Goal: Task Accomplishment & Management: Manage account settings

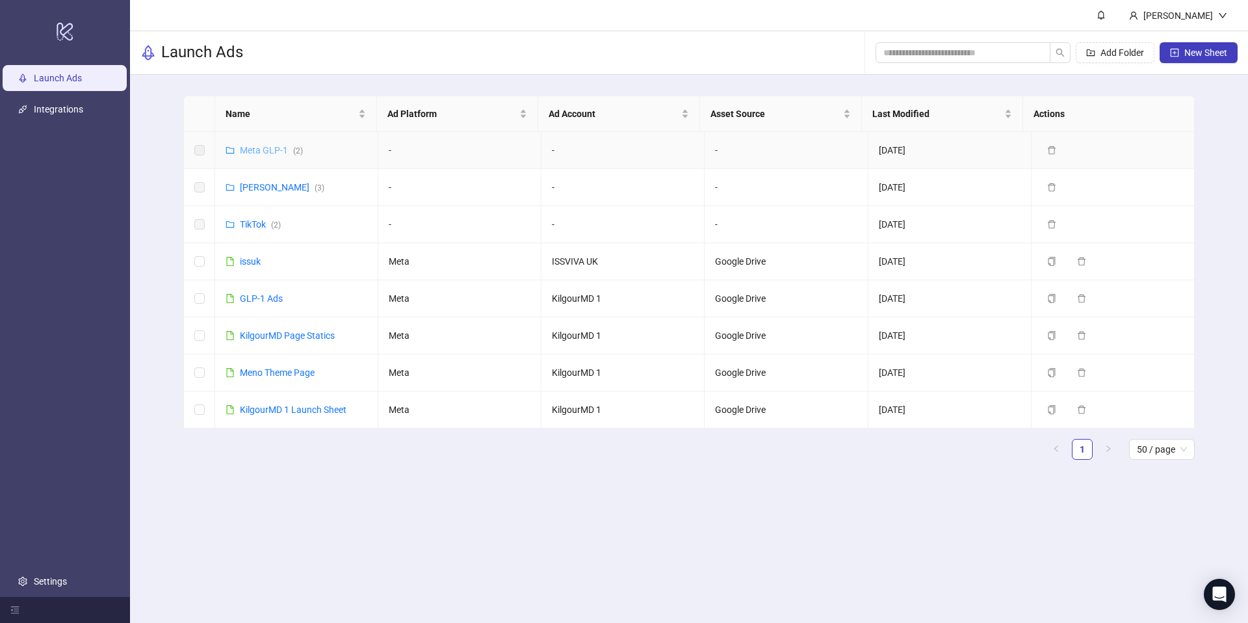
click at [258, 153] on link "Meta GLP-1 ( 2 )" at bounding box center [271, 150] width 63 height 10
click at [262, 228] on link "TikTok ( 2 )" at bounding box center [260, 224] width 41 height 10
click at [276, 189] on link "Meta James ( 3 )" at bounding box center [282, 187] width 85 height 10
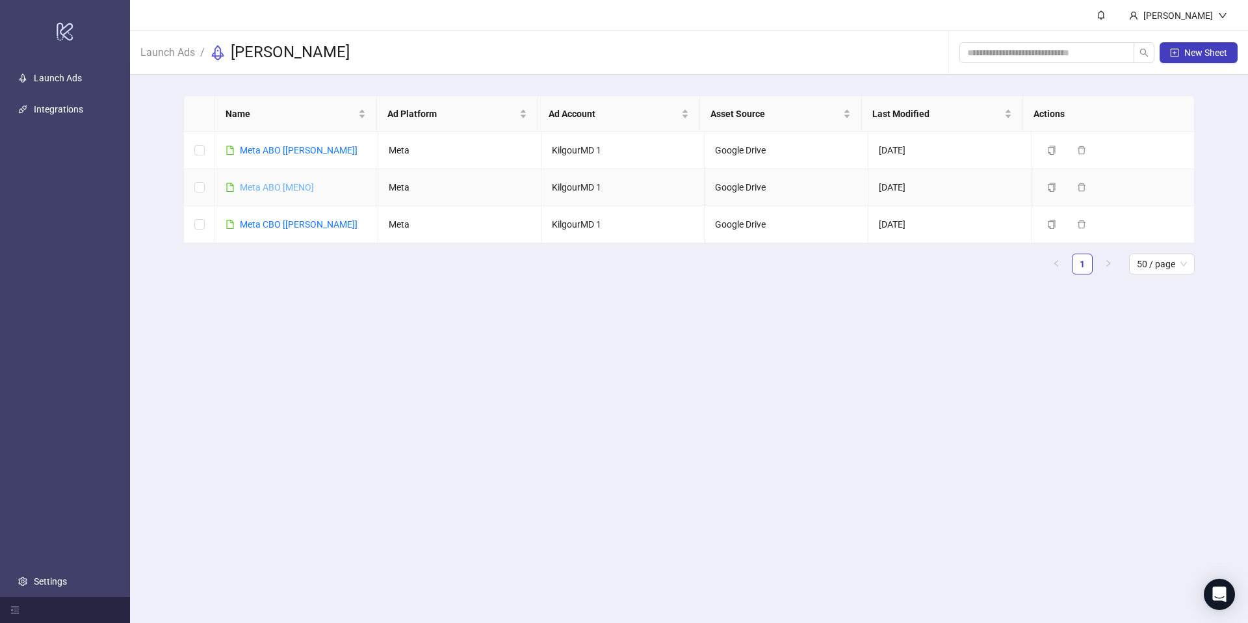
click at [268, 189] on link "Meta ABO [MENO]" at bounding box center [277, 187] width 74 height 10
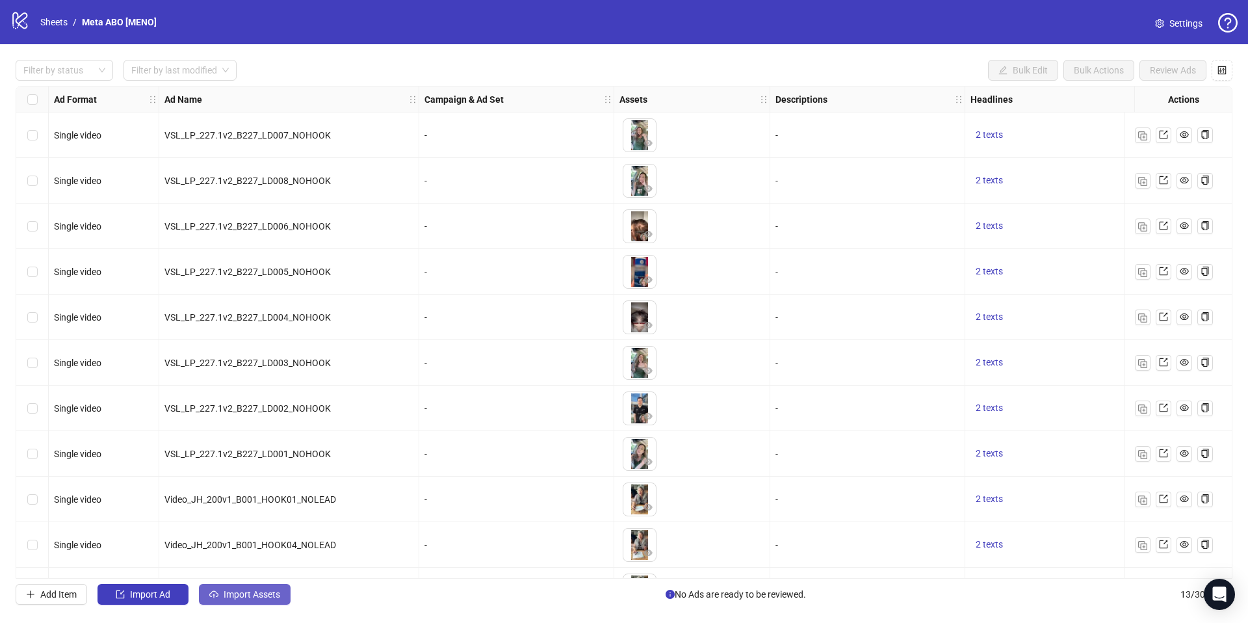
click at [245, 602] on button "Import Assets" at bounding box center [245, 594] width 92 height 21
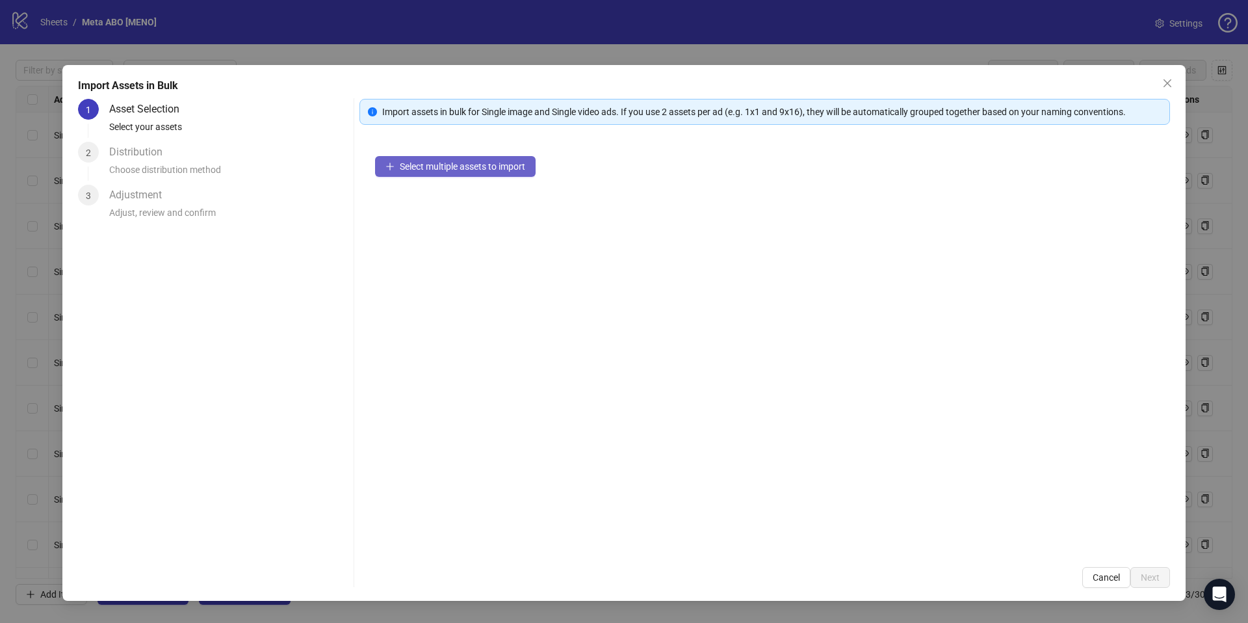
click at [493, 170] on span "Select multiple assets to import" at bounding box center [462, 166] width 125 height 10
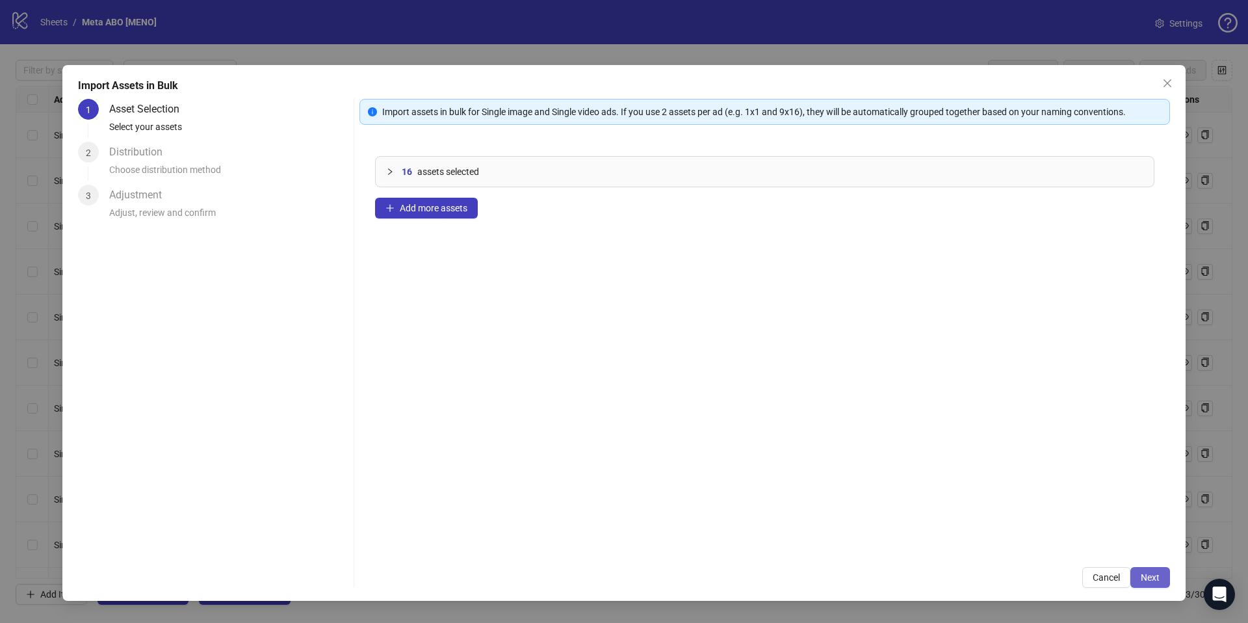
click at [1144, 579] on span "Next" at bounding box center [1150, 577] width 19 height 10
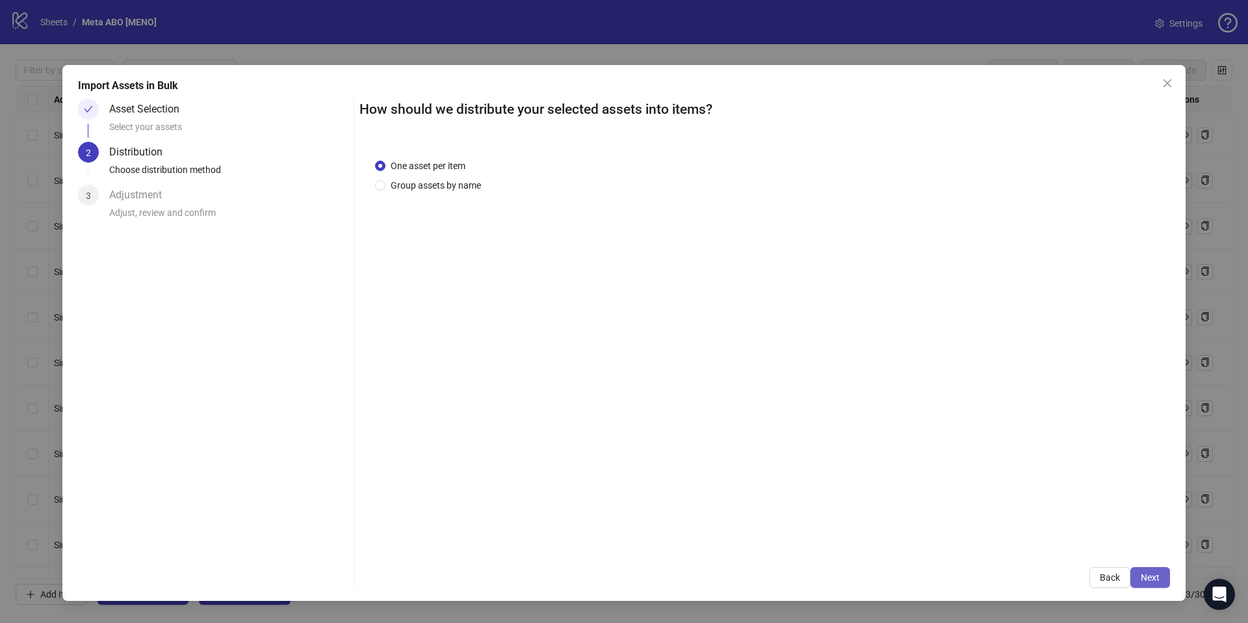
click at [1146, 581] on span "Next" at bounding box center [1150, 577] width 19 height 10
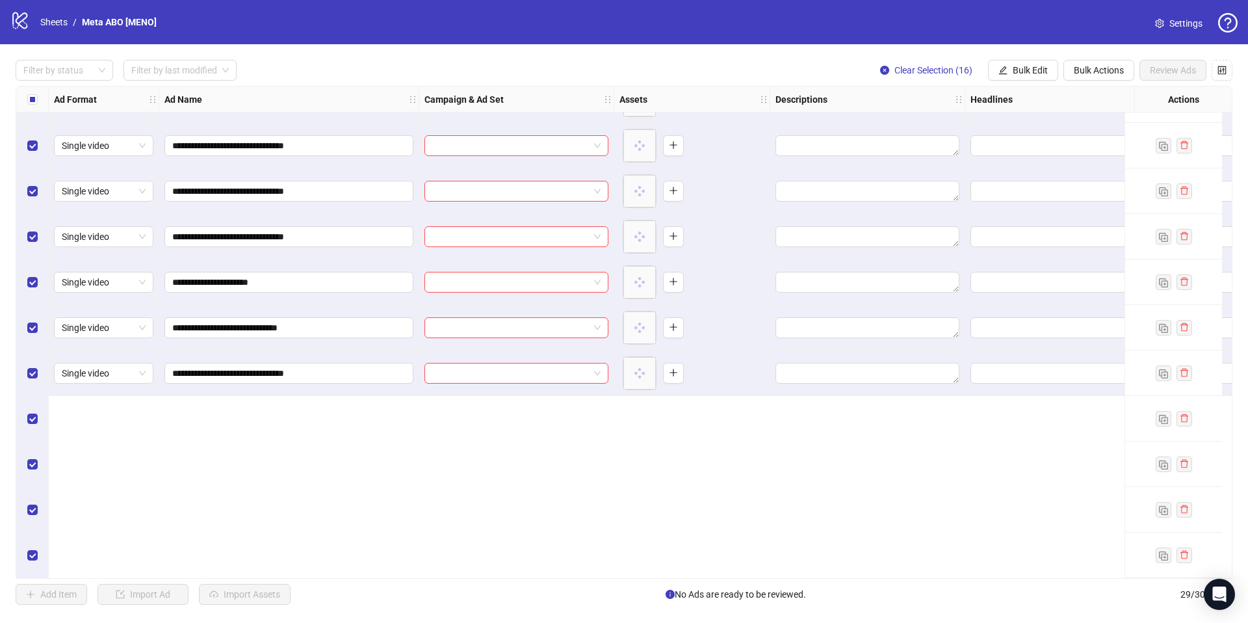
scroll to position [577, 0]
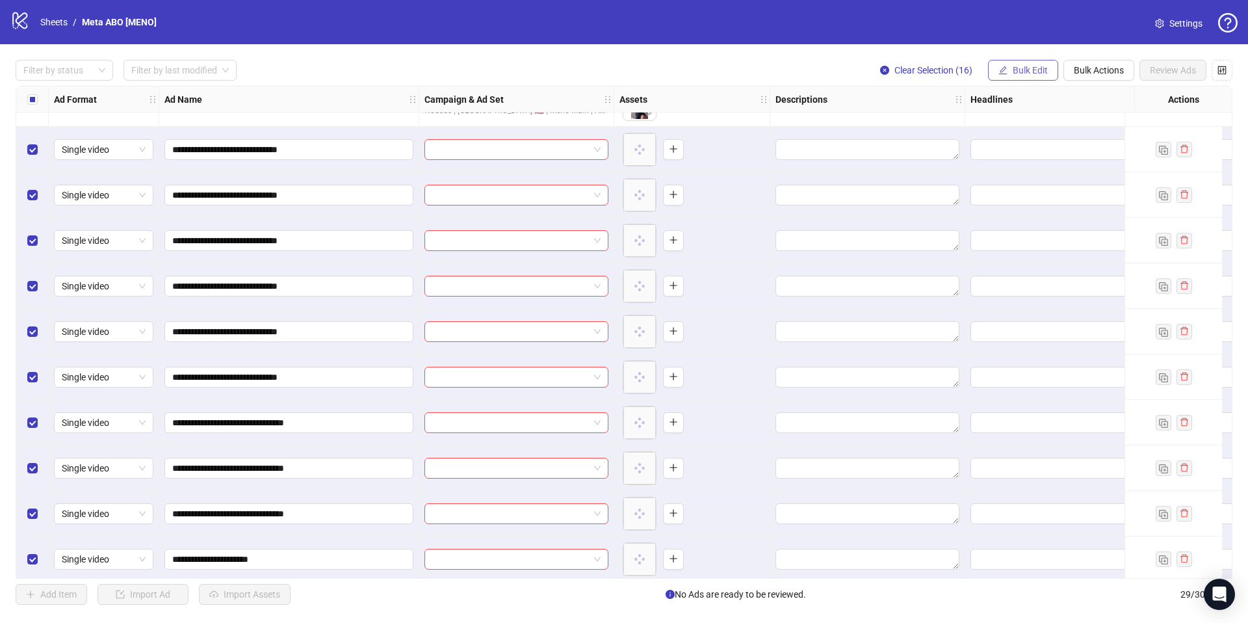
click at [1030, 67] on span "Bulk Edit" at bounding box center [1030, 70] width 35 height 10
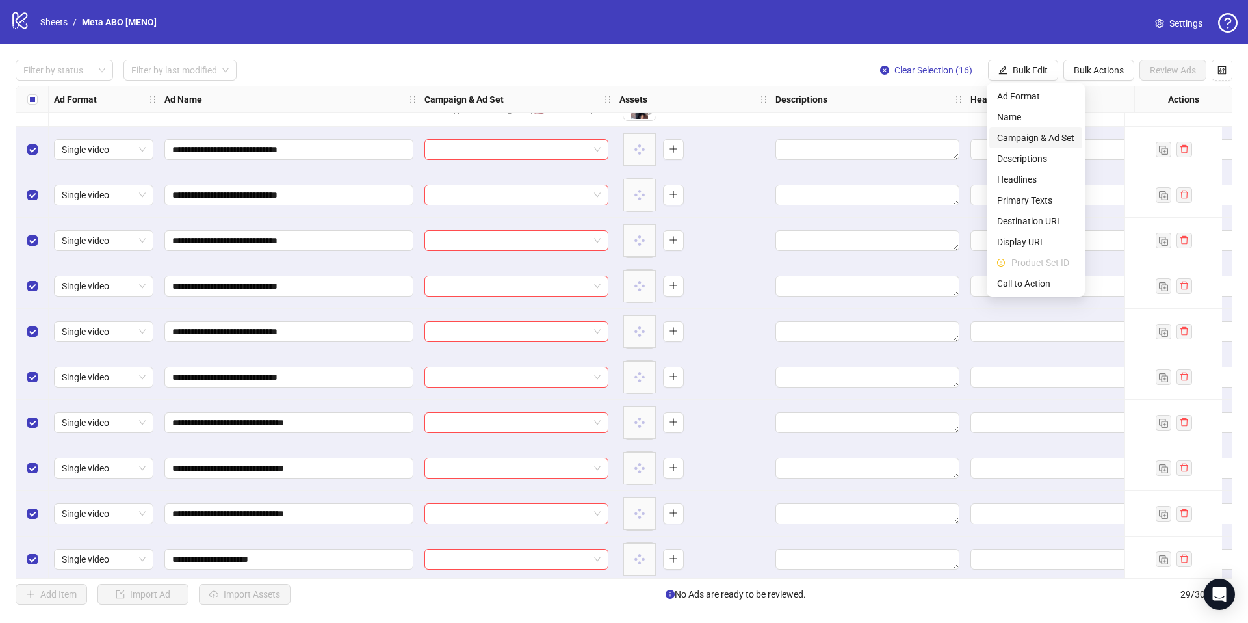
click at [1038, 136] on span "Campaign & Ad Set" at bounding box center [1035, 138] width 77 height 14
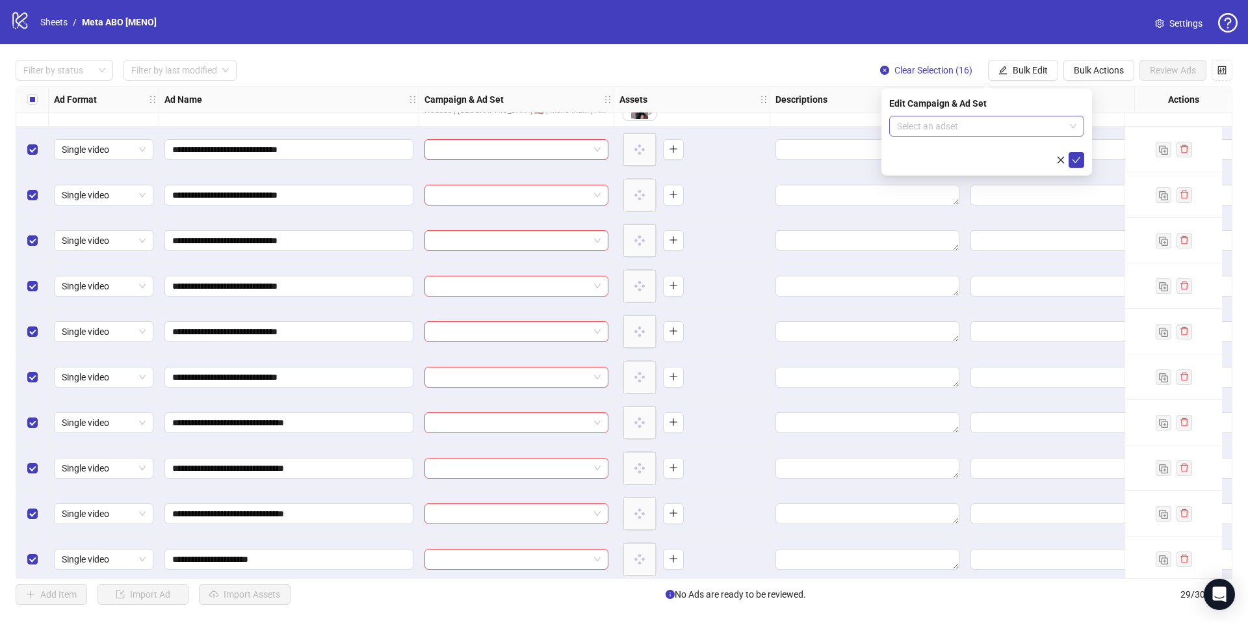
click at [1009, 131] on input "search" at bounding box center [981, 126] width 168 height 20
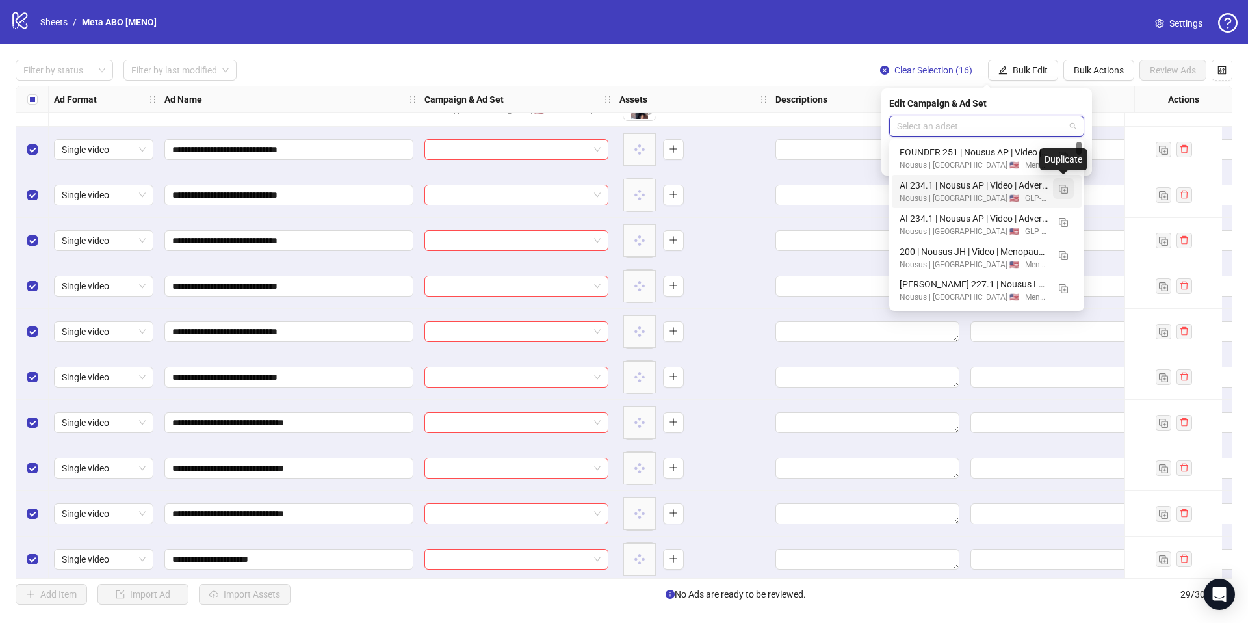
click at [1067, 190] on img "button" at bounding box center [1063, 189] width 9 height 9
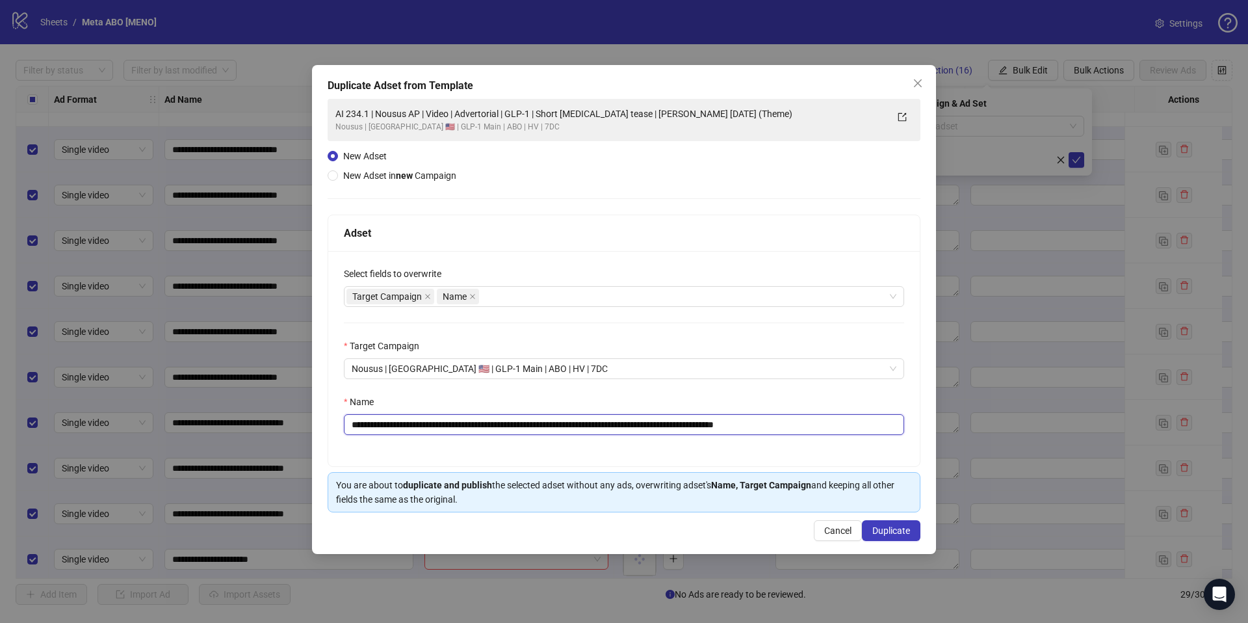
click at [605, 429] on input "**********" at bounding box center [624, 424] width 560 height 21
paste input "text"
type input "**********"
click at [920, 533] on button "Duplicate" at bounding box center [891, 530] width 59 height 21
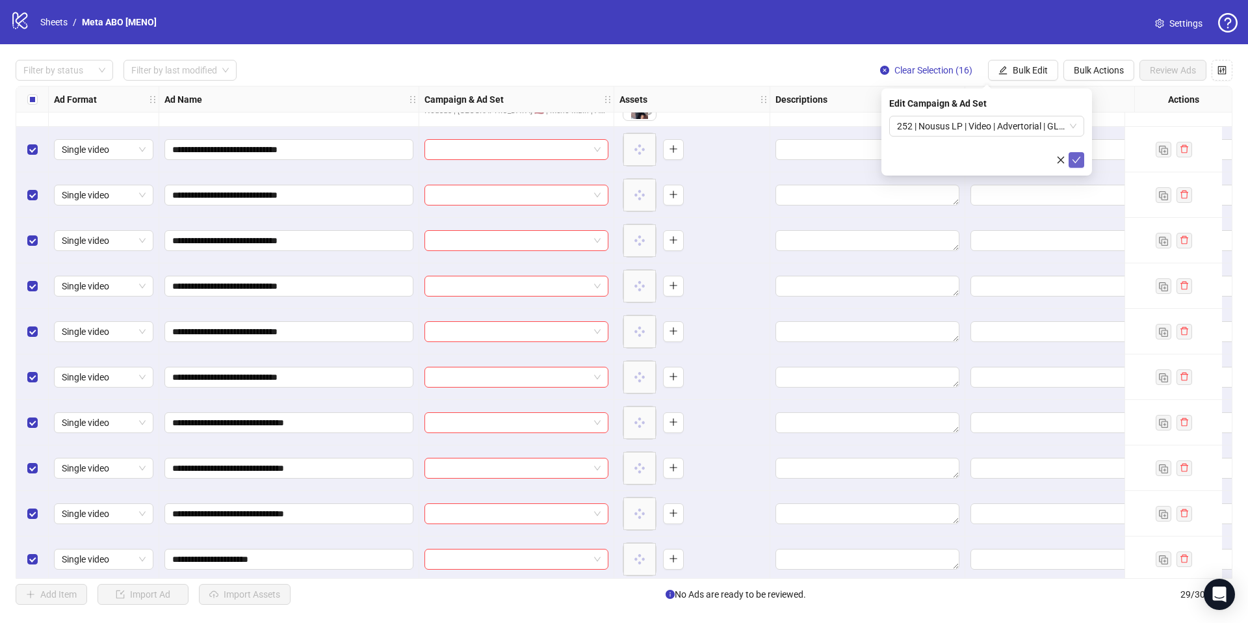
click at [1077, 158] on icon "check" at bounding box center [1076, 159] width 9 height 9
click at [1036, 78] on button "Bulk Edit" at bounding box center [1023, 70] width 70 height 21
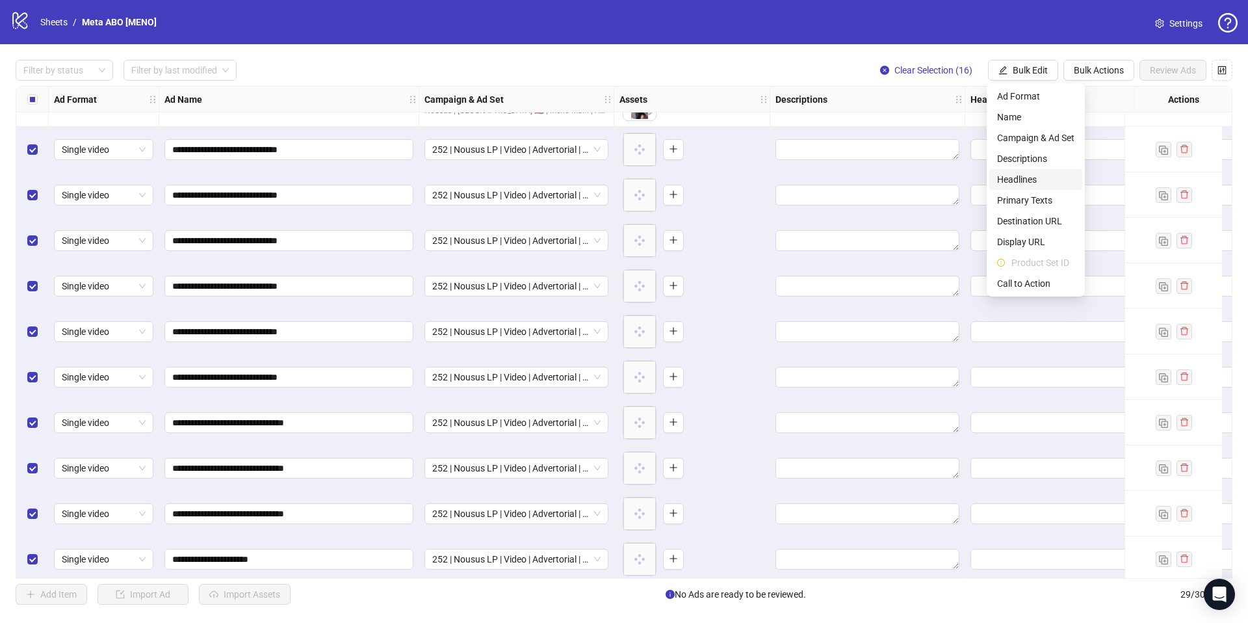
click at [1029, 181] on span "Headlines" at bounding box center [1035, 179] width 77 height 14
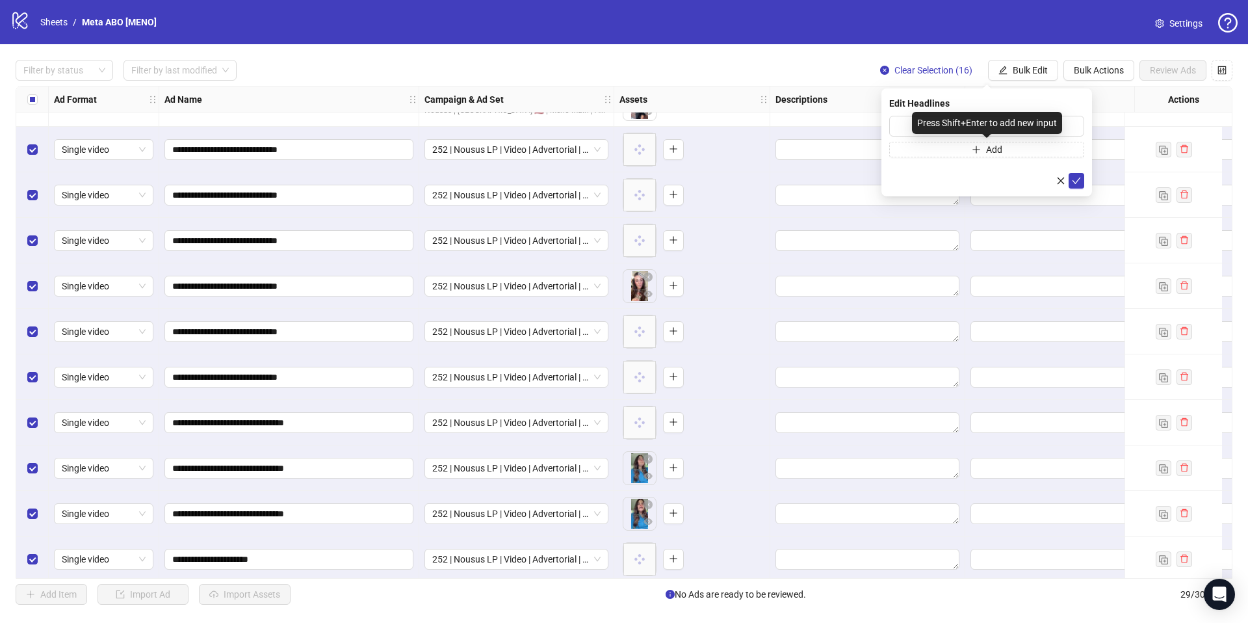
click at [977, 121] on div "Press Shift+Enter to add new input" at bounding box center [987, 123] width 150 height 22
drag, startPoint x: 893, startPoint y: 124, endPoint x: 913, endPoint y: 129, distance: 20.8
click at [904, 127] on input "text" at bounding box center [986, 126] width 195 height 21
paste input "**********"
type input "**********"
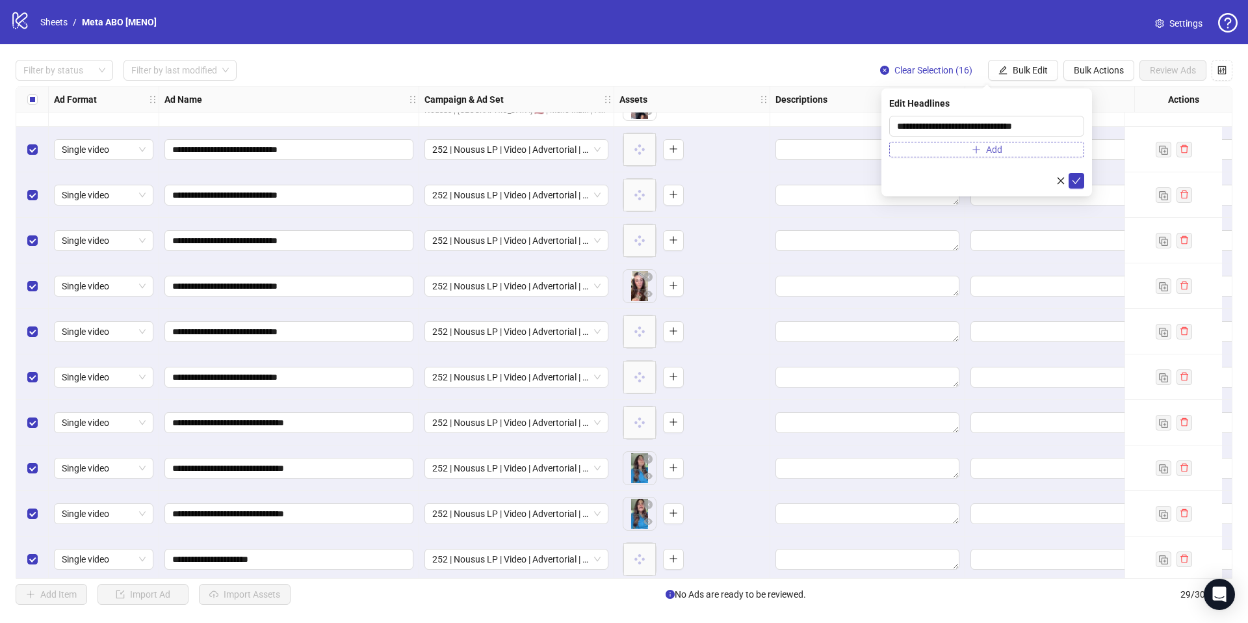
click at [925, 149] on button "Add" at bounding box center [986, 150] width 195 height 16
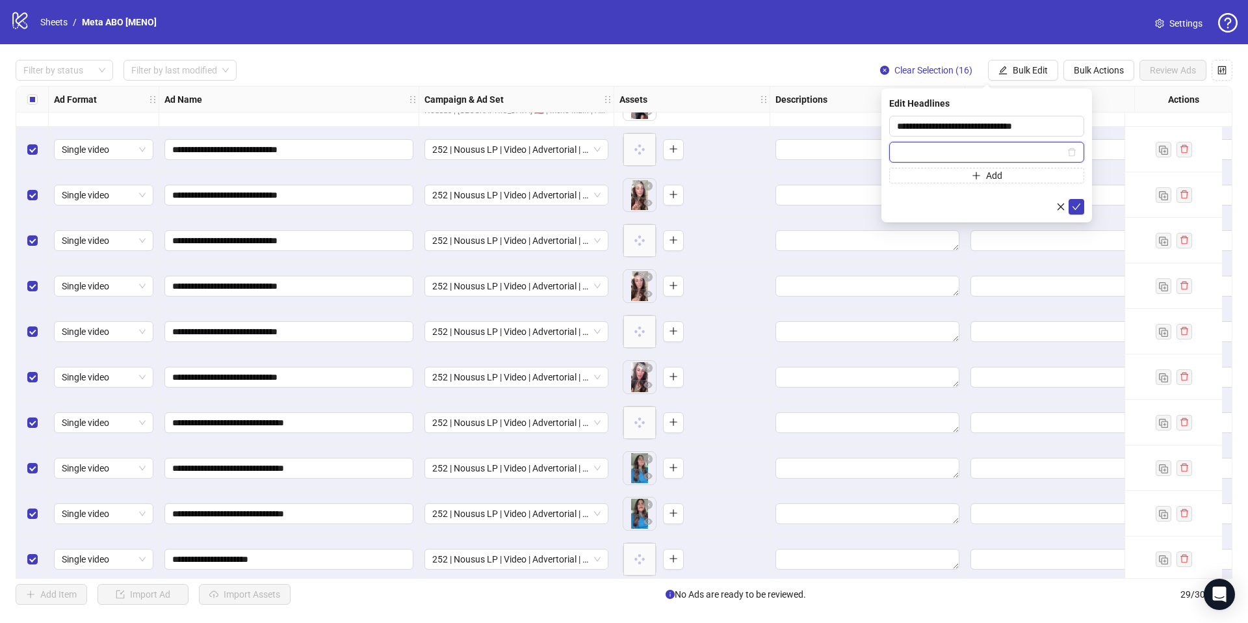
click at [918, 157] on input "text" at bounding box center [981, 152] width 168 height 14
paste input "**********"
type input "**********"
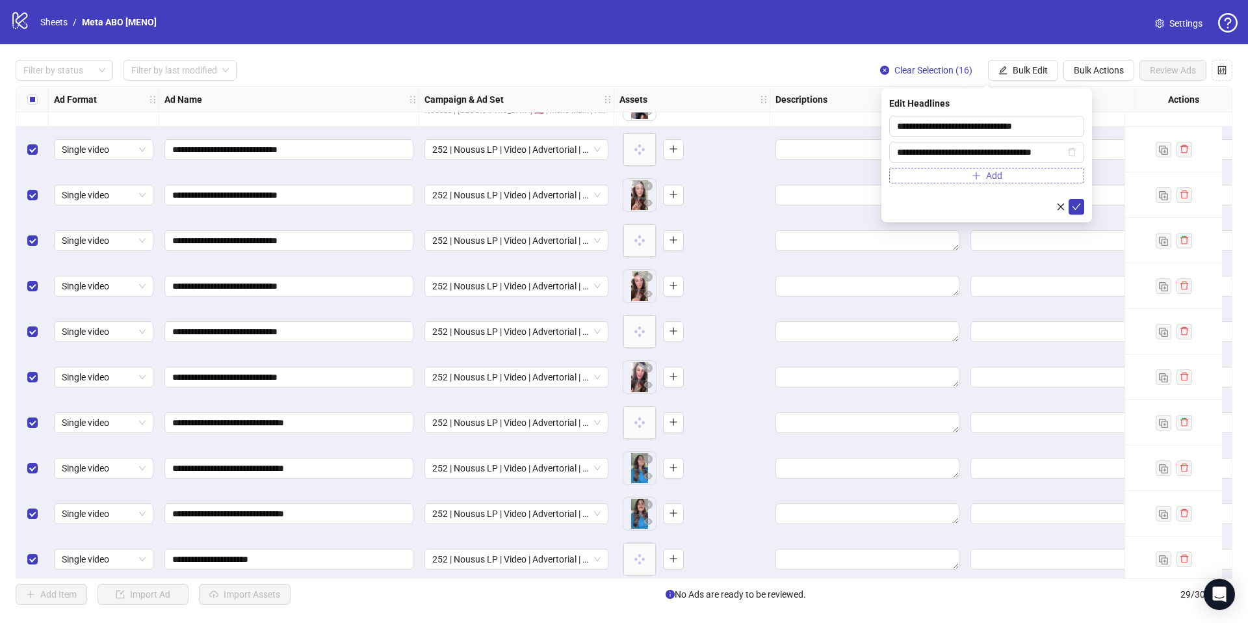
click at [924, 176] on button "Add" at bounding box center [986, 176] width 195 height 16
paste input "**********"
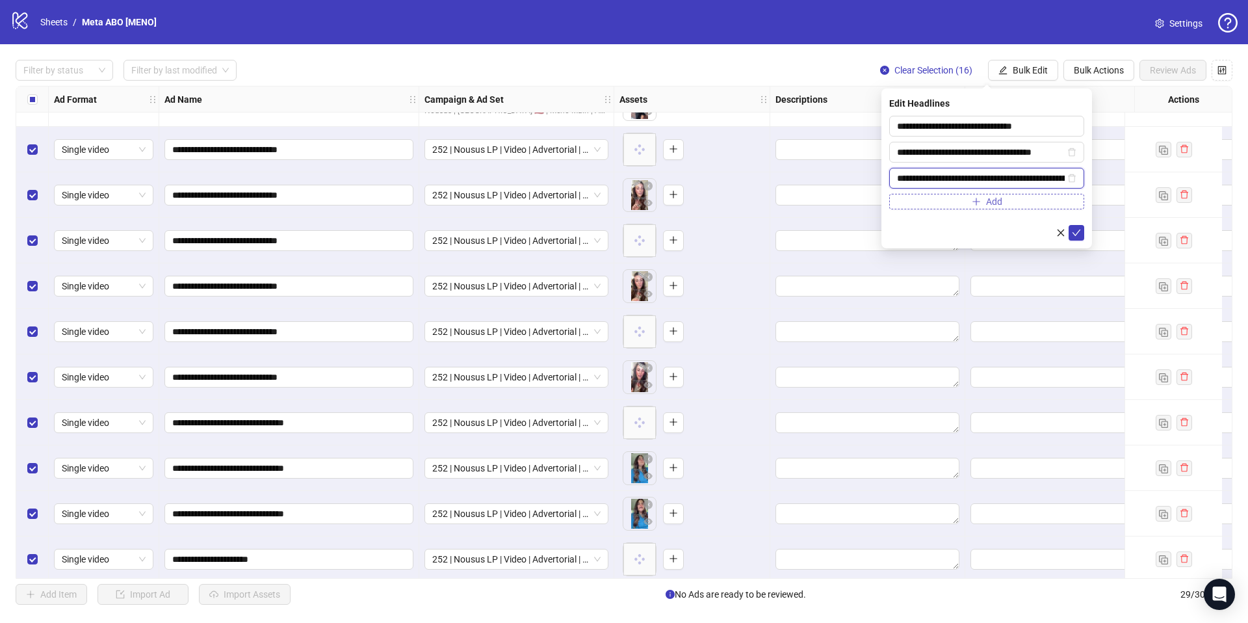
scroll to position [0, 55]
type input "**********"
drag, startPoint x: 922, startPoint y: 202, endPoint x: 928, endPoint y: 197, distance: 7.9
click at [922, 202] on button "Add" at bounding box center [986, 202] width 195 height 16
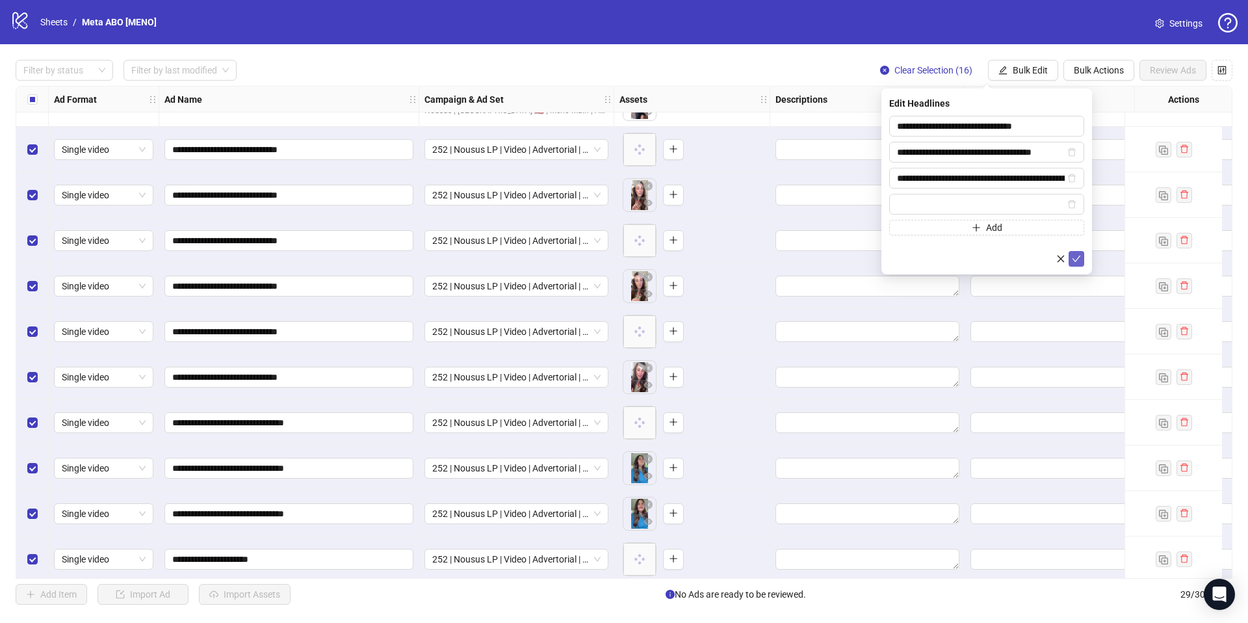
click at [1079, 258] on icon "check" at bounding box center [1076, 258] width 9 height 9
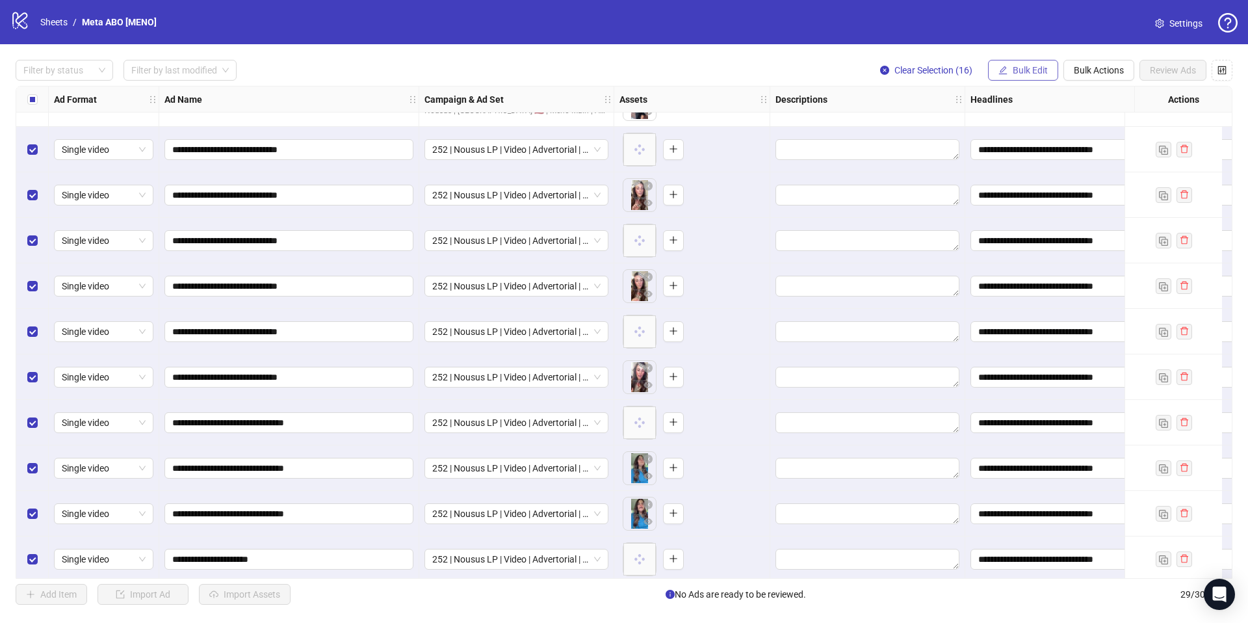
click at [1033, 65] on span "Bulk Edit" at bounding box center [1030, 70] width 35 height 10
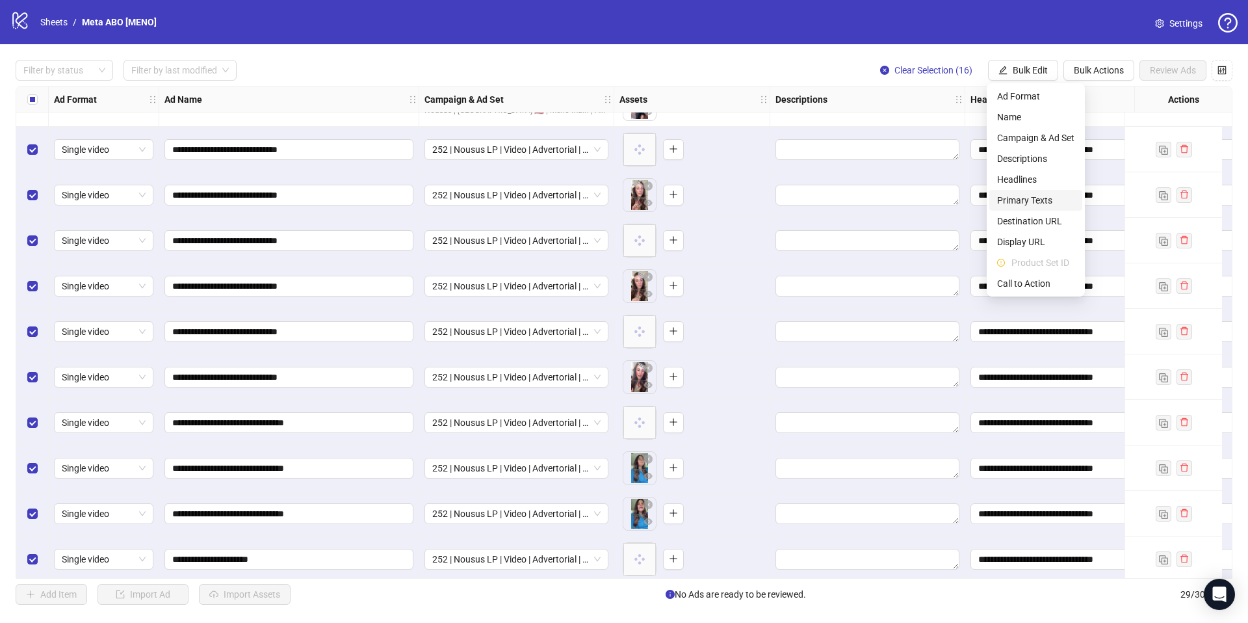
click at [1030, 202] on span "Primary Texts" at bounding box center [1035, 200] width 77 height 14
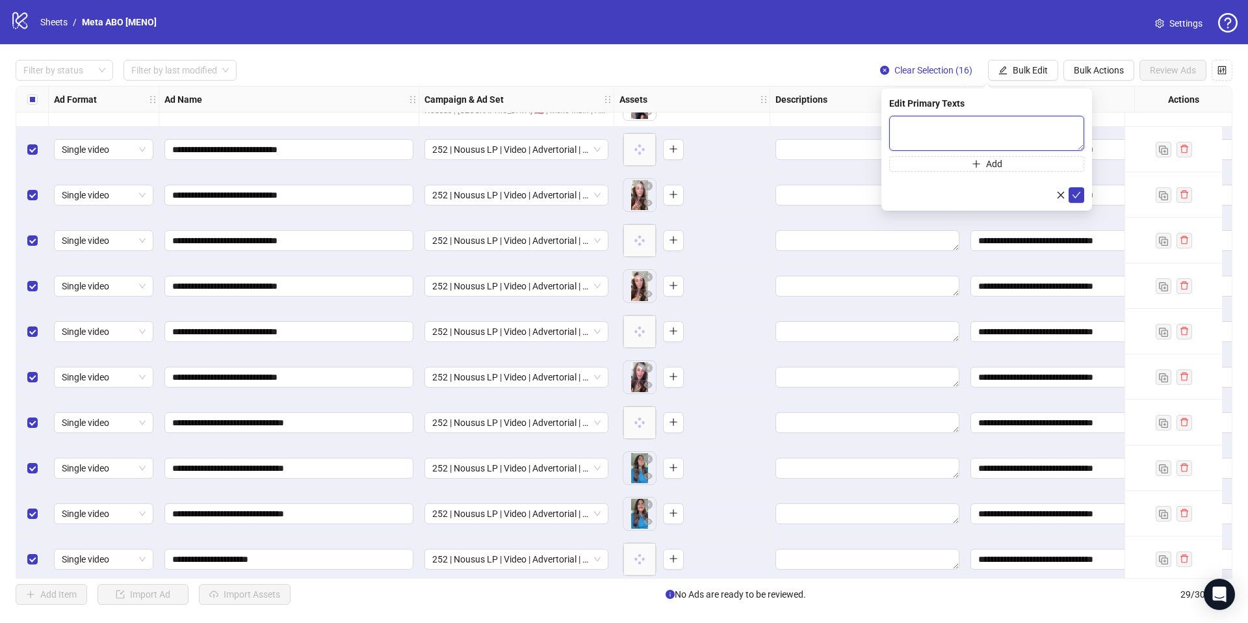
click at [954, 131] on textarea at bounding box center [986, 133] width 195 height 35
paste textarea "**********"
type textarea "**********"
click at [950, 157] on button "Add" at bounding box center [986, 164] width 195 height 16
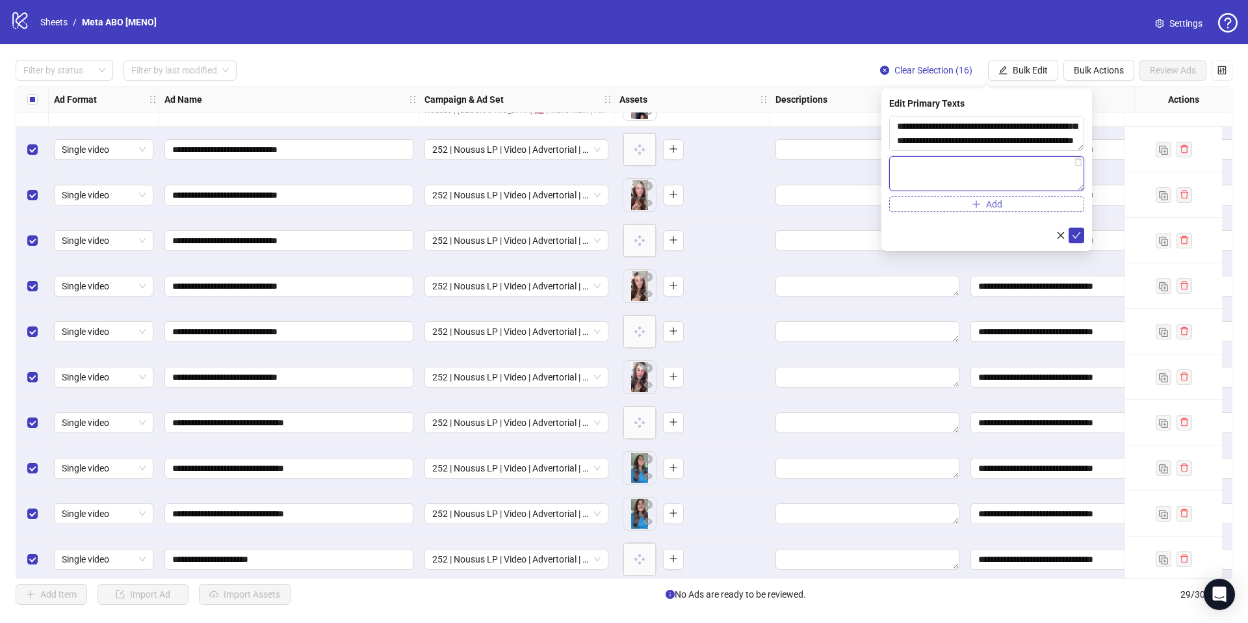
paste textarea "**********"
type textarea "**********"
click at [933, 207] on button "Add" at bounding box center [986, 204] width 195 height 16
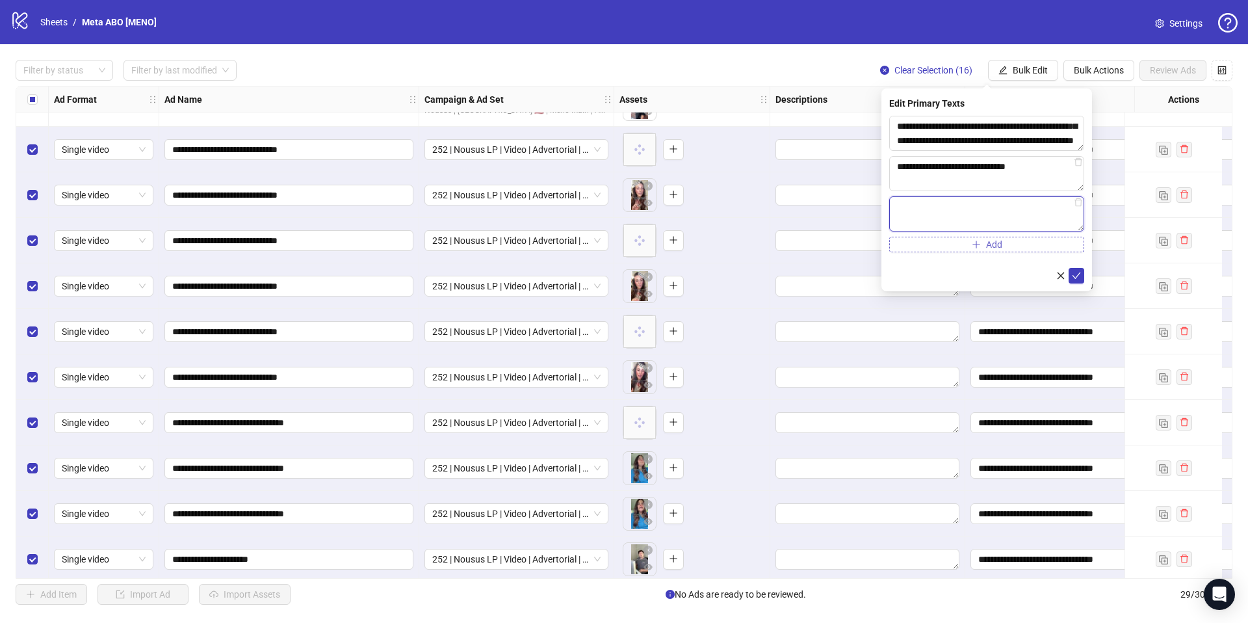
paste textarea "**********"
type textarea "**********"
click at [1086, 274] on div "**********" at bounding box center [987, 189] width 211 height 203
click at [1079, 276] on icon "check" at bounding box center [1076, 275] width 9 height 9
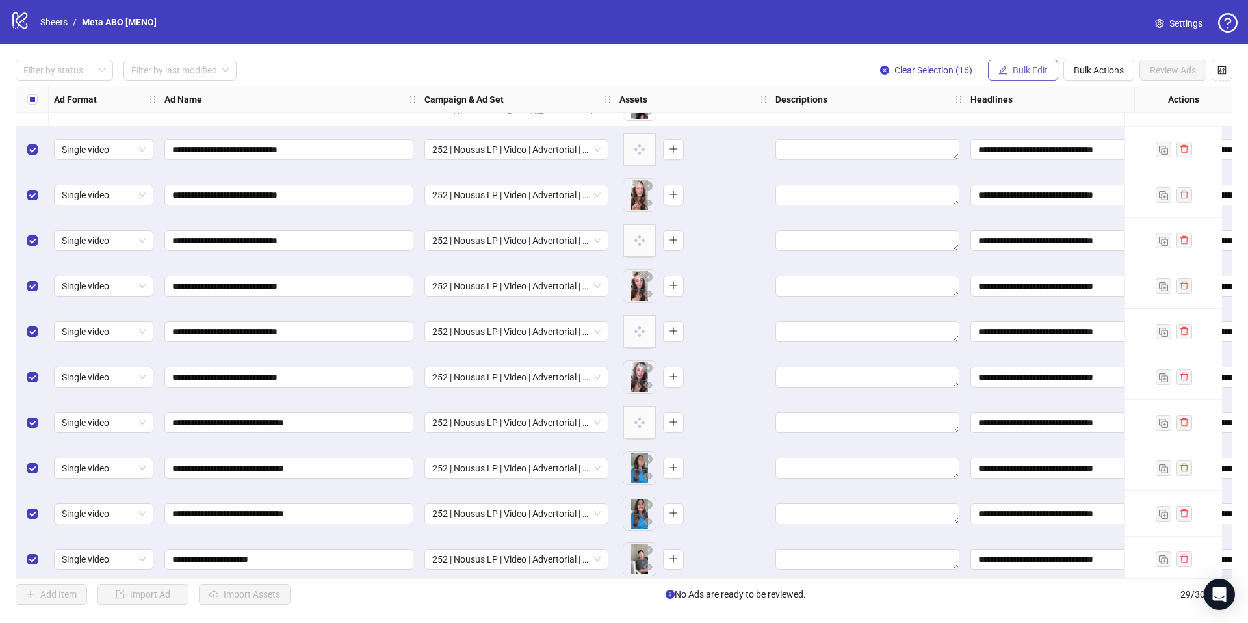
click at [1038, 73] on span "Bulk Edit" at bounding box center [1030, 70] width 35 height 10
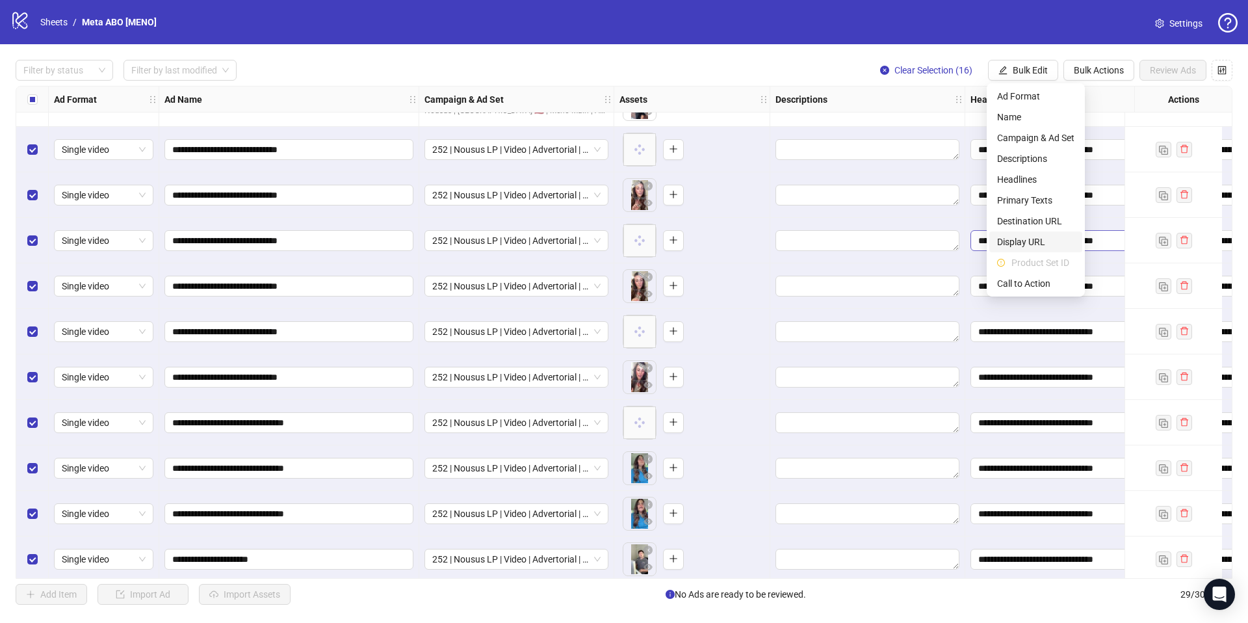
click at [1022, 246] on span "Display URL" at bounding box center [1035, 242] width 77 height 14
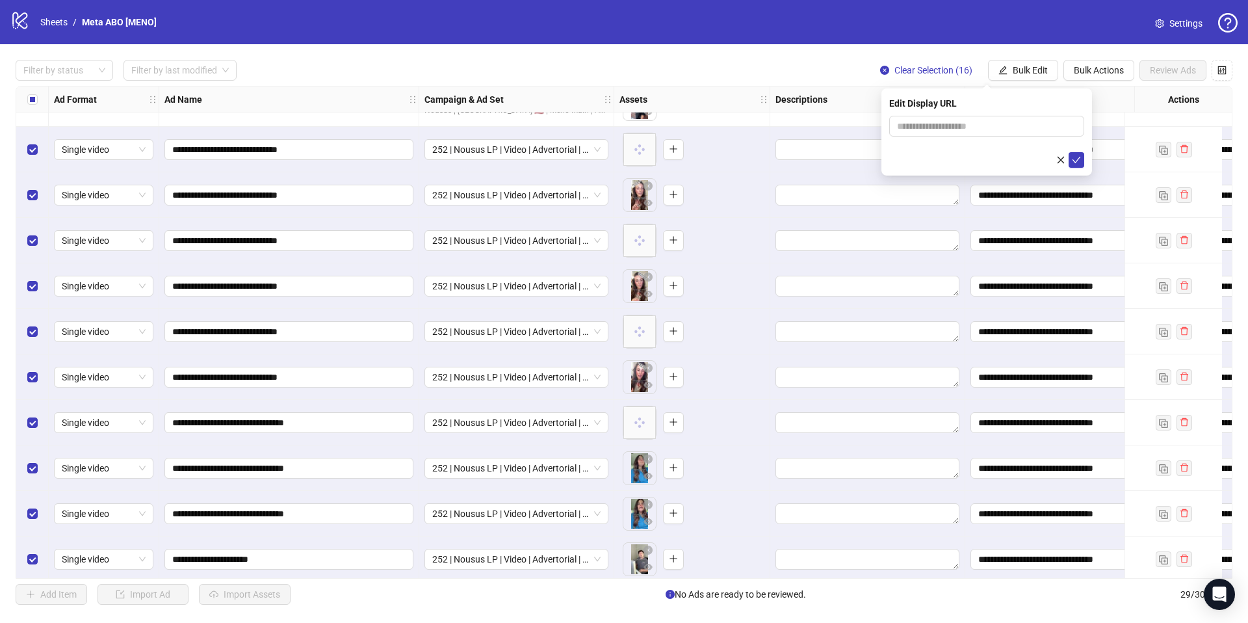
click at [1025, 56] on div "**********" at bounding box center [624, 332] width 1248 height 576
click at [1025, 75] on span "Bulk Edit" at bounding box center [1030, 70] width 35 height 10
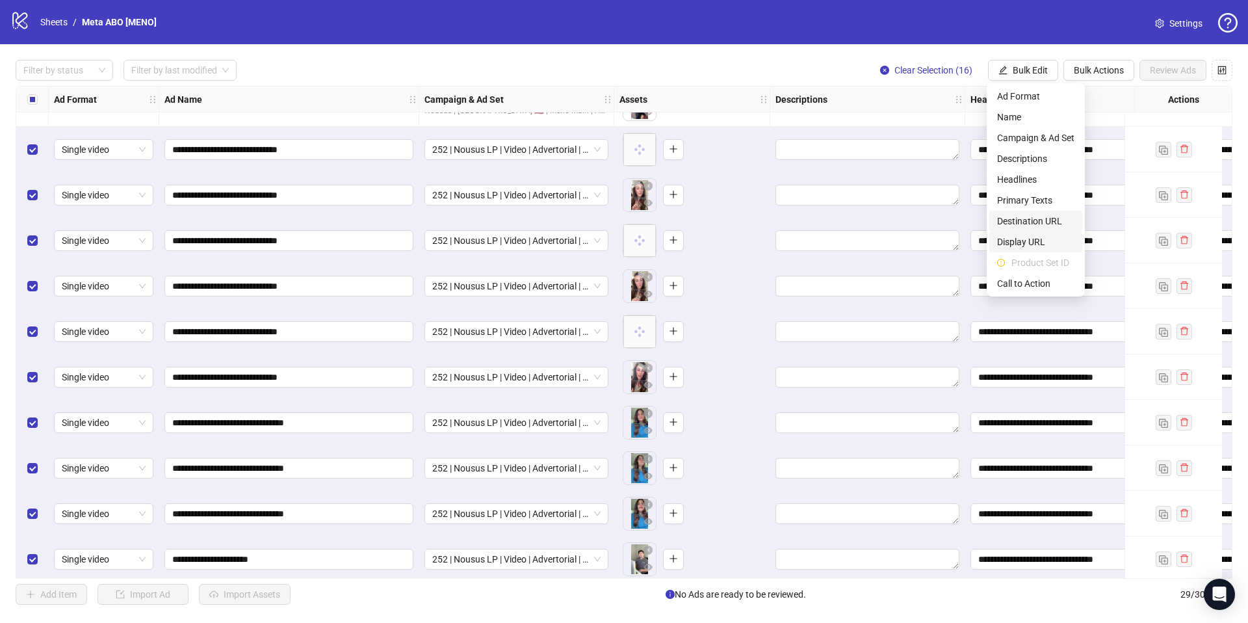
click at [1043, 219] on span "Destination URL" at bounding box center [1035, 221] width 77 height 14
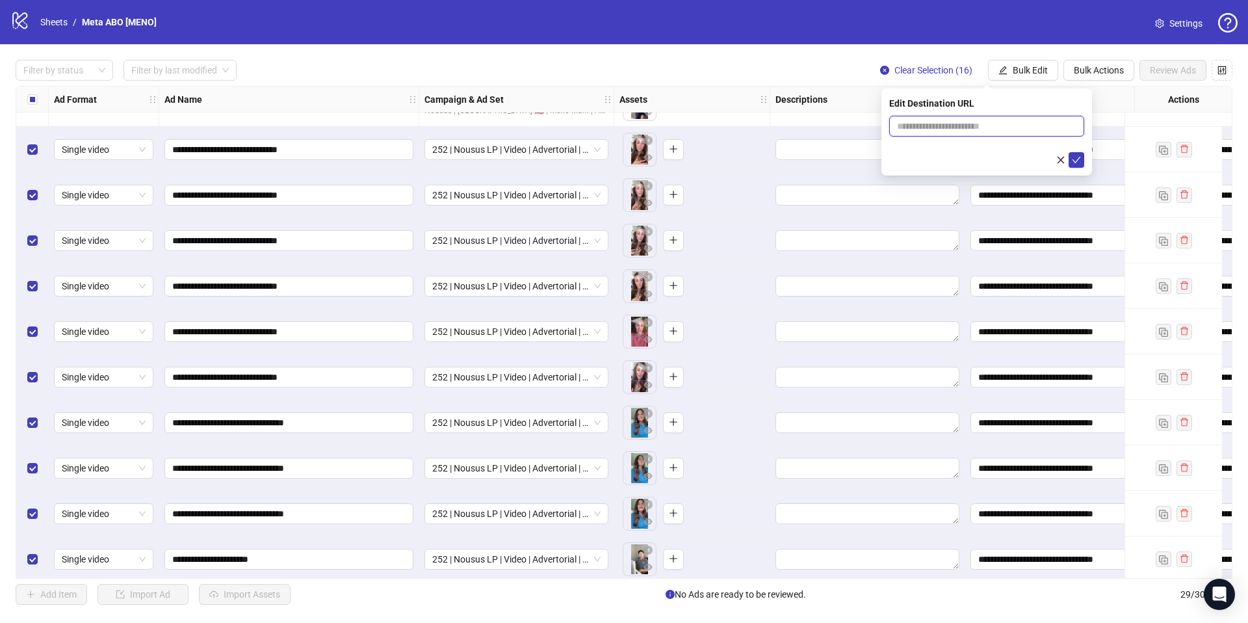
drag, startPoint x: 1029, startPoint y: 127, endPoint x: 1047, endPoint y: 140, distance: 22.8
click at [1030, 127] on input "text" at bounding box center [981, 126] width 169 height 14
paste input "**********"
type input "**********"
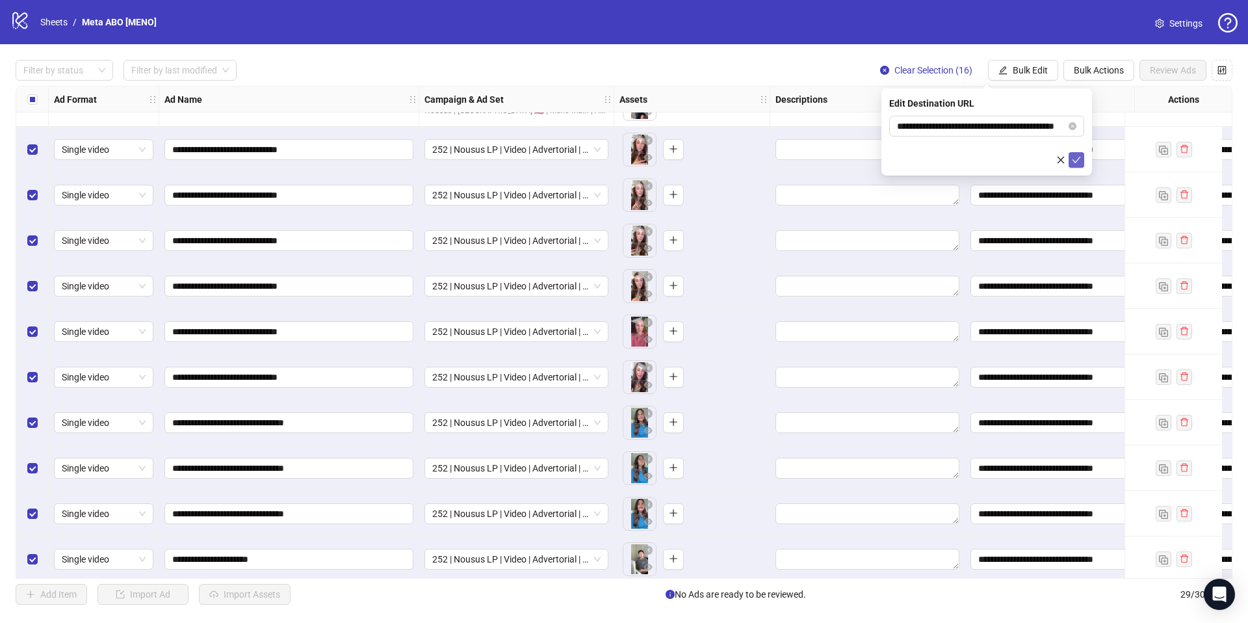
scroll to position [0, 0]
click at [1078, 157] on icon "check" at bounding box center [1076, 159] width 9 height 9
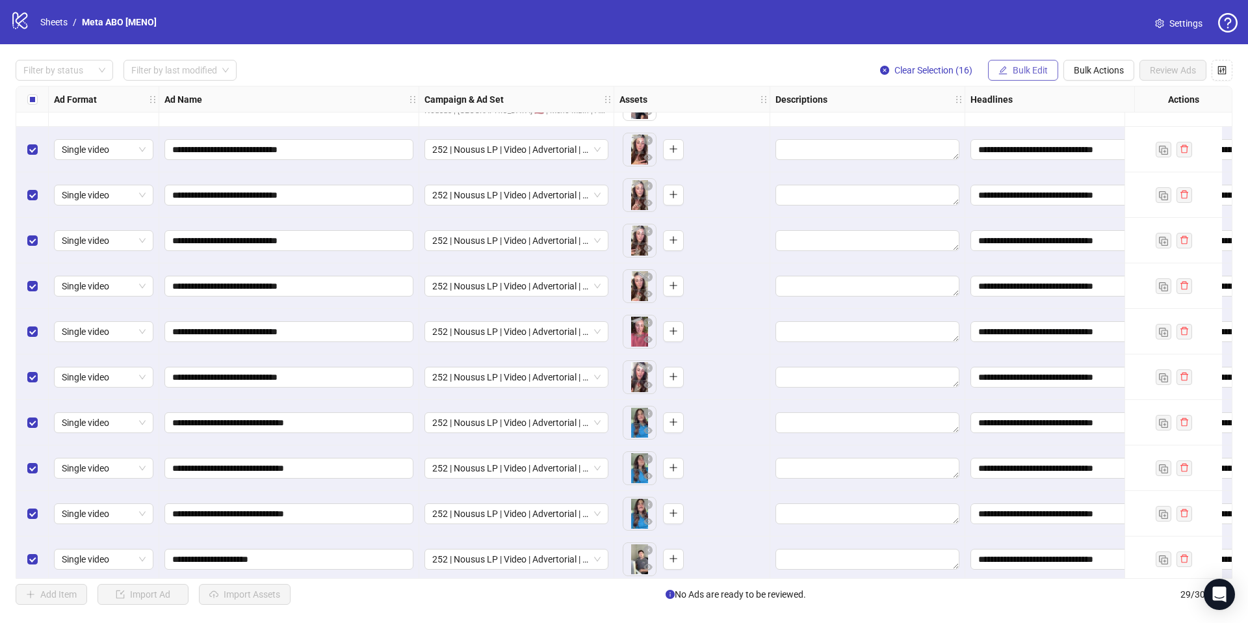
click at [1028, 68] on span "Bulk Edit" at bounding box center [1030, 70] width 35 height 10
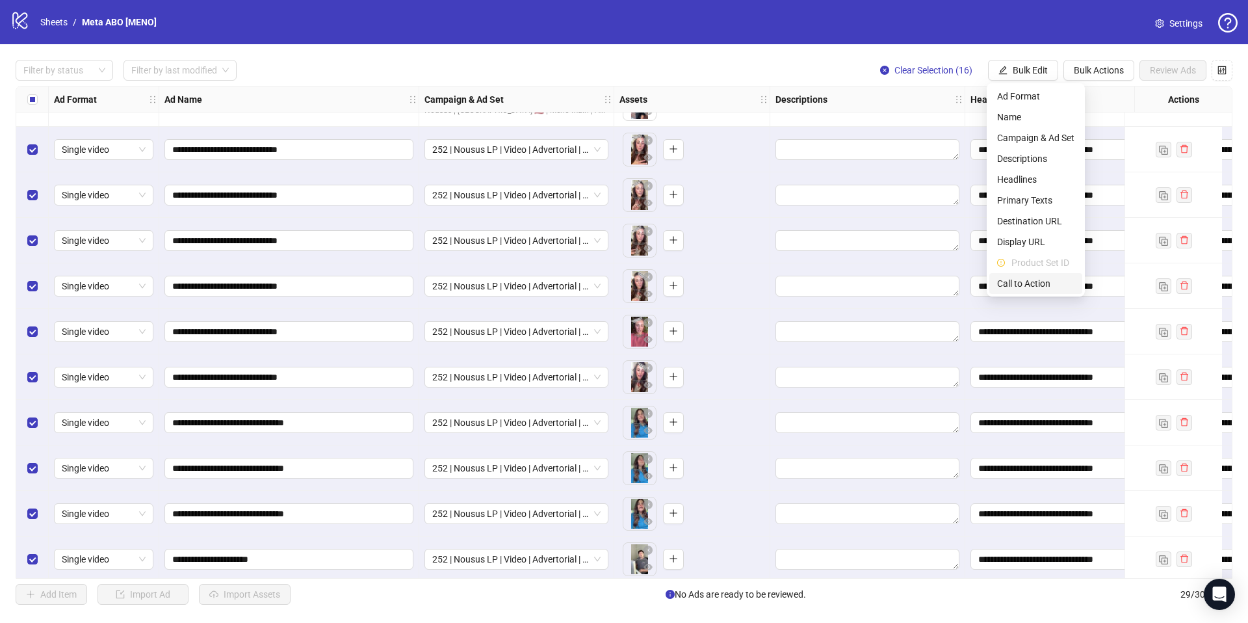
click at [1021, 285] on span "Call to Action" at bounding box center [1035, 283] width 77 height 14
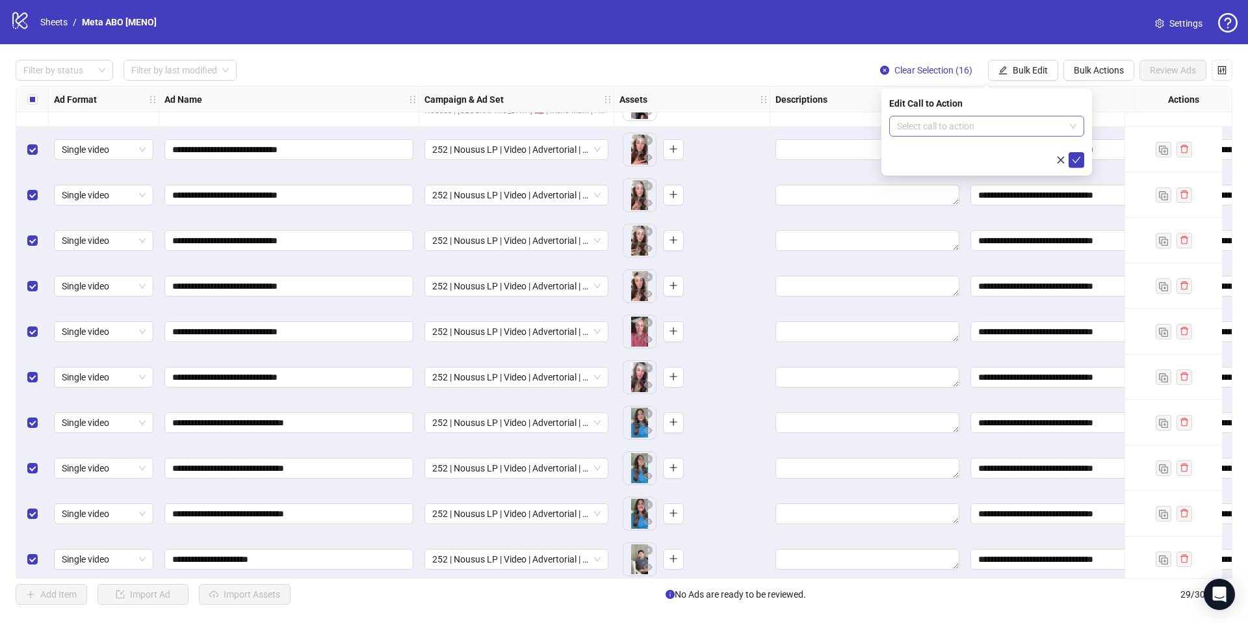
click at [940, 127] on input "search" at bounding box center [981, 126] width 168 height 20
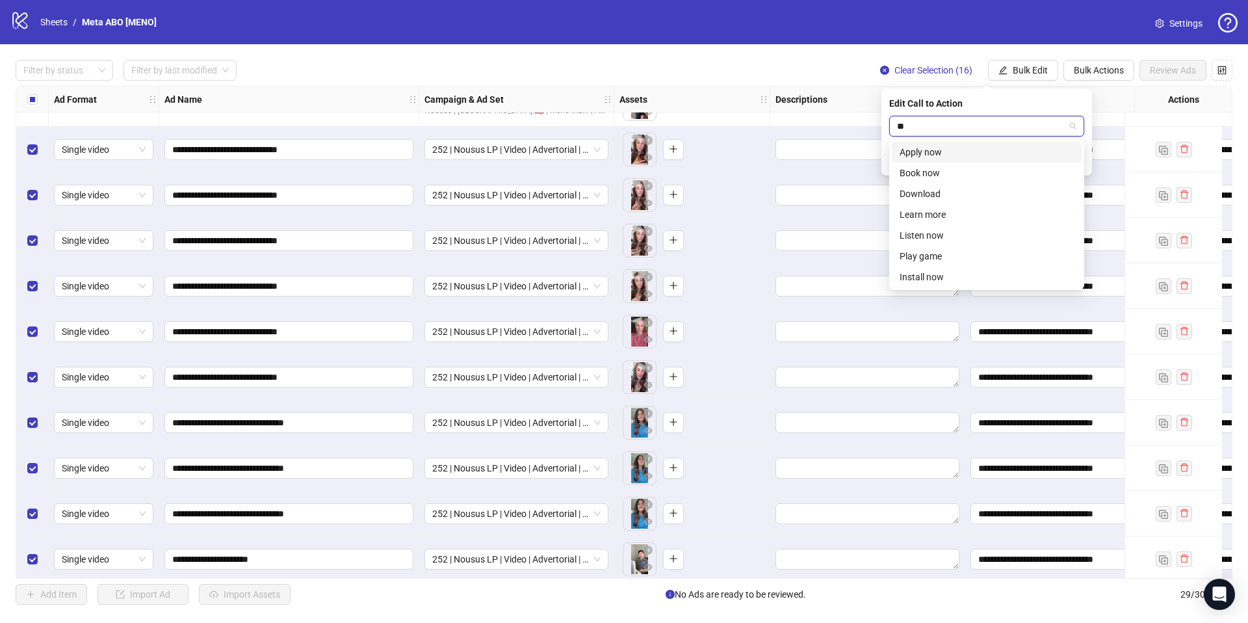
type input "***"
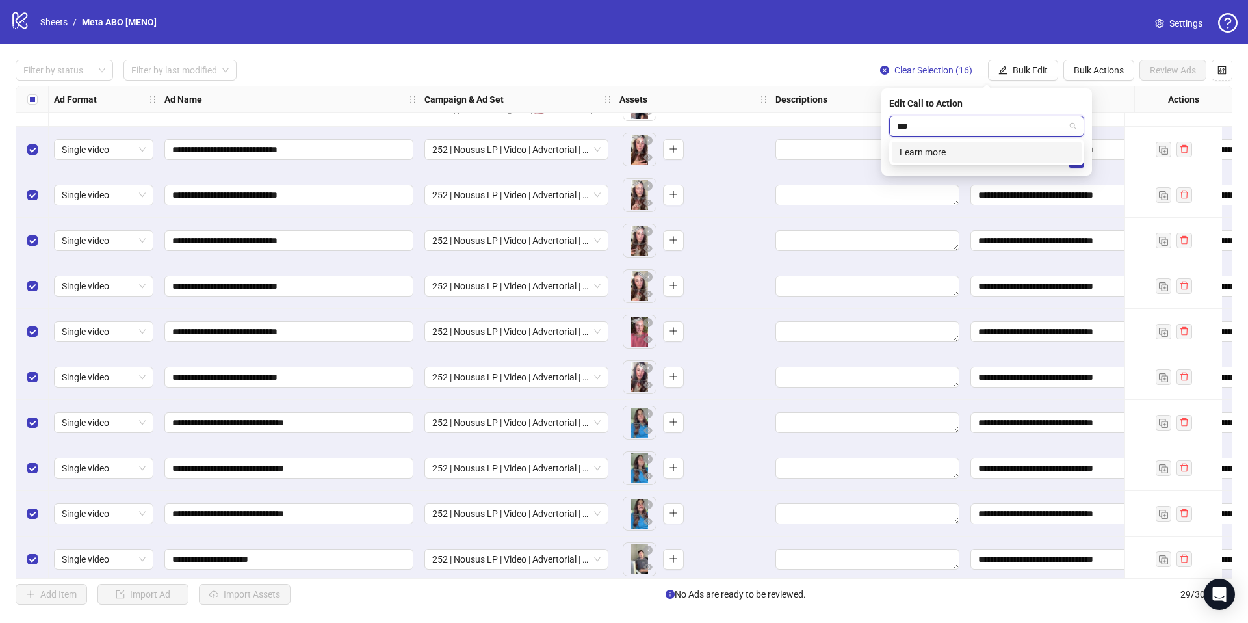
click at [942, 147] on div "Learn more" at bounding box center [987, 152] width 174 height 14
click at [1069, 163] on button "submit" at bounding box center [1077, 160] width 16 height 16
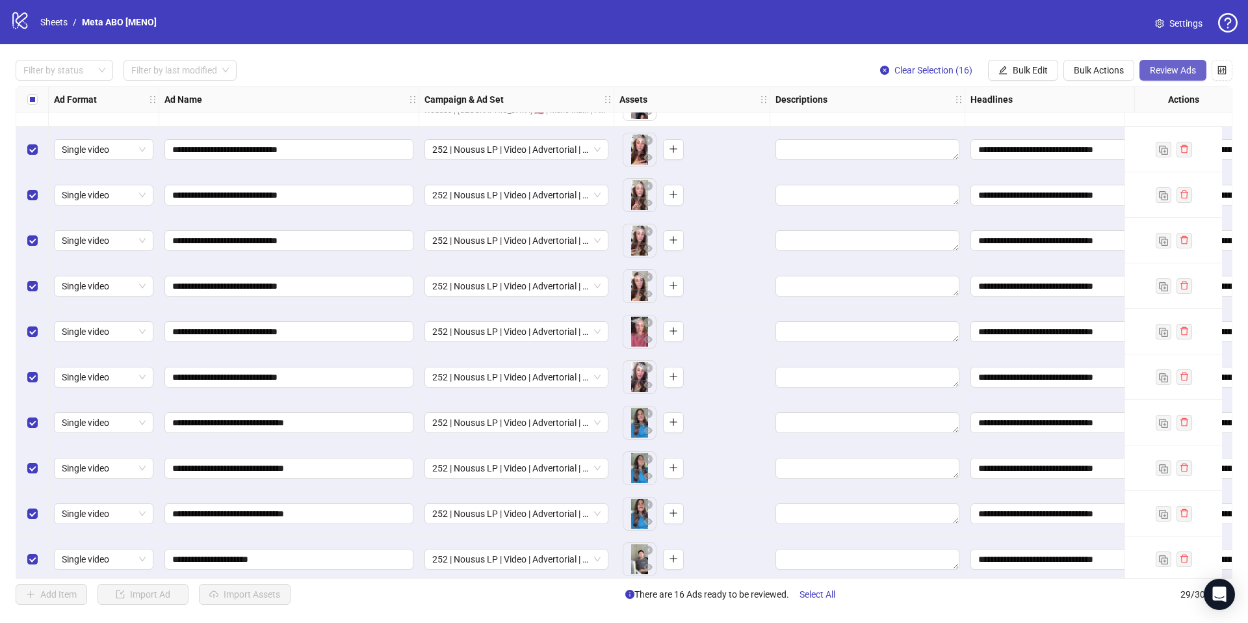
click at [1182, 68] on span "Review Ads" at bounding box center [1173, 70] width 46 height 10
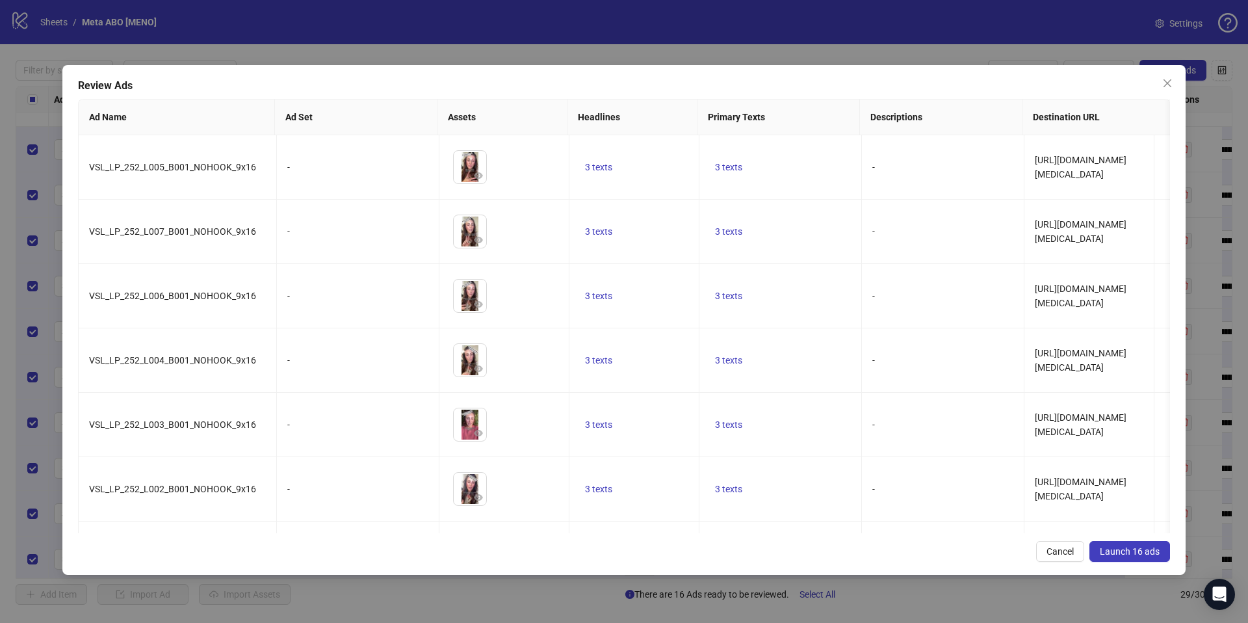
click at [1123, 555] on span "Launch 16 ads" at bounding box center [1130, 551] width 60 height 10
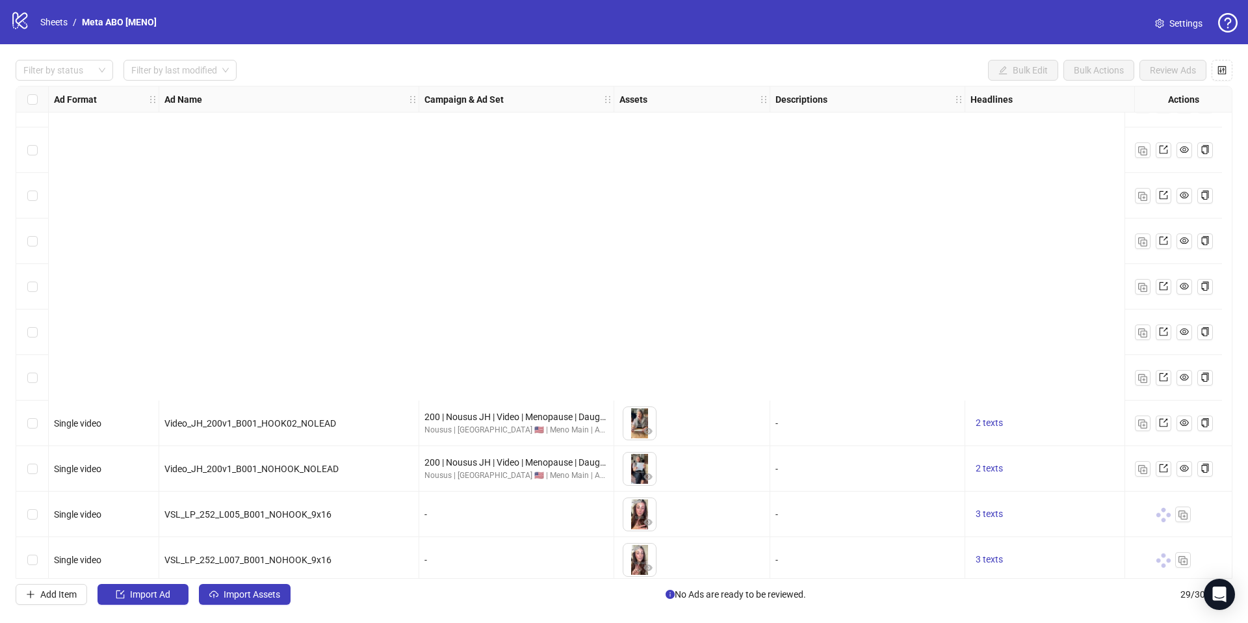
scroll to position [116, 0]
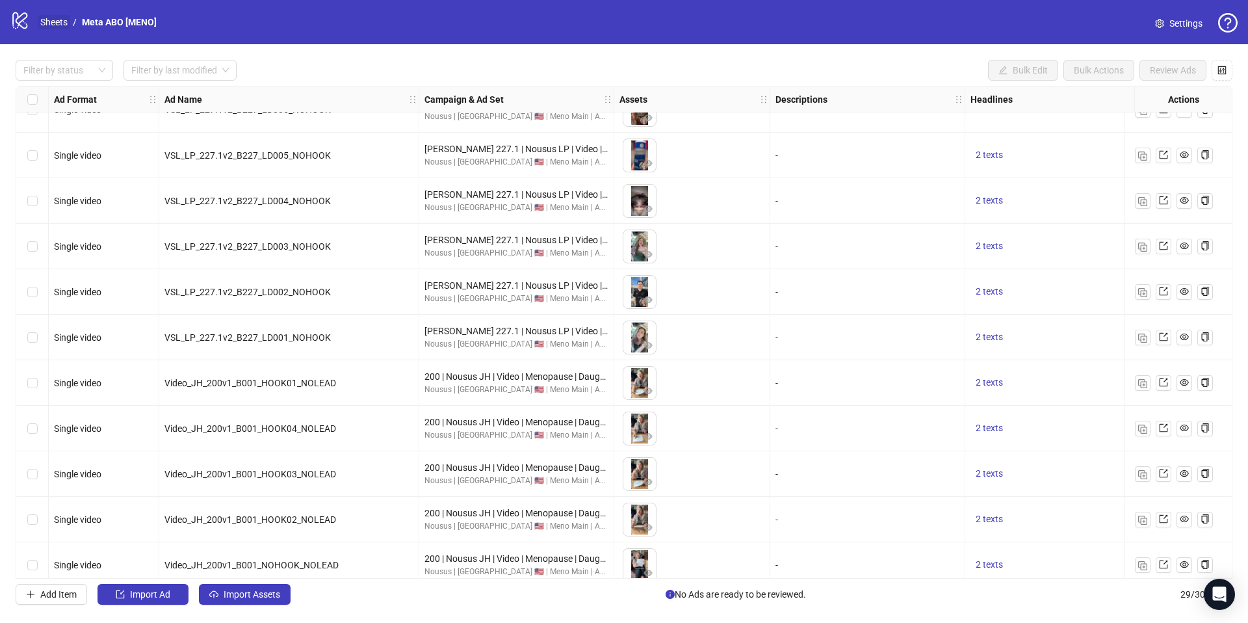
click at [64, 22] on link "Sheets" at bounding box center [54, 22] width 33 height 14
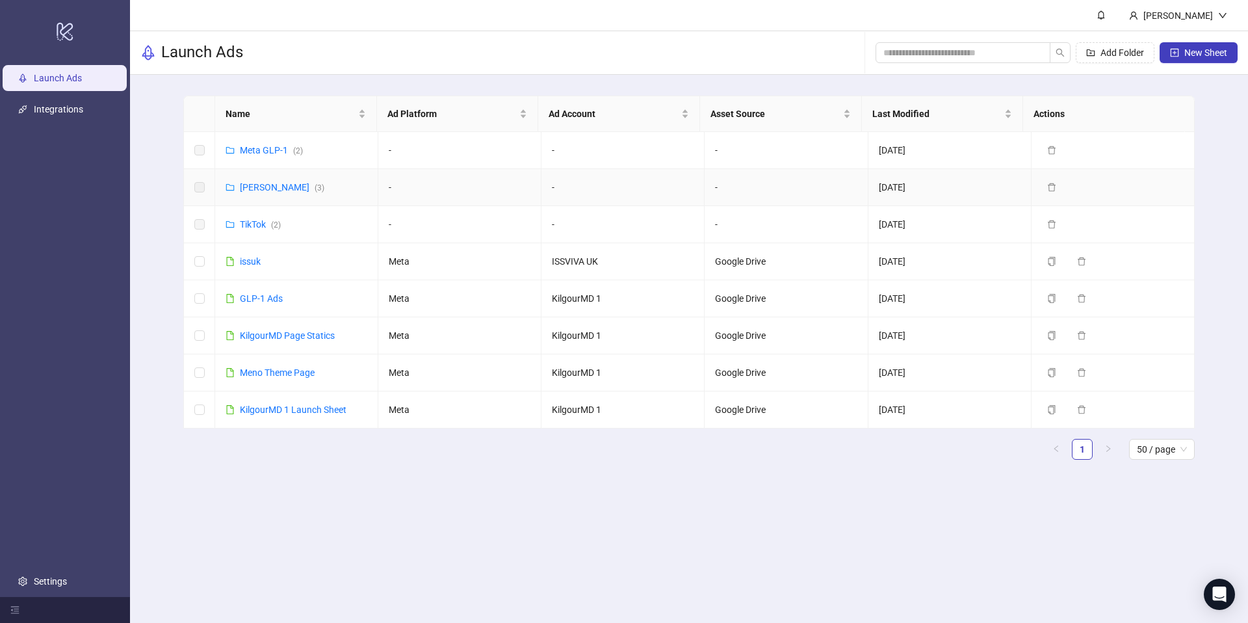
click at [268, 193] on div "Meta James ( 3 )" at bounding box center [282, 187] width 85 height 14
click at [270, 188] on link "Meta James ( 3 )" at bounding box center [282, 187] width 85 height 10
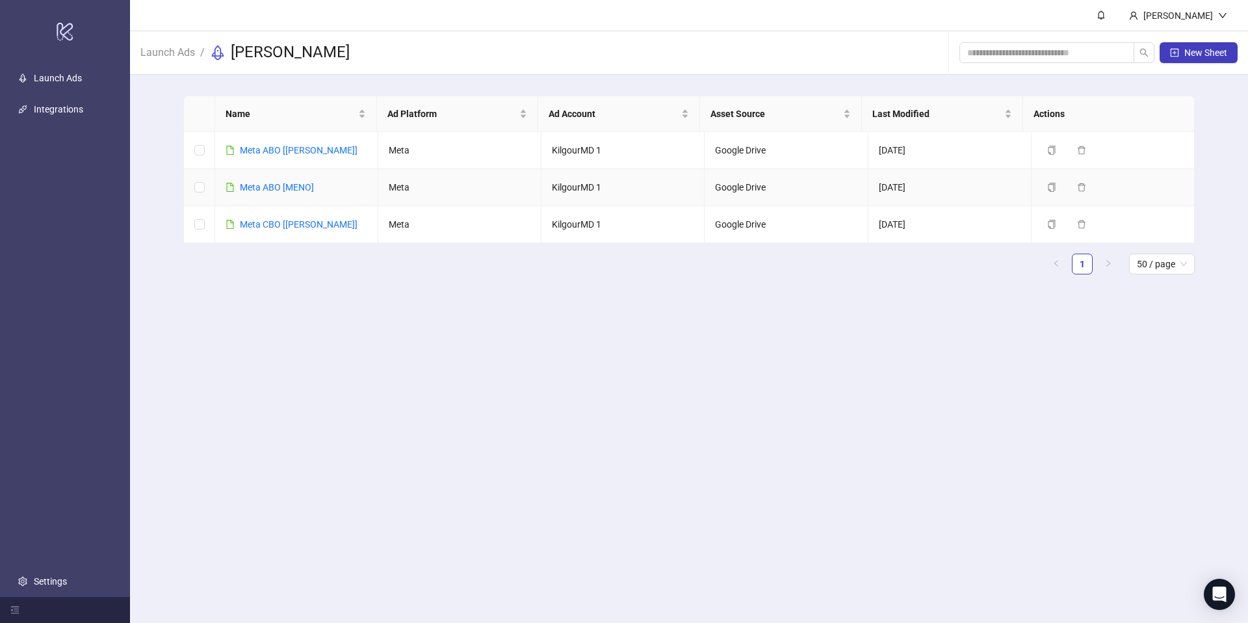
drag, startPoint x: 316, startPoint y: 175, endPoint x: 321, endPoint y: 168, distance: 8.8
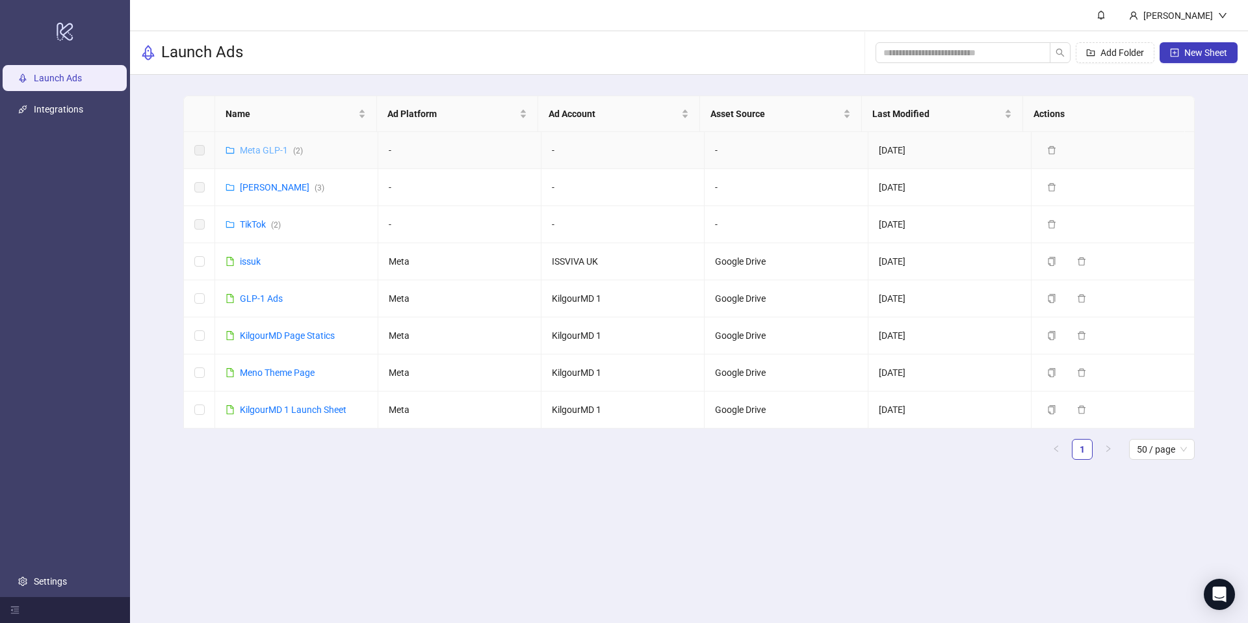
click at [265, 152] on link "Meta GLP-1 ( 2 )" at bounding box center [271, 150] width 63 height 10
click at [274, 150] on link "Meta GLP-1 ( 2 )" at bounding box center [271, 150] width 63 height 10
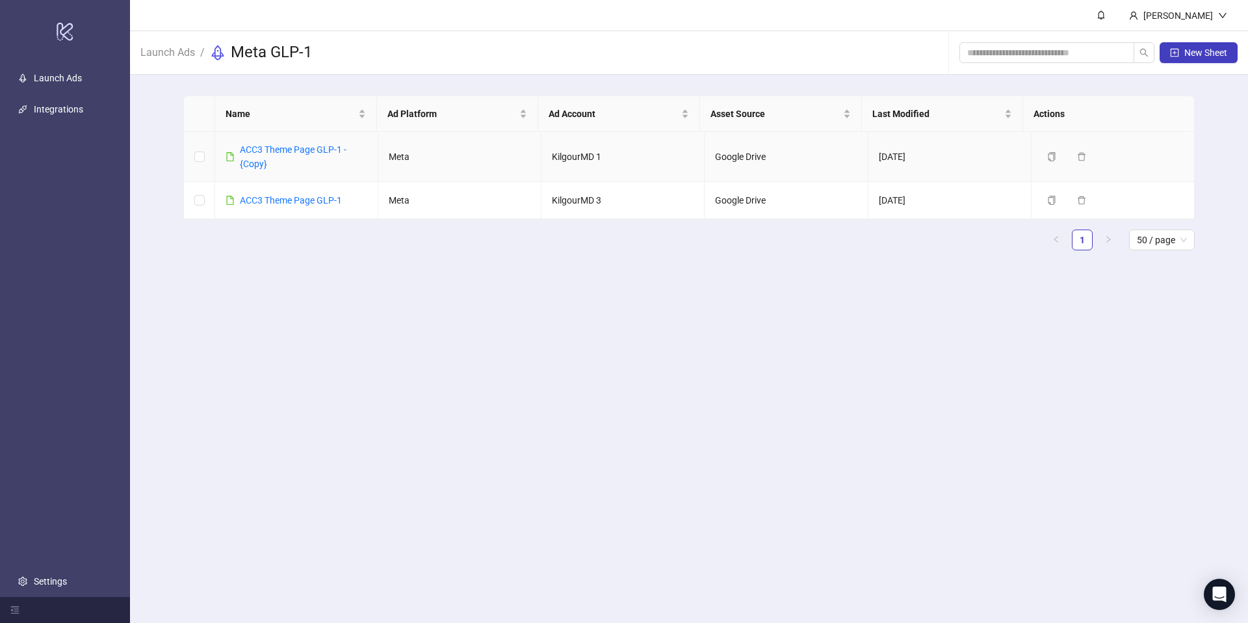
drag, startPoint x: 276, startPoint y: 156, endPoint x: 285, endPoint y: 159, distance: 9.7
click at [276, 156] on div "ACC3 Theme Page GLP-1 - {Copy}" at bounding box center [303, 156] width 127 height 29
click at [394, 142] on td "Meta" at bounding box center [459, 157] width 163 height 50
click at [324, 150] on link "ACC3 Theme Page GLP-1 - {Copy}" at bounding box center [293, 156] width 107 height 25
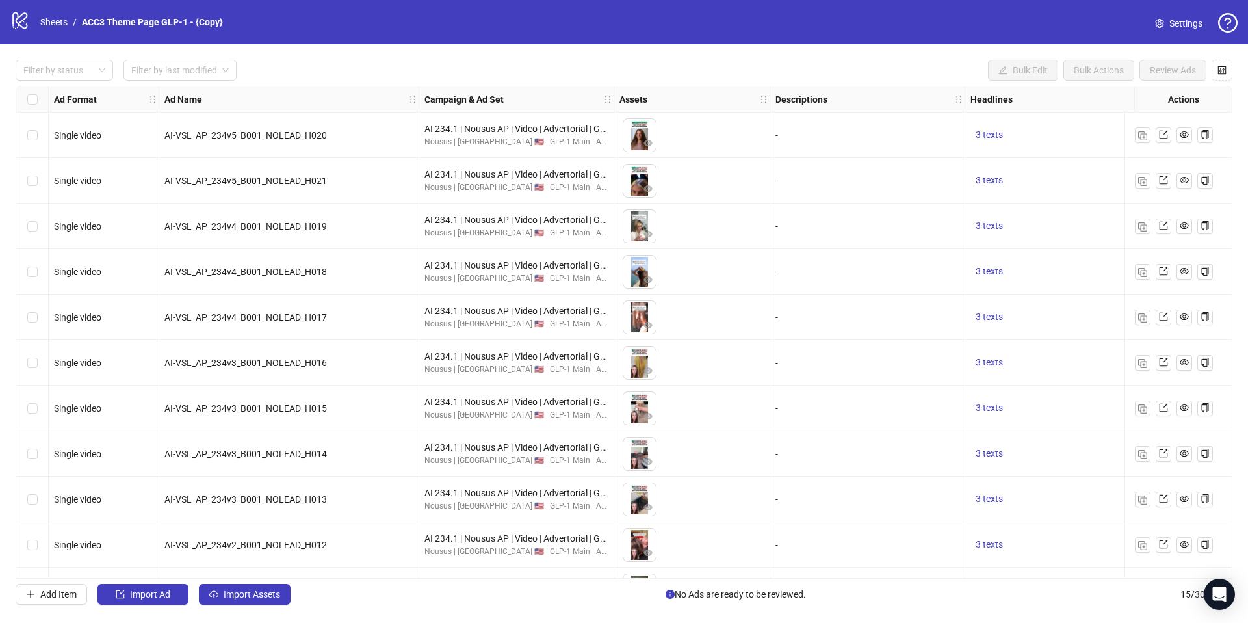
click at [1177, 13] on link "Settings" at bounding box center [1179, 23] width 68 height 21
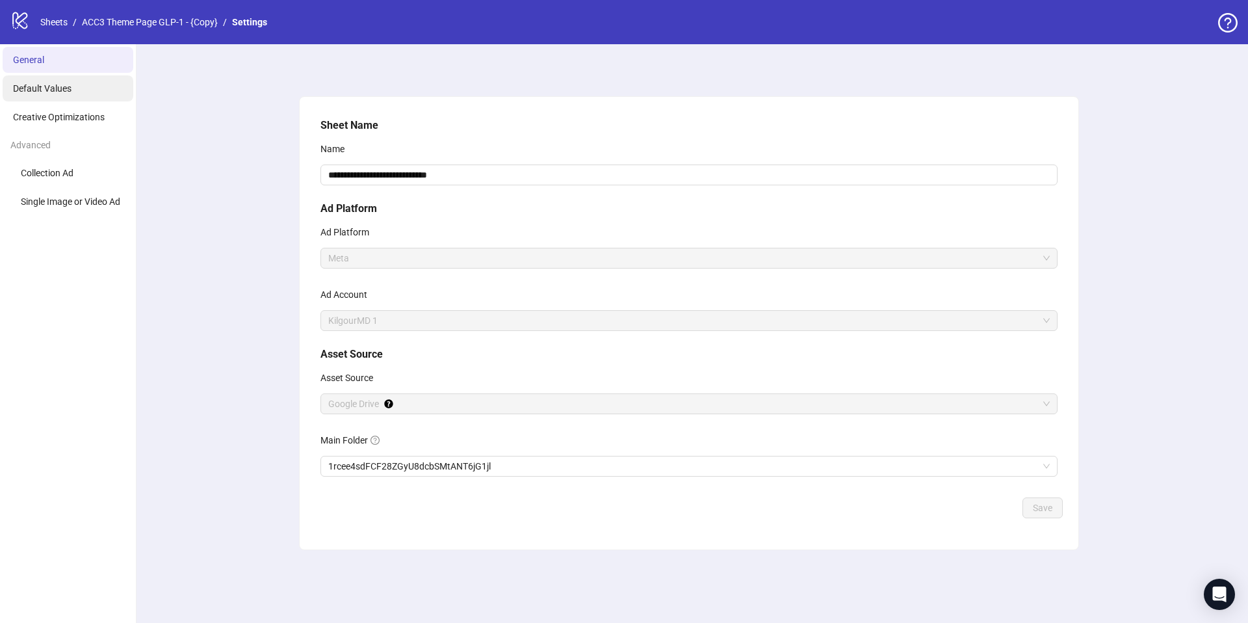
click at [70, 95] on li "Default Values" at bounding box center [68, 88] width 131 height 26
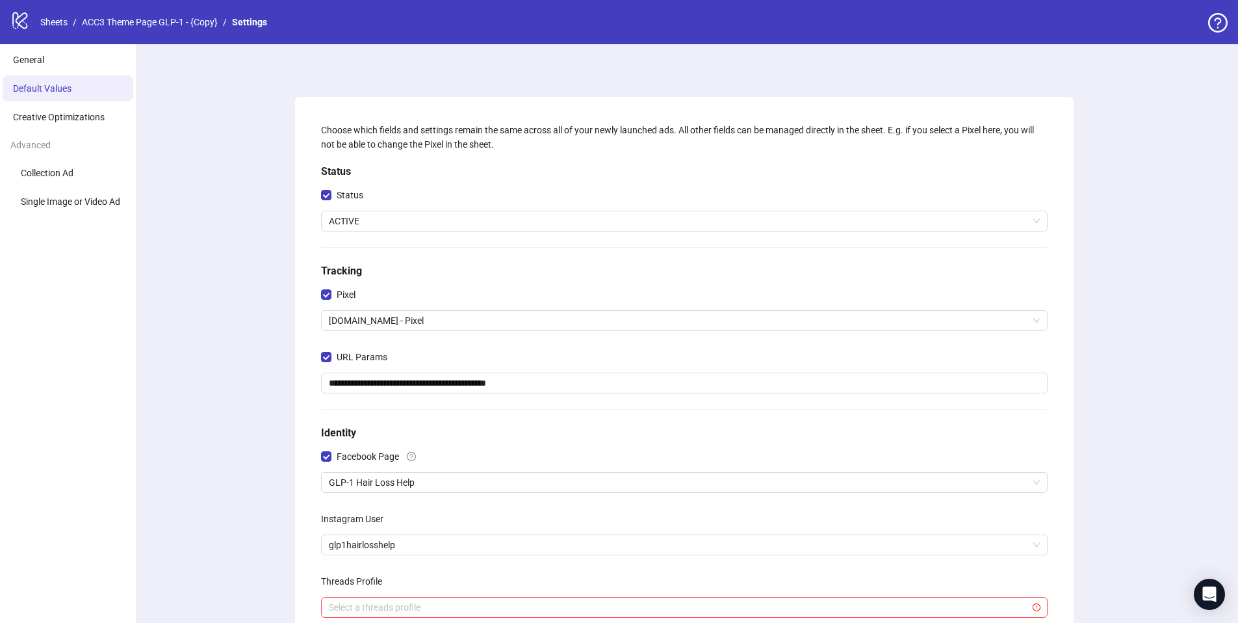
drag, startPoint x: 63, startPoint y: 68, endPoint x: 69, endPoint y: 73, distance: 7.4
click at [63, 68] on li "General" at bounding box center [68, 60] width 131 height 26
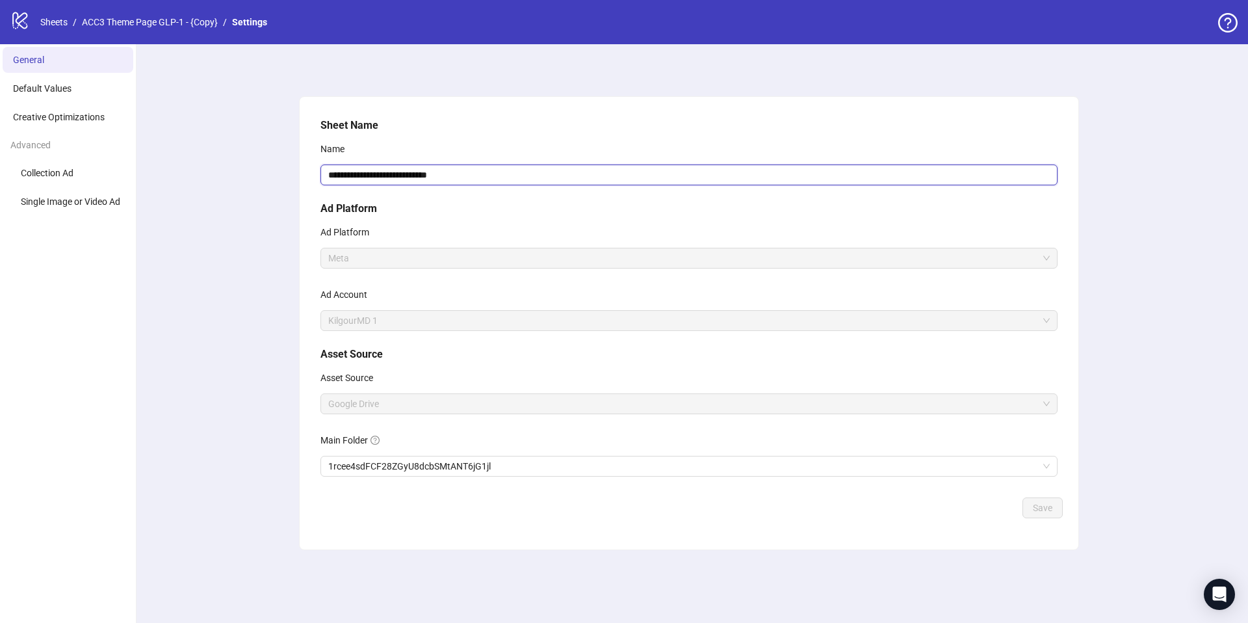
click at [352, 176] on input "**********" at bounding box center [688, 174] width 737 height 21
type input "**********"
click at [1086, 517] on div "**********" at bounding box center [689, 333] width 1118 height 579
click at [1049, 510] on span "Save" at bounding box center [1043, 508] width 20 height 10
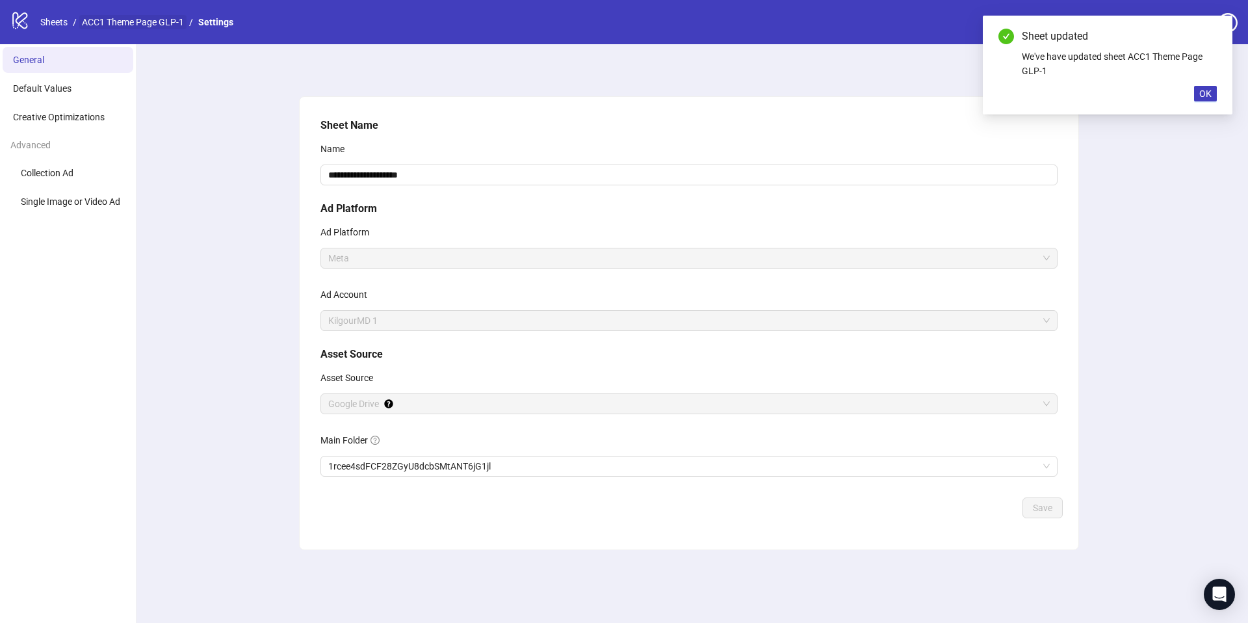
click at [135, 19] on link "ACC1 Theme Page GLP-1" at bounding box center [132, 22] width 107 height 14
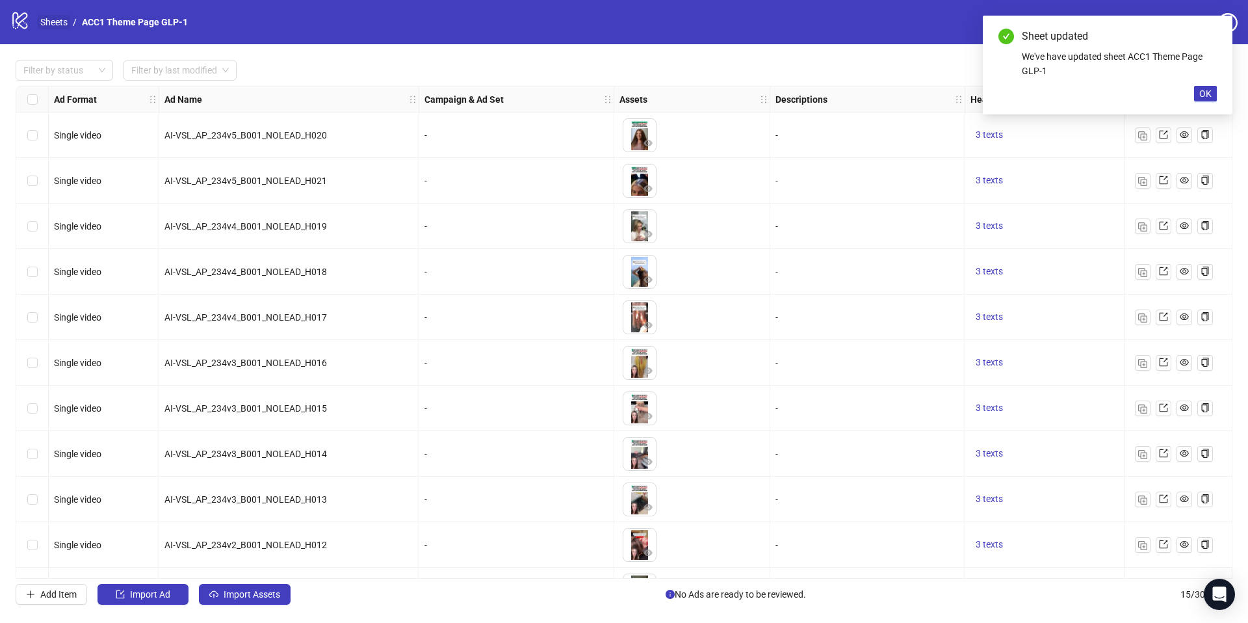
click at [54, 18] on link "Sheets" at bounding box center [54, 22] width 33 height 14
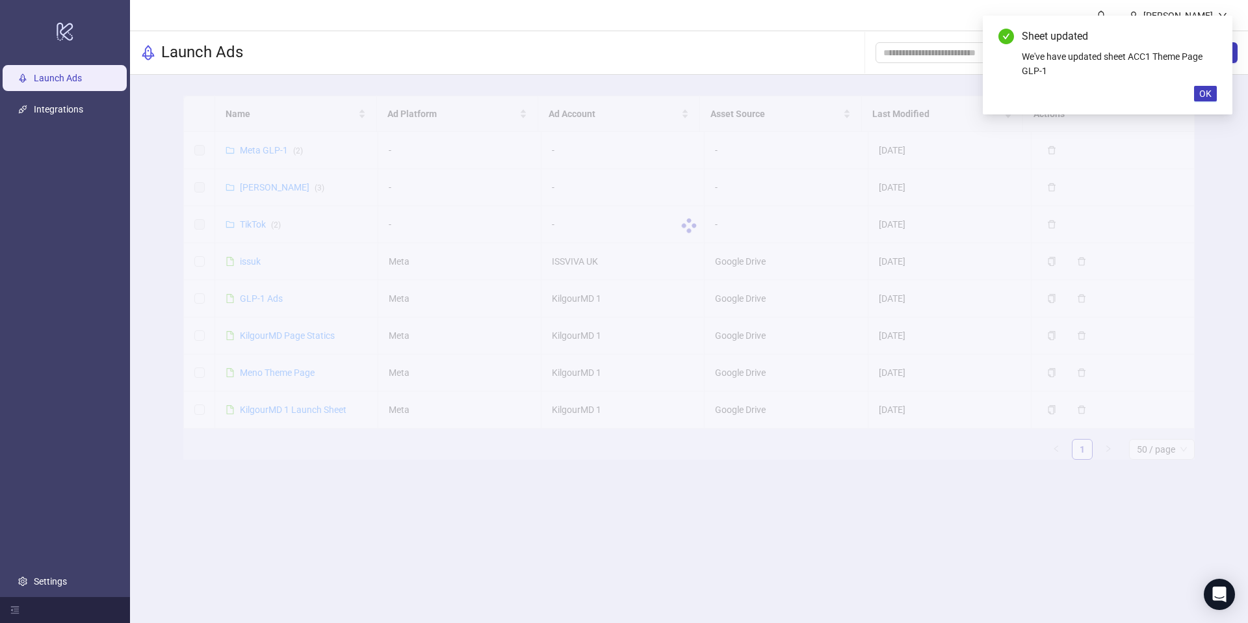
click at [269, 186] on div at bounding box center [689, 226] width 1012 height 260
click at [266, 192] on div at bounding box center [689, 226] width 1012 height 260
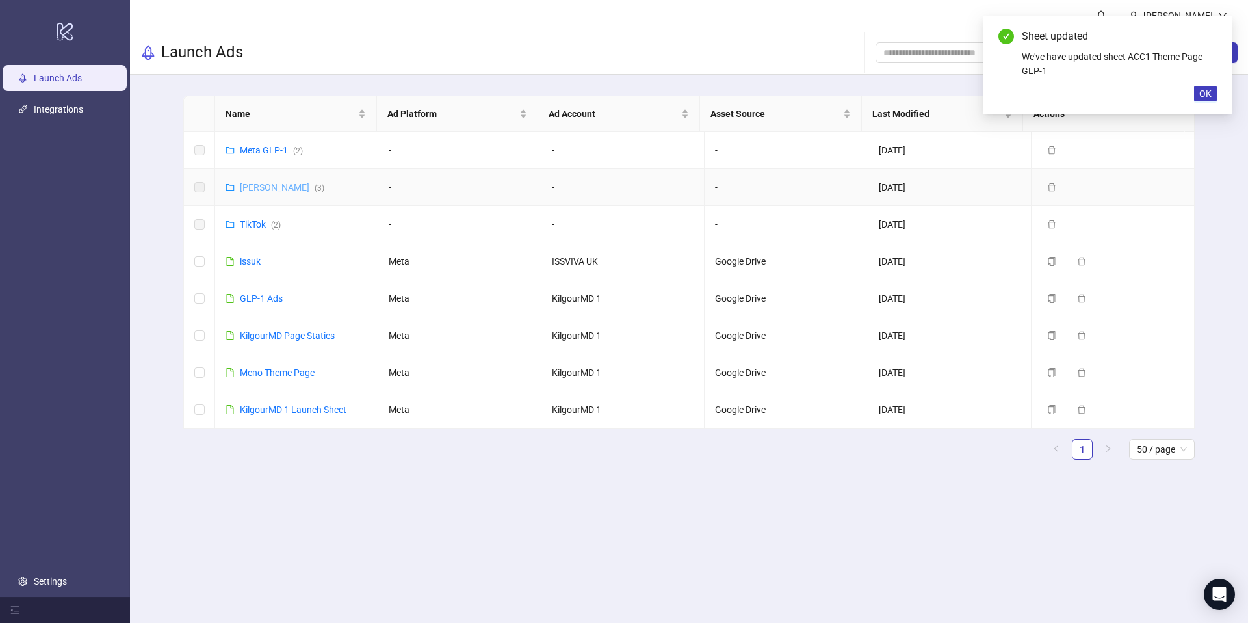
click at [267, 189] on link "Meta James ( 3 )" at bounding box center [282, 187] width 85 height 10
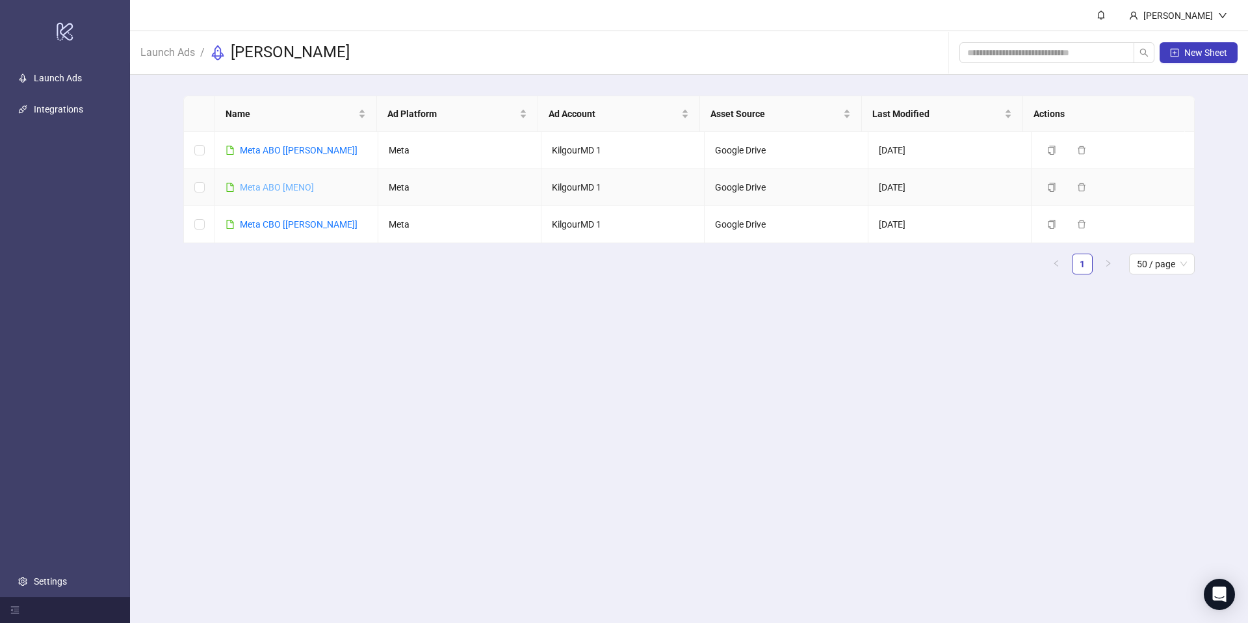
click at [252, 188] on link "Meta ABO [MENO]" at bounding box center [277, 187] width 74 height 10
click at [270, 146] on link "Meta ABO [[PERSON_NAME]]" at bounding box center [299, 150] width 118 height 10
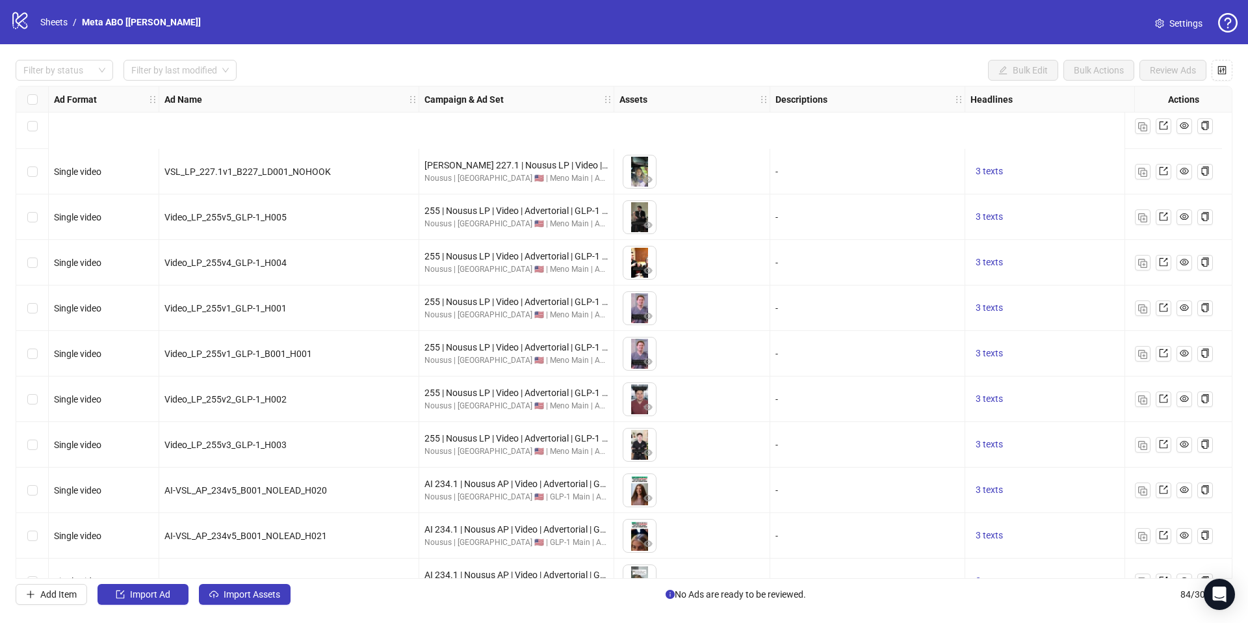
scroll to position [3362, 0]
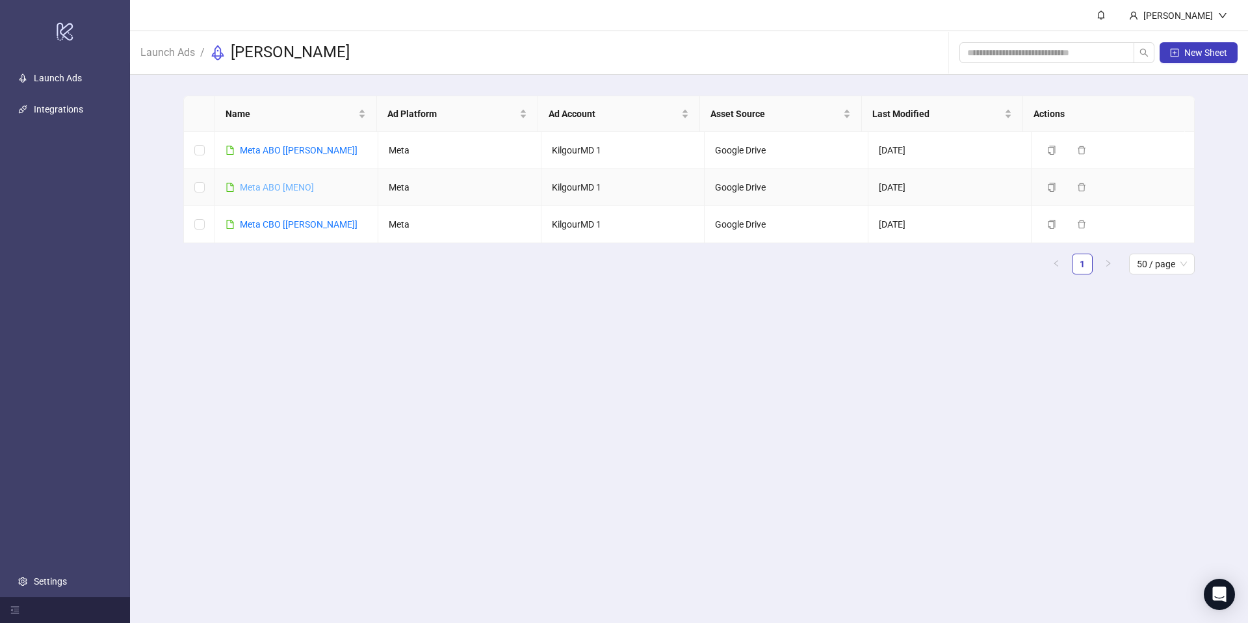
click at [261, 188] on link "Meta ABO [MENO]" at bounding box center [277, 187] width 74 height 10
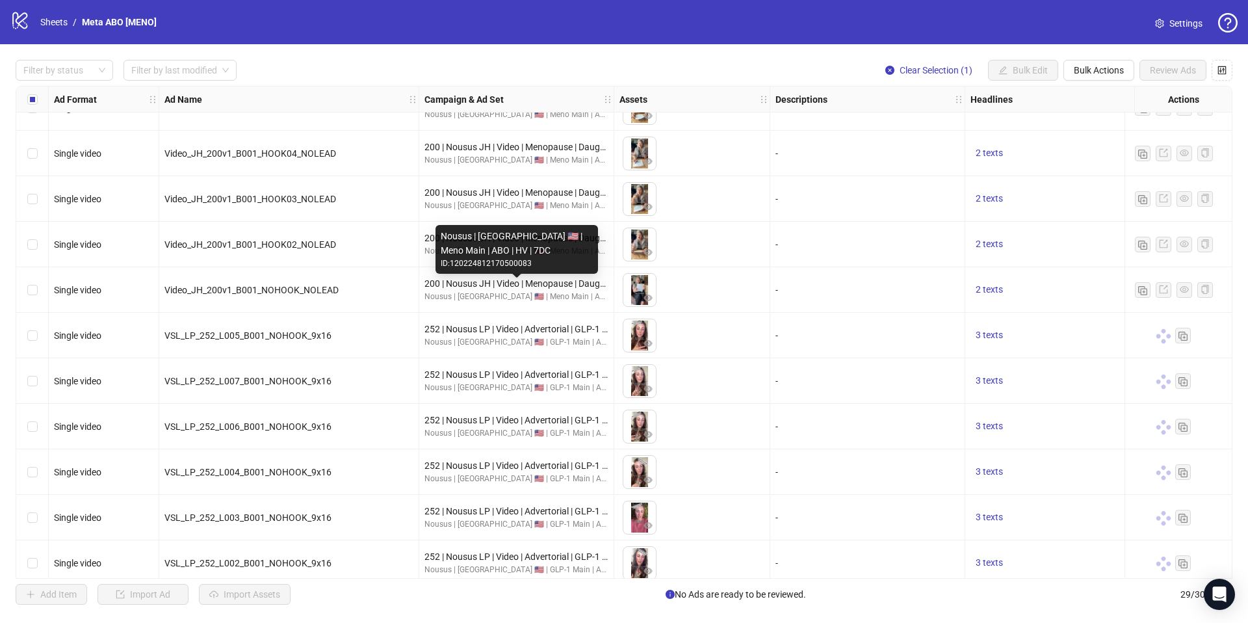
scroll to position [402, 0]
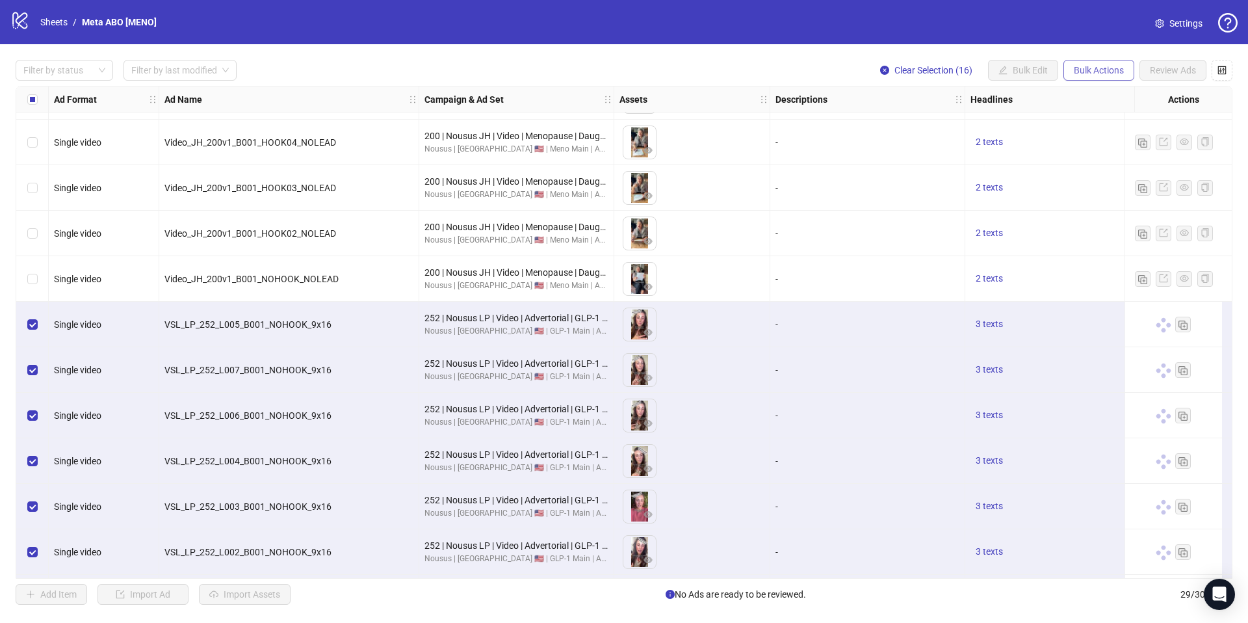
click at [1084, 65] on span "Bulk Actions" at bounding box center [1099, 70] width 50 height 10
click at [1106, 161] on span "Copy to another sheet" at bounding box center [1117, 158] width 89 height 14
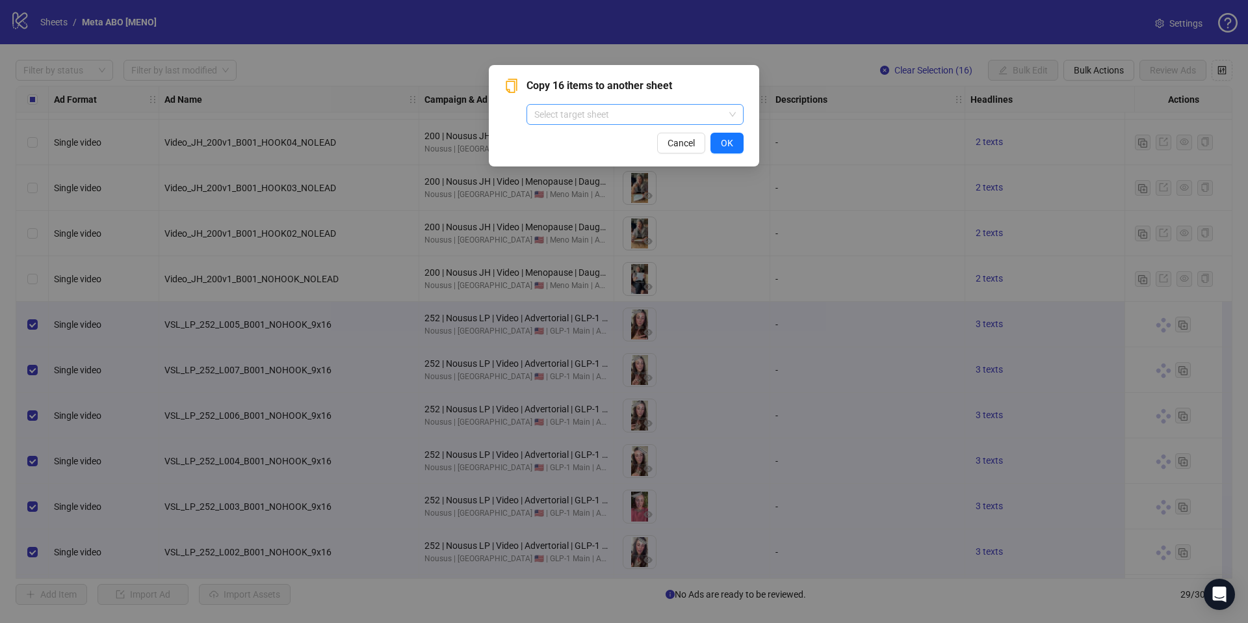
click at [577, 124] on div "Select target sheet" at bounding box center [635, 114] width 217 height 21
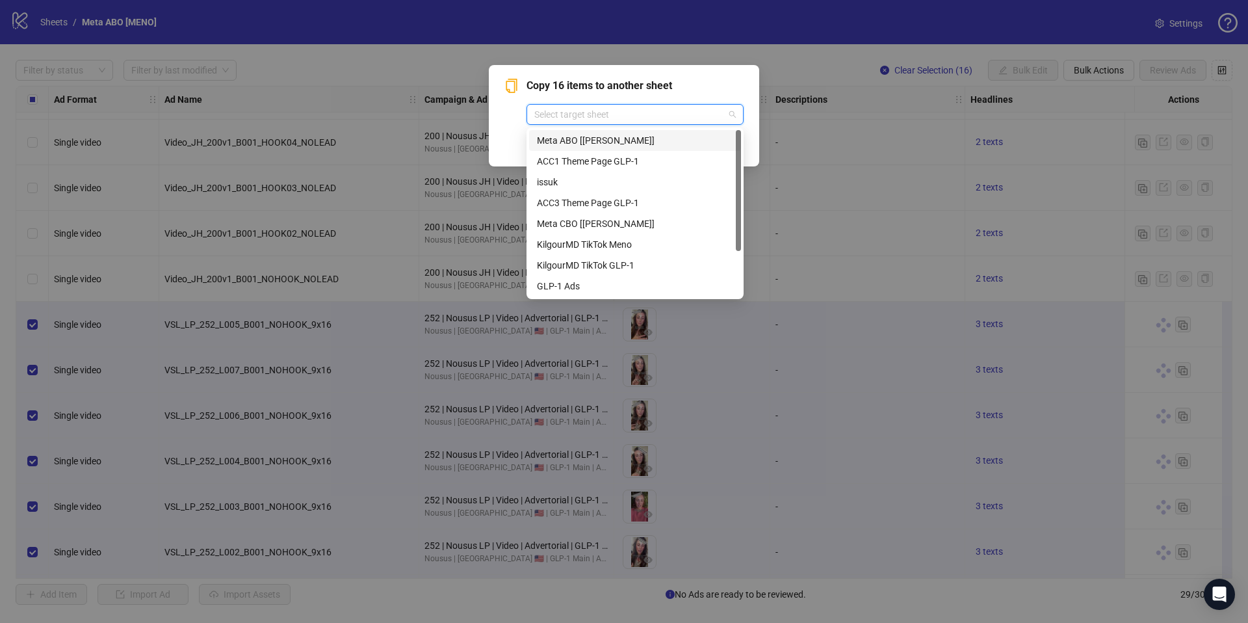
click at [573, 140] on div "Meta ABO [[PERSON_NAME]]" at bounding box center [635, 140] width 196 height 14
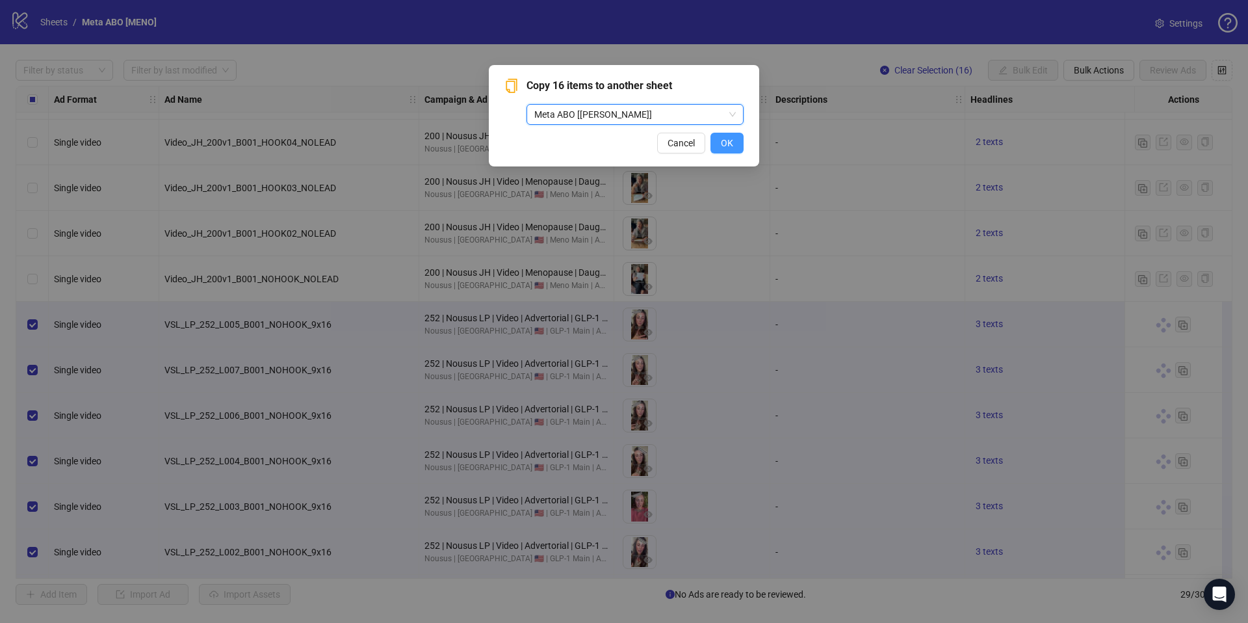
click at [726, 147] on span "OK" at bounding box center [727, 143] width 12 height 10
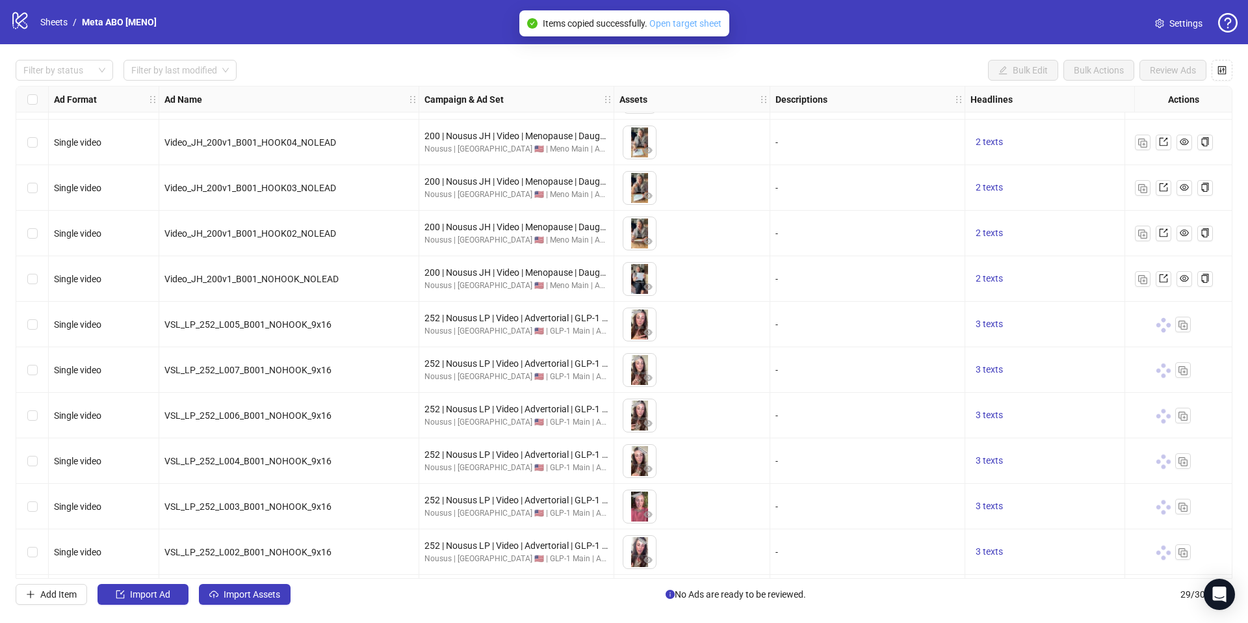
click at [690, 26] on link "Open target sheet" at bounding box center [685, 23] width 72 height 10
click at [140, 323] on div "Single video" at bounding box center [103, 324] width 99 height 14
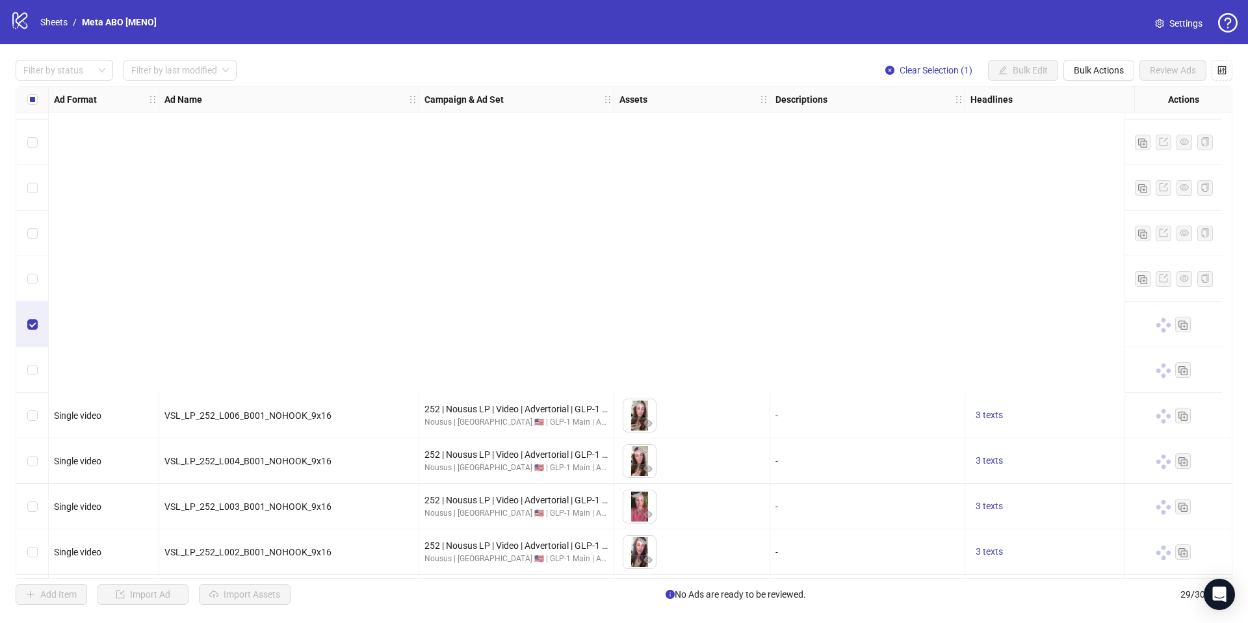
scroll to position [859, 0]
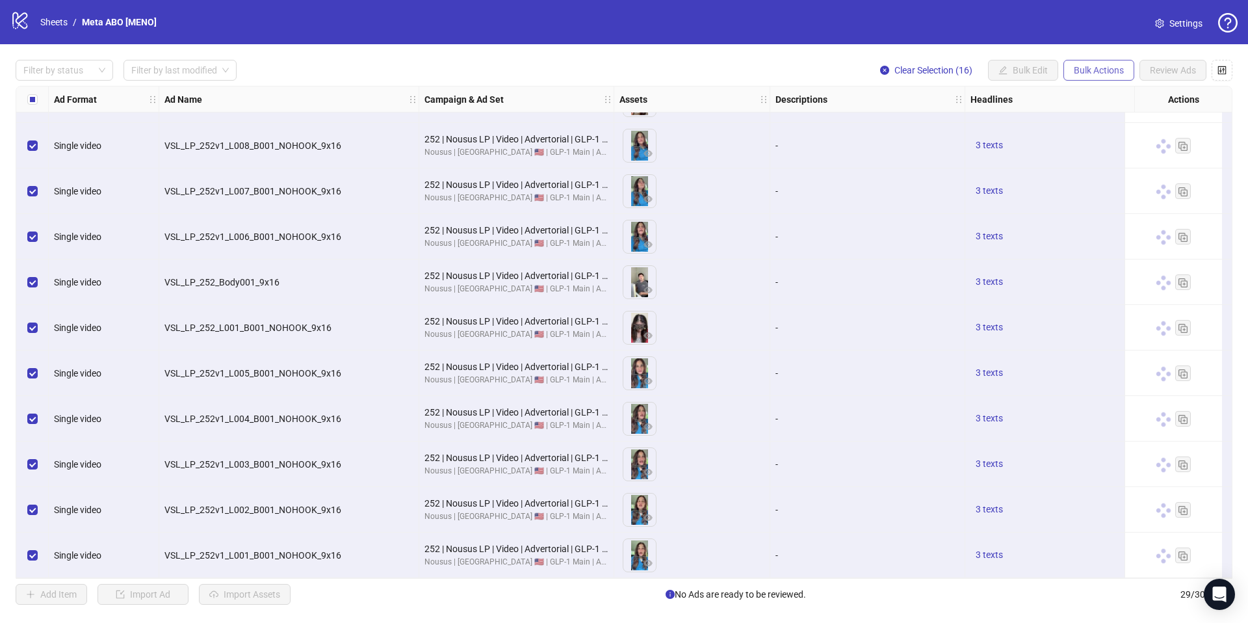
click at [1092, 64] on button "Bulk Actions" at bounding box center [1099, 70] width 71 height 21
click at [1103, 153] on span "Copy to another sheet" at bounding box center [1117, 158] width 89 height 14
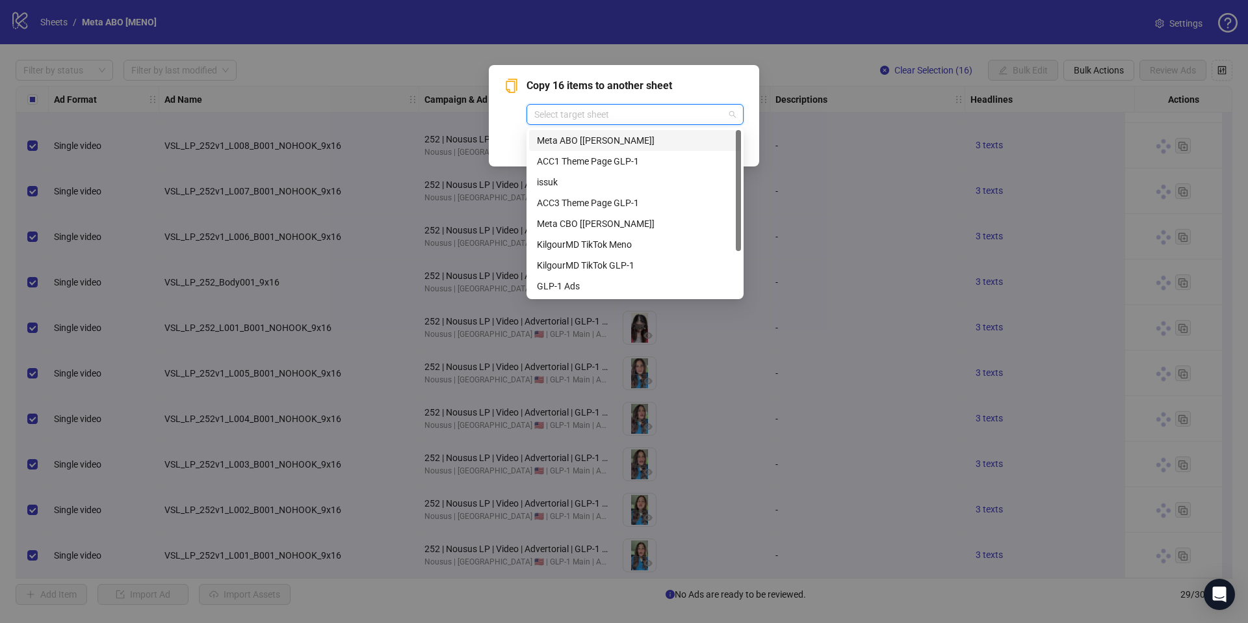
click at [591, 111] on input "search" at bounding box center [629, 115] width 190 height 20
click at [564, 159] on div "ACC1 Theme Page GLP-1" at bounding box center [635, 161] width 196 height 14
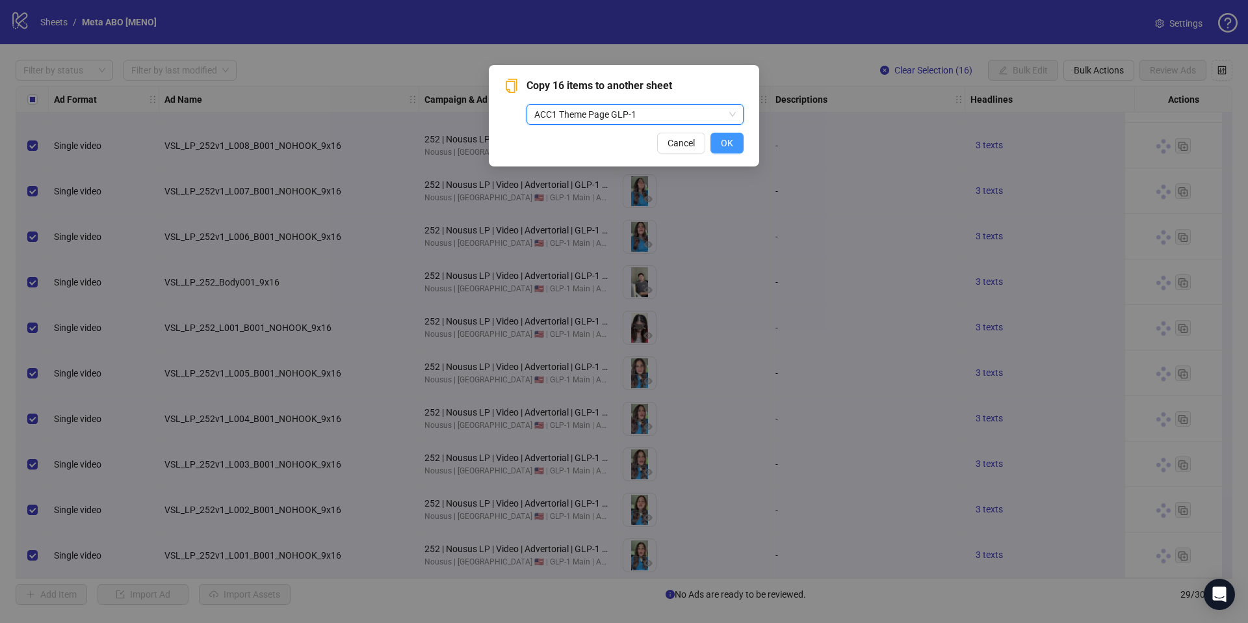
click at [731, 144] on span "OK" at bounding box center [727, 143] width 12 height 10
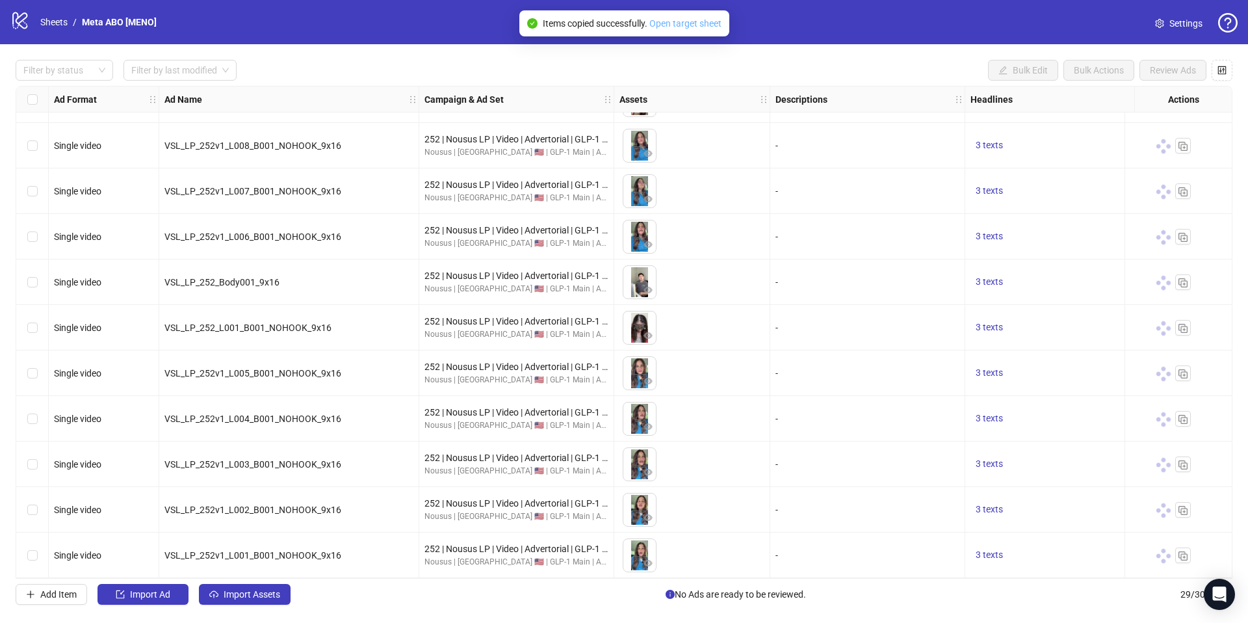
click at [699, 27] on link "Open target sheet" at bounding box center [685, 23] width 72 height 10
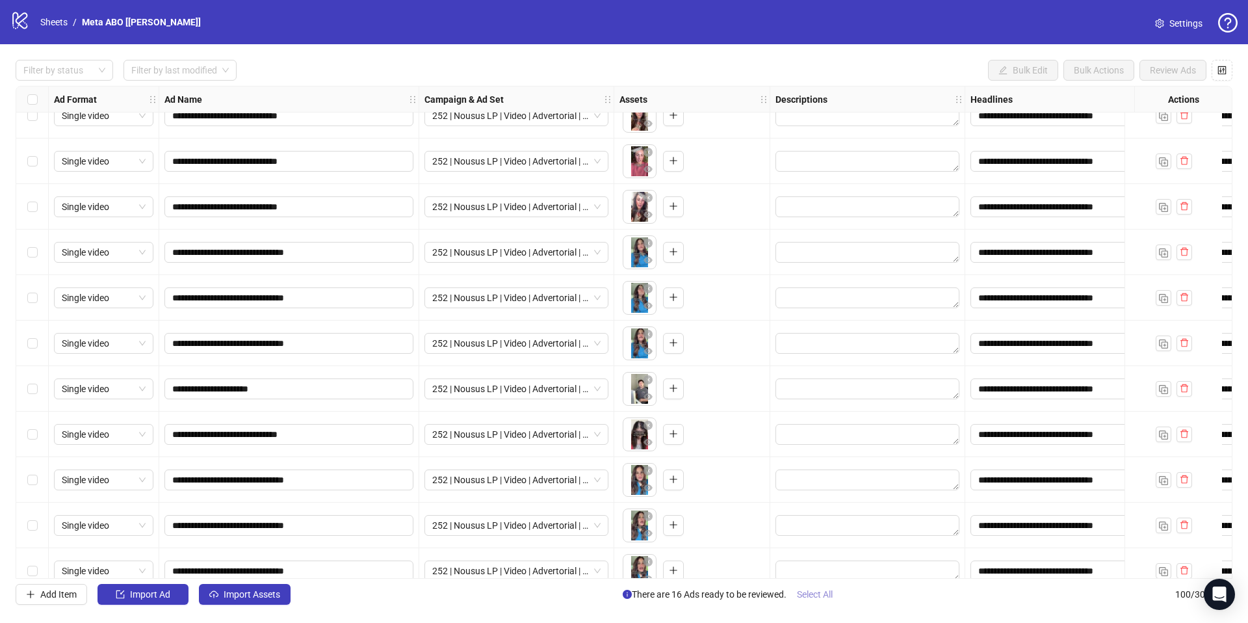
scroll to position [4012, 0]
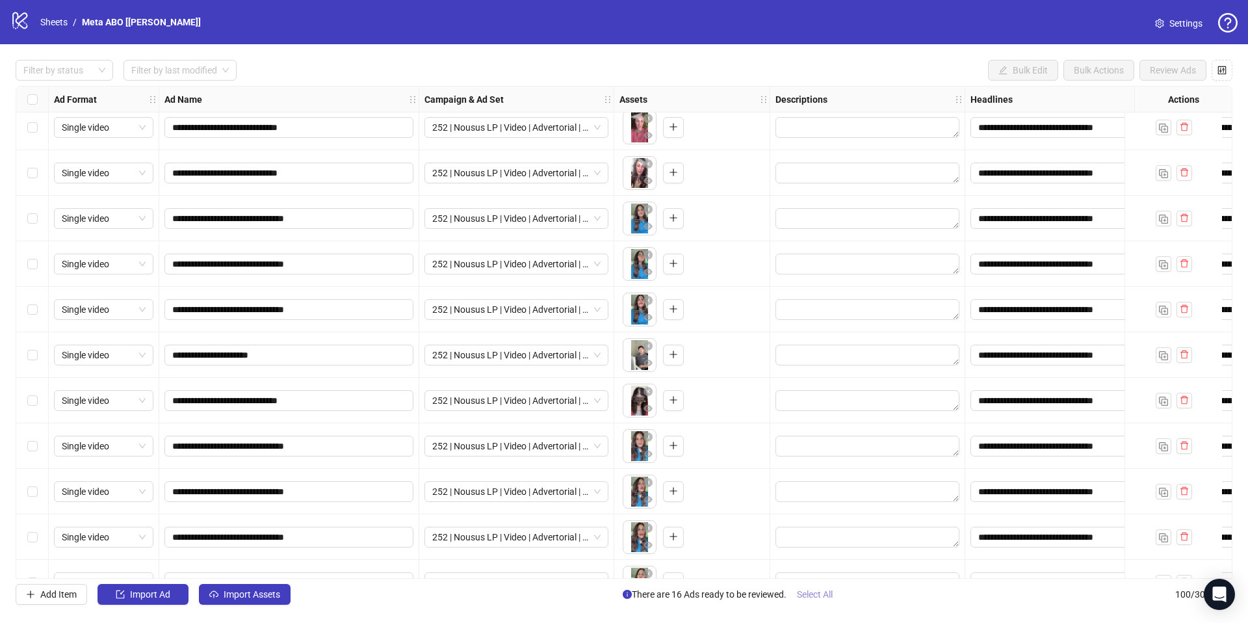
click at [821, 598] on span "Select All" at bounding box center [815, 594] width 36 height 10
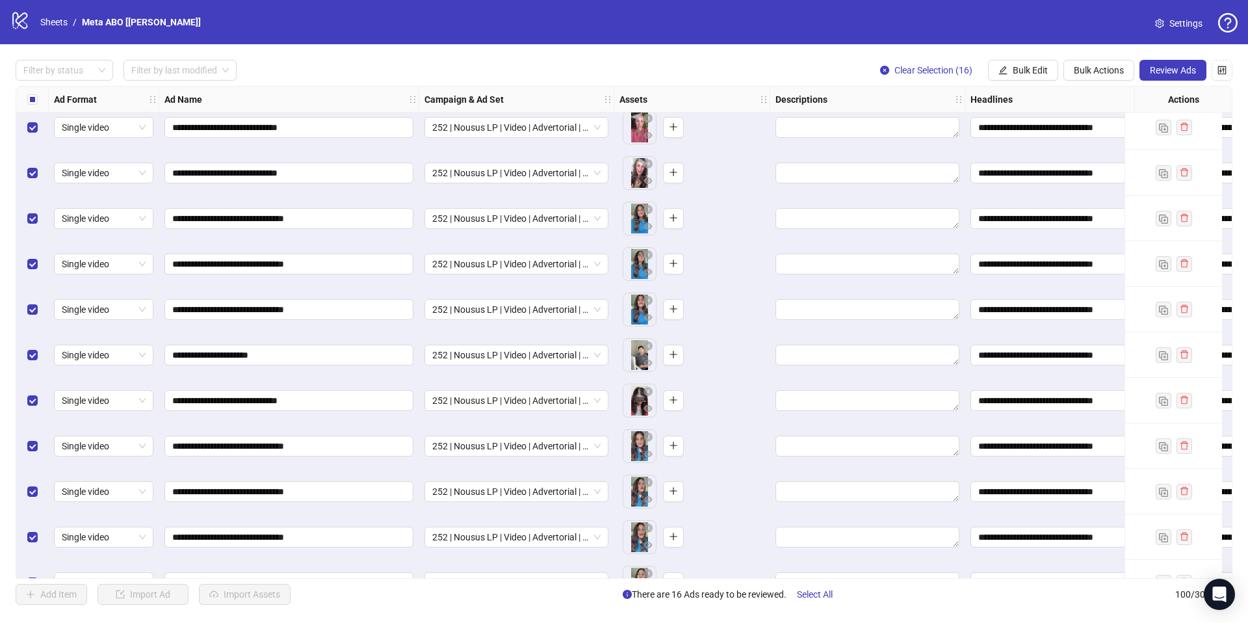
click at [1159, 82] on div "**********" at bounding box center [624, 332] width 1248 height 576
click at [1171, 72] on span "Review Ads" at bounding box center [1173, 70] width 46 height 10
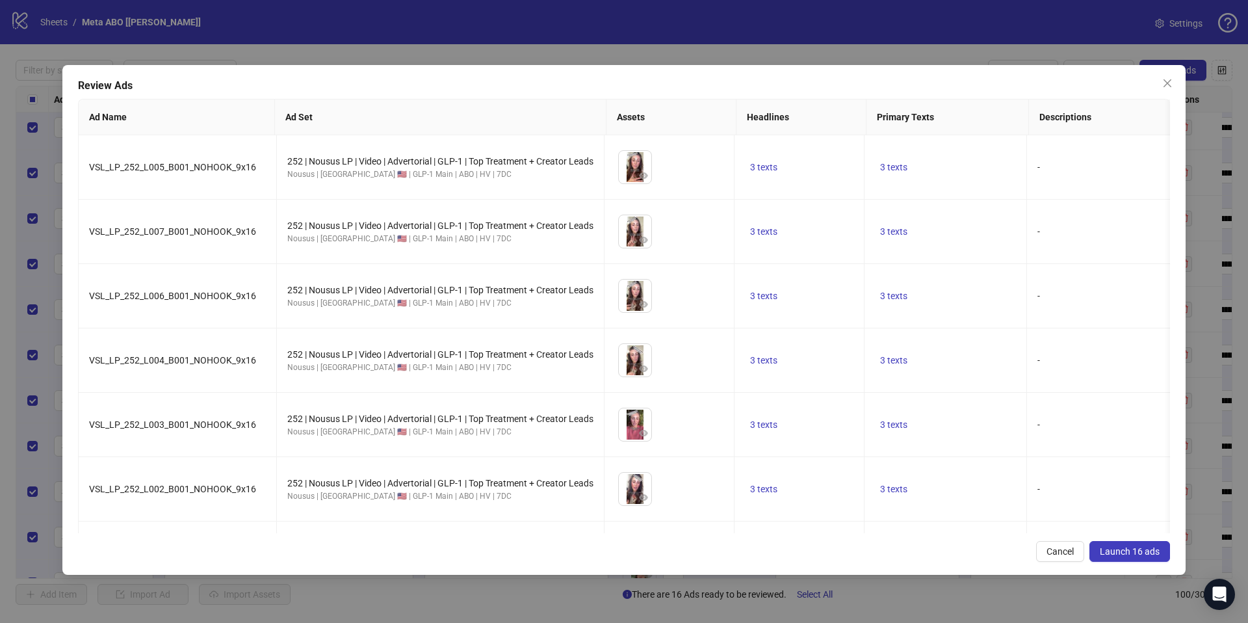
click at [1147, 553] on span "Launch 16 ads" at bounding box center [1130, 551] width 60 height 10
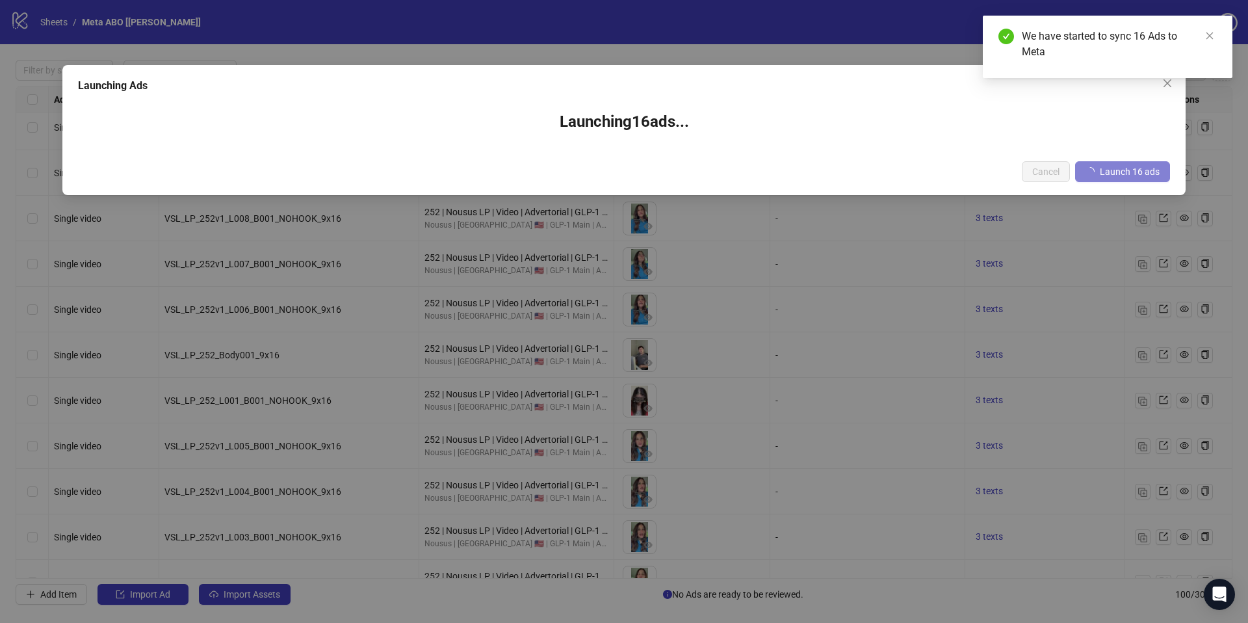
scroll to position [4016, 0]
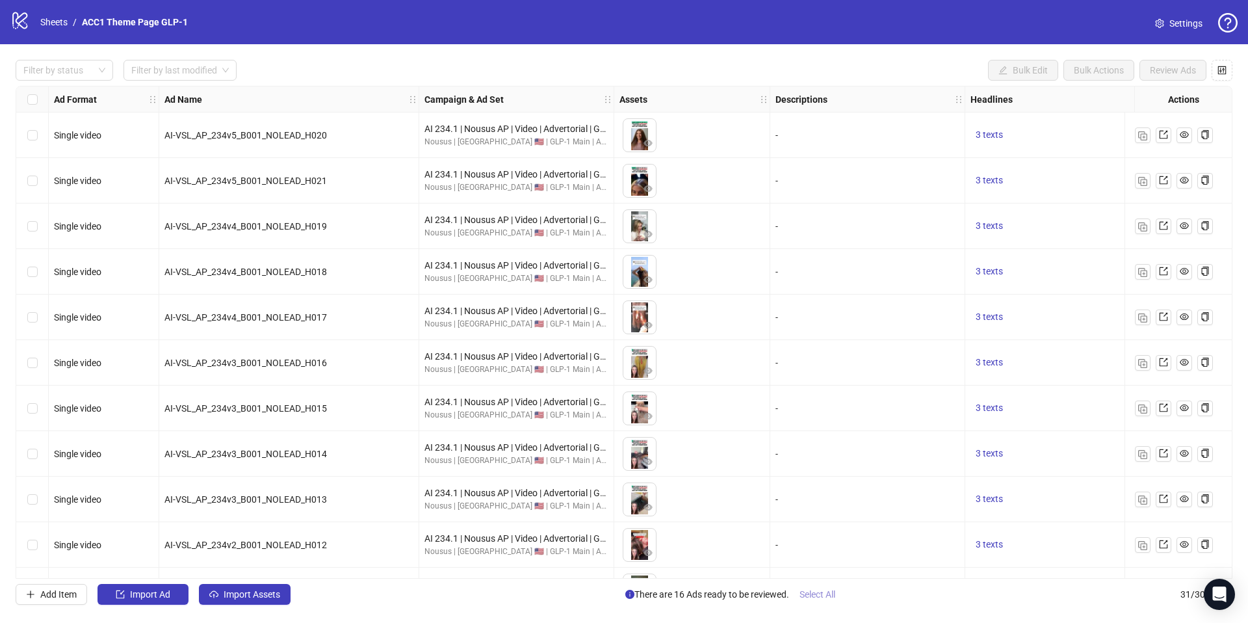
click at [827, 597] on span "Select All" at bounding box center [818, 594] width 36 height 10
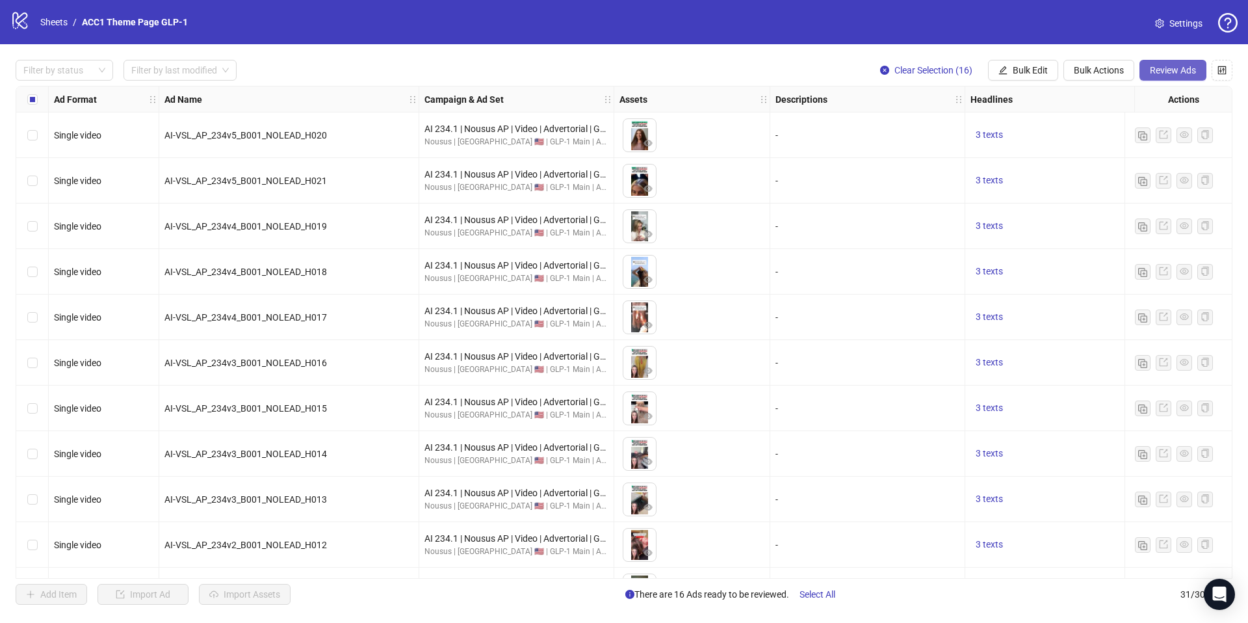
click at [1181, 67] on span "Review Ads" at bounding box center [1173, 70] width 46 height 10
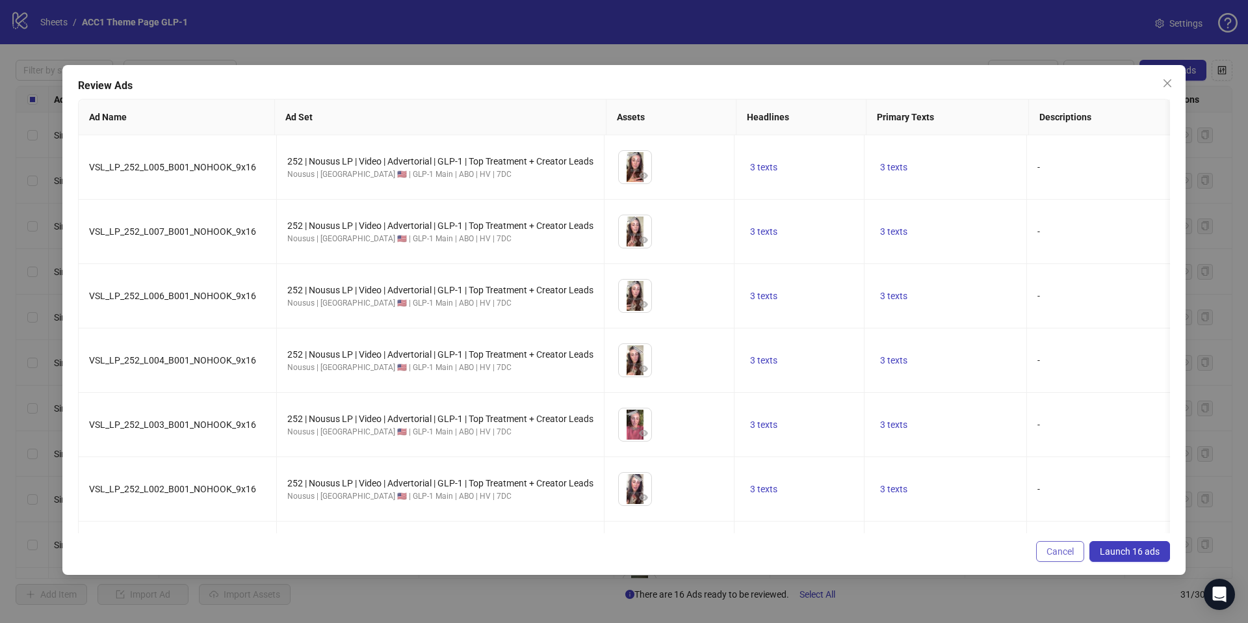
click at [1065, 551] on span "Cancel" at bounding box center [1060, 551] width 27 height 10
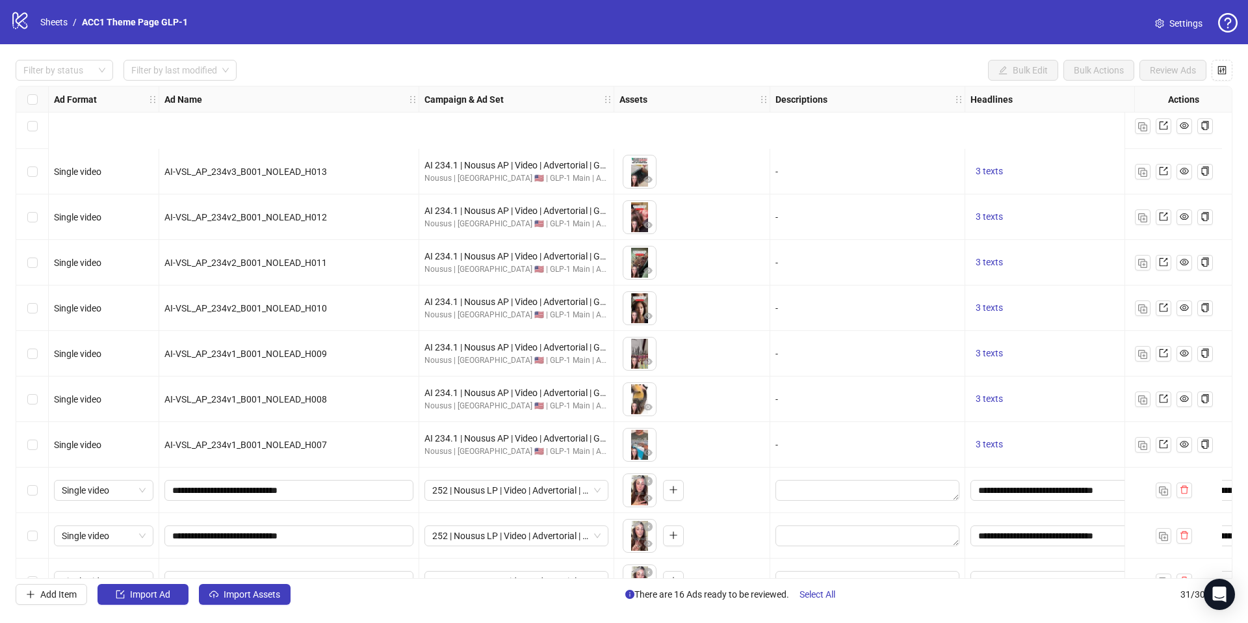
scroll to position [601, 0]
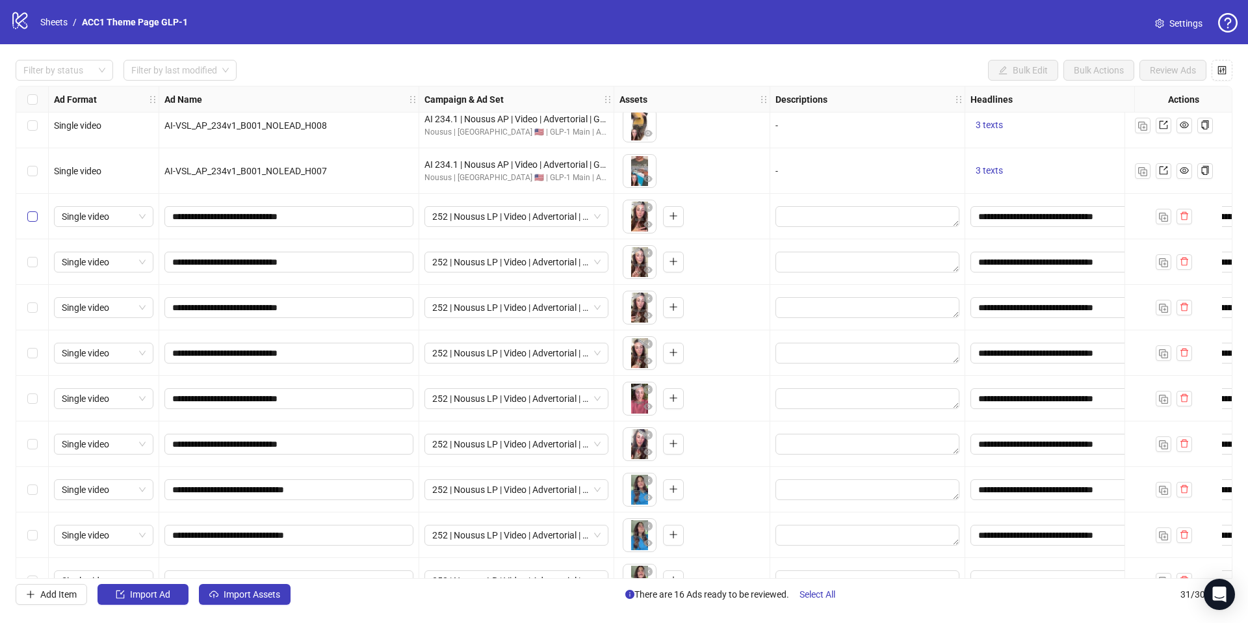
click at [28, 222] on label "Select row 16" at bounding box center [32, 216] width 10 height 14
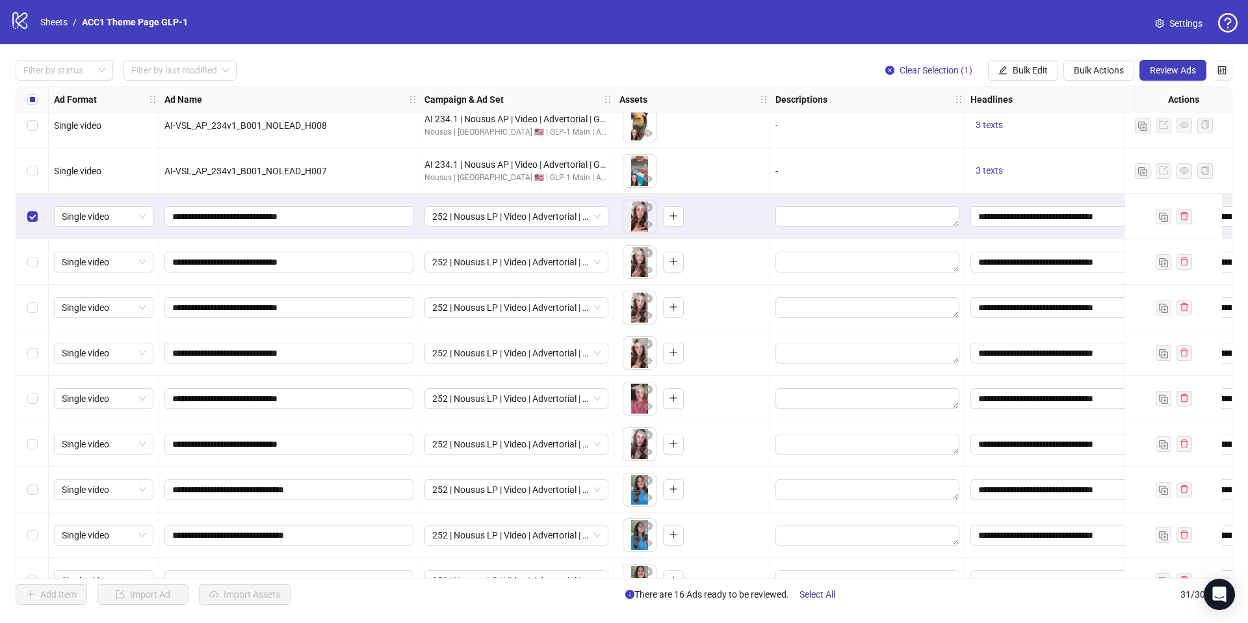
scroll to position [950, 0]
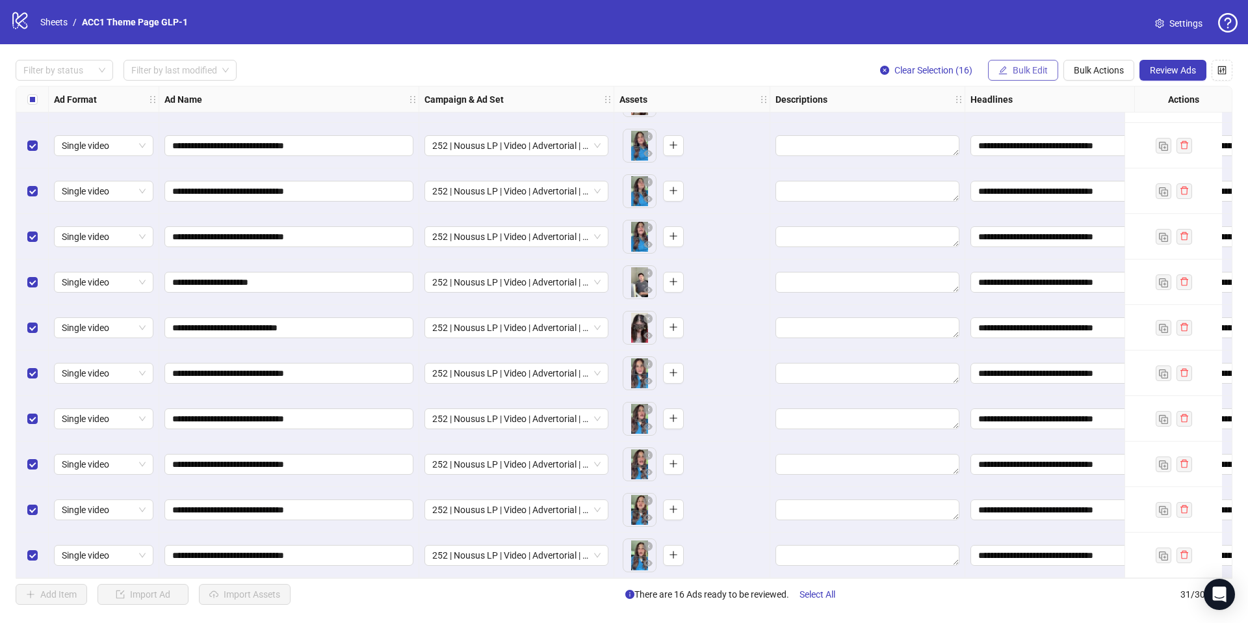
drag, startPoint x: 1021, startPoint y: 66, endPoint x: 1027, endPoint y: 75, distance: 10.7
click at [1021, 66] on span "Bulk Edit" at bounding box center [1030, 70] width 35 height 10
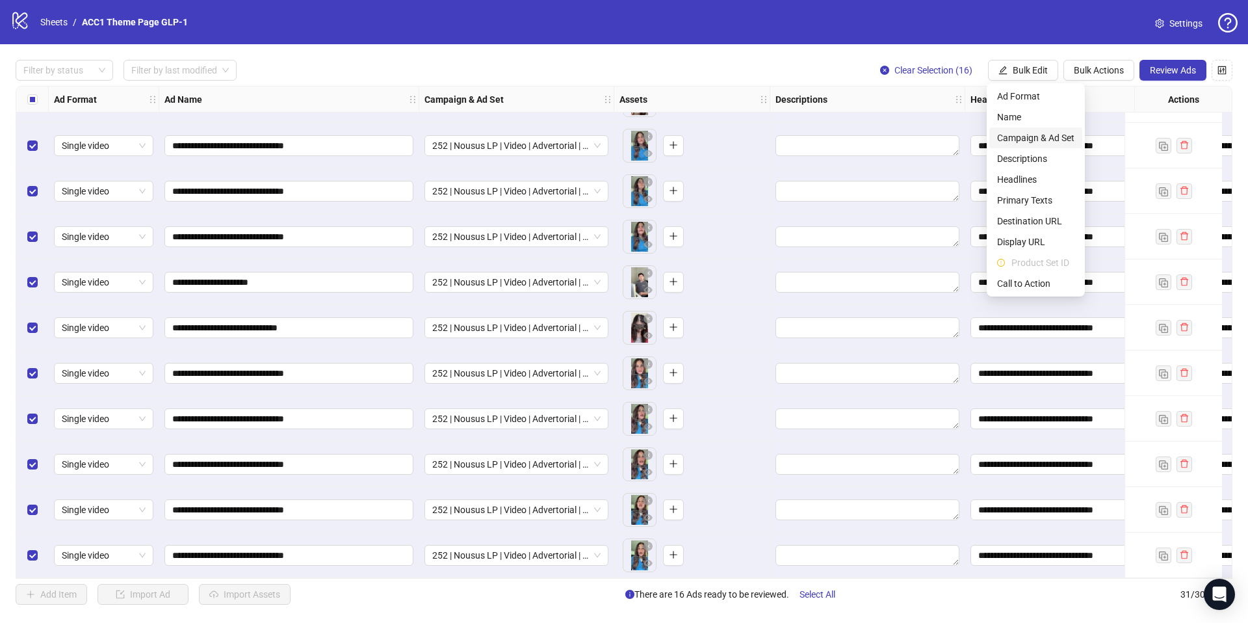
click at [1044, 137] on span "Campaign & Ad Set" at bounding box center [1035, 138] width 77 height 14
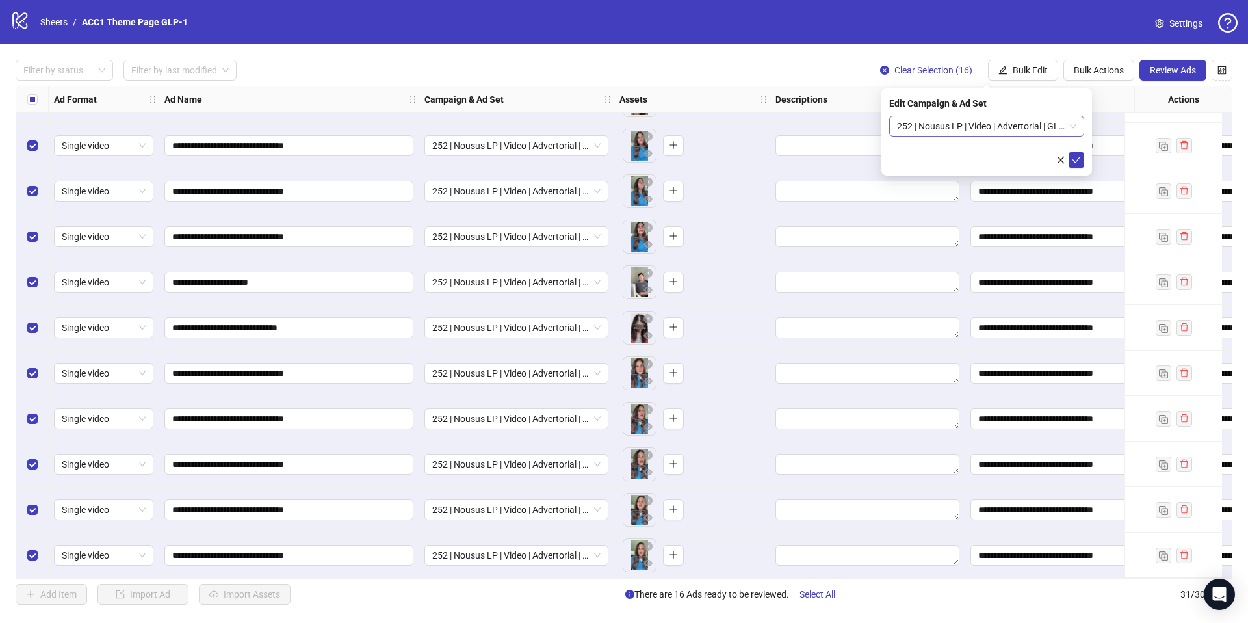
click at [1039, 124] on span "252 | Nousus LP | Video | Advertorial | GLP-1 | Top Treatment + Creator Leads" at bounding box center [986, 126] width 179 height 20
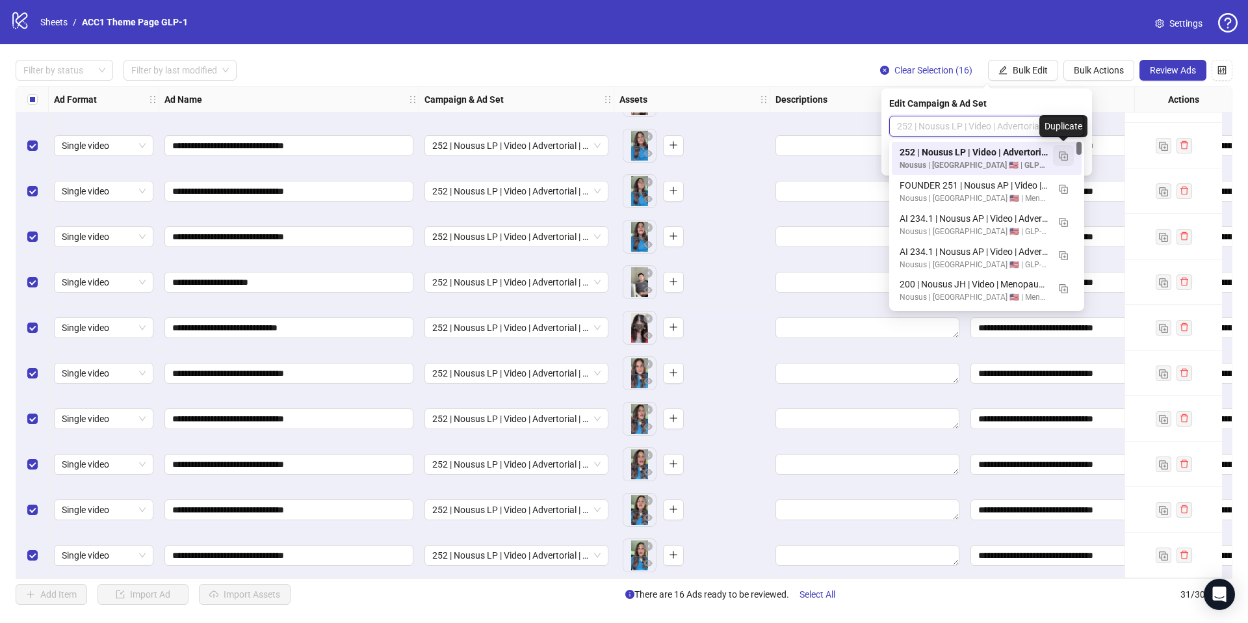
click at [1065, 155] on img "button" at bounding box center [1063, 155] width 9 height 9
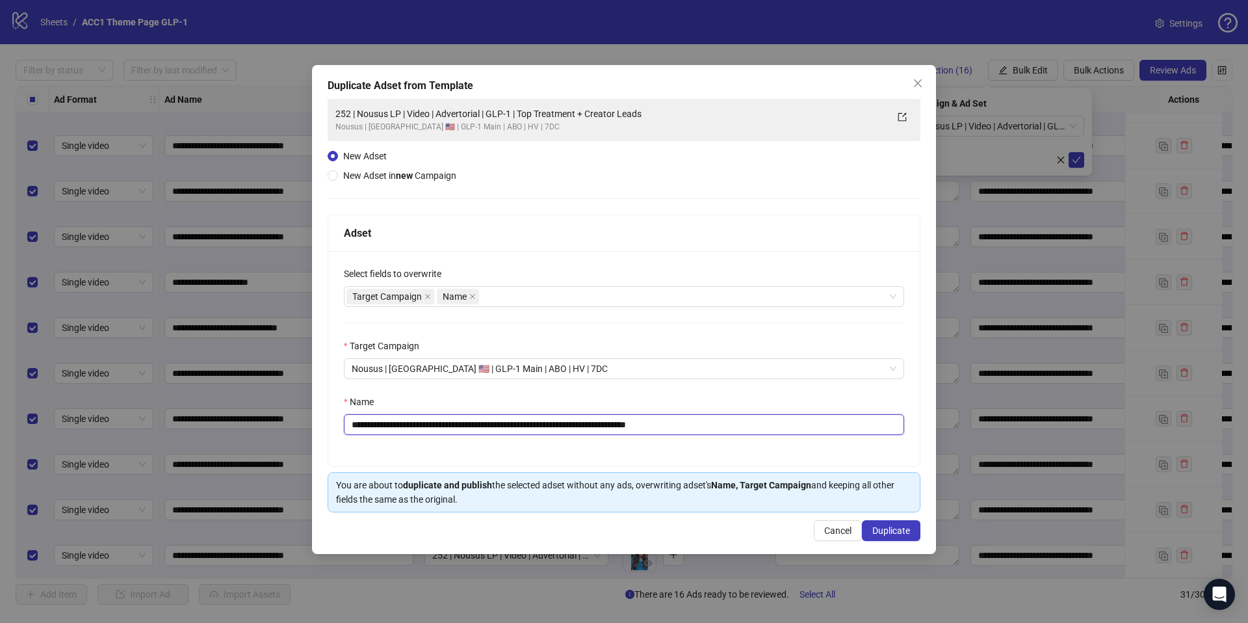
click at [678, 428] on input "**********" at bounding box center [624, 424] width 560 height 21
click at [678, 427] on input "**********" at bounding box center [624, 424] width 560 height 21
click at [680, 405] on div "Name" at bounding box center [624, 405] width 560 height 20
click at [669, 428] on input "**********" at bounding box center [624, 424] width 560 height 21
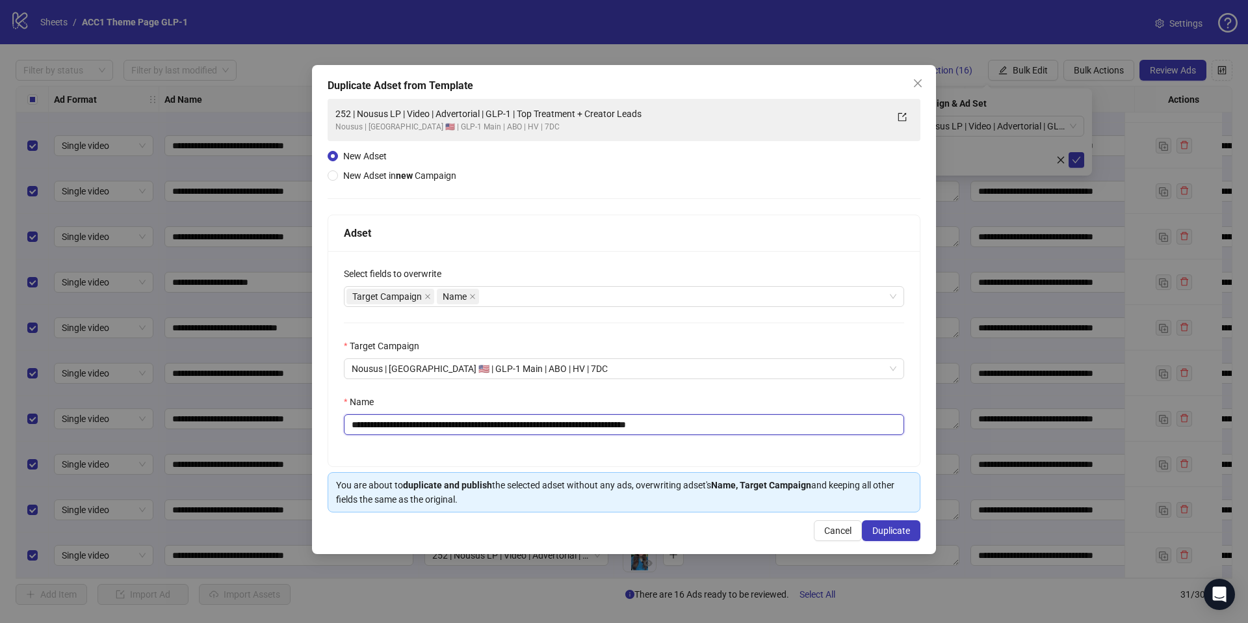
click at [671, 429] on input "**********" at bounding box center [624, 424] width 560 height 21
click at [679, 425] on input "**********" at bounding box center [624, 424] width 560 height 21
type input "**********"
click at [891, 524] on button "Duplicate" at bounding box center [891, 530] width 59 height 21
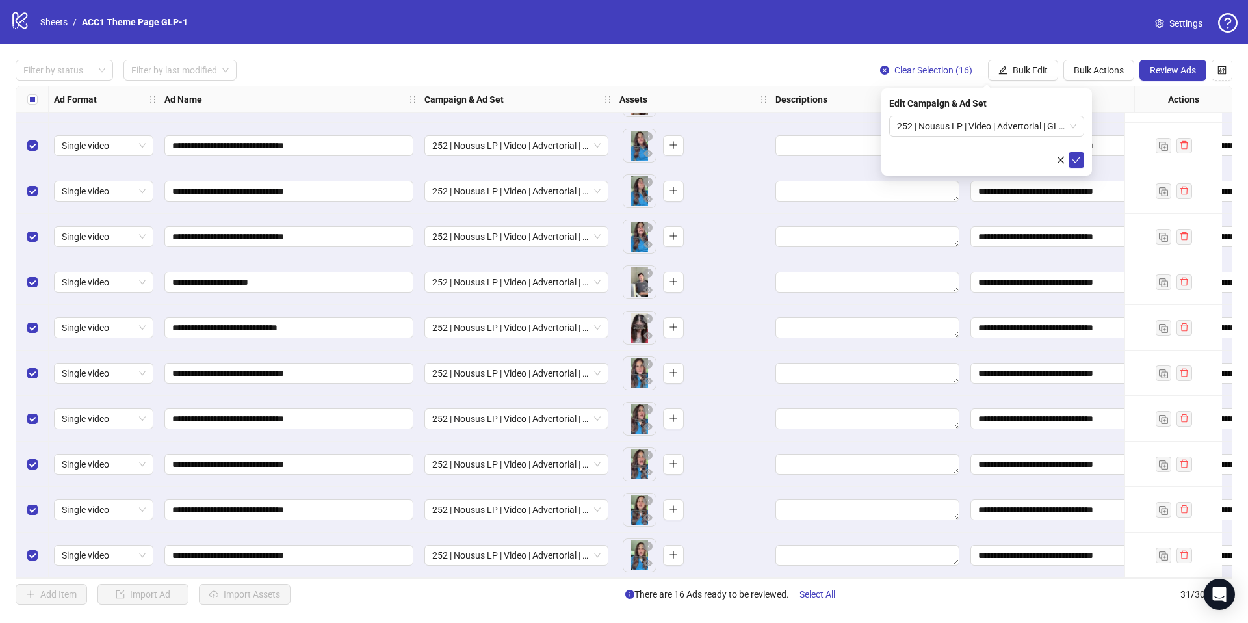
click at [1178, 73] on span "Review Ads" at bounding box center [1173, 70] width 46 height 10
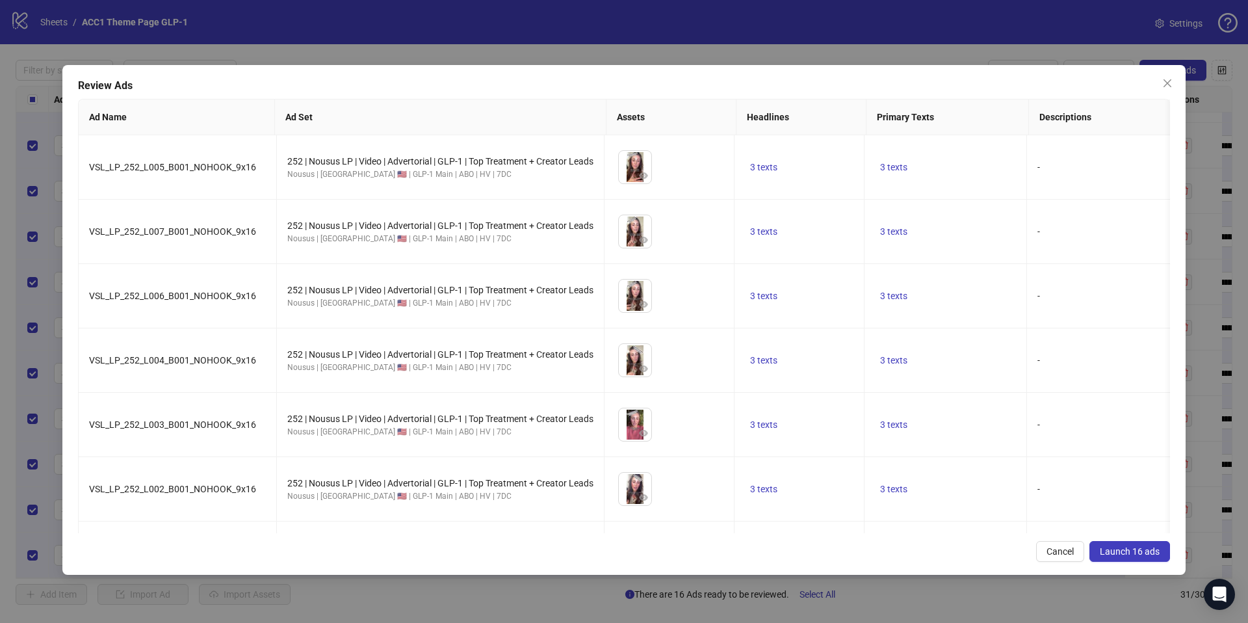
click at [1149, 555] on span "Launch 16 ads" at bounding box center [1130, 551] width 60 height 10
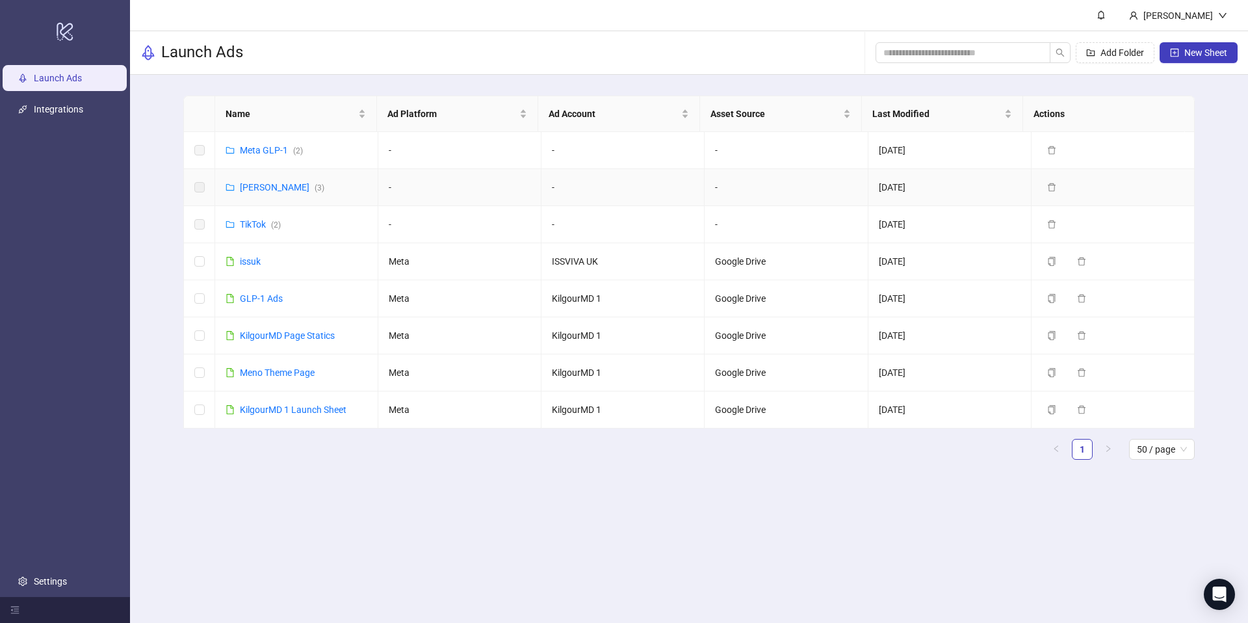
click at [272, 199] on td "[PERSON_NAME] ( 3 )" at bounding box center [296, 187] width 163 height 37
click at [272, 190] on link "[PERSON_NAME] ( 3 )" at bounding box center [282, 187] width 85 height 10
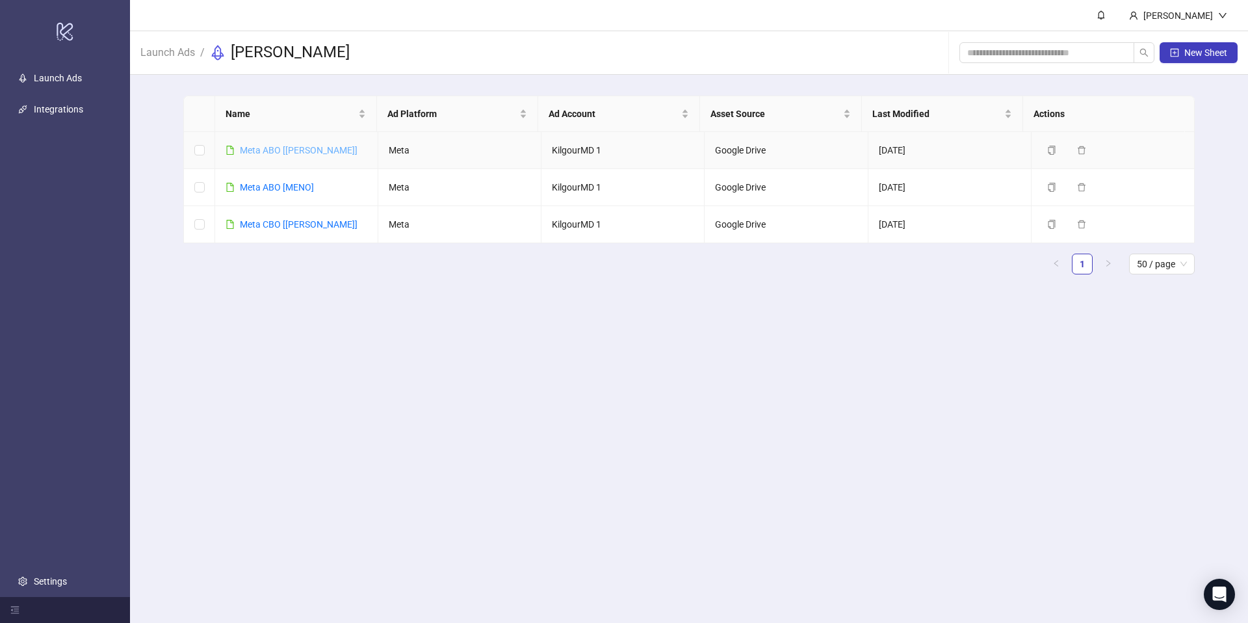
click at [277, 153] on link "Meta ABO [[PERSON_NAME]]" at bounding box center [299, 150] width 118 height 10
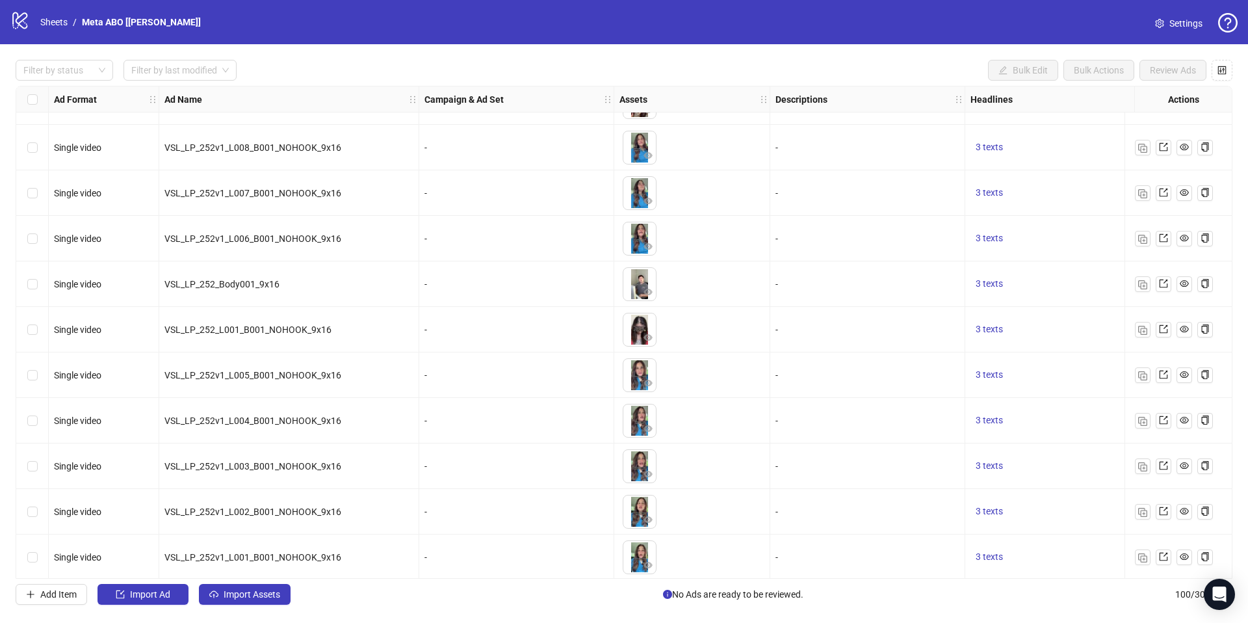
scroll to position [4090, 0]
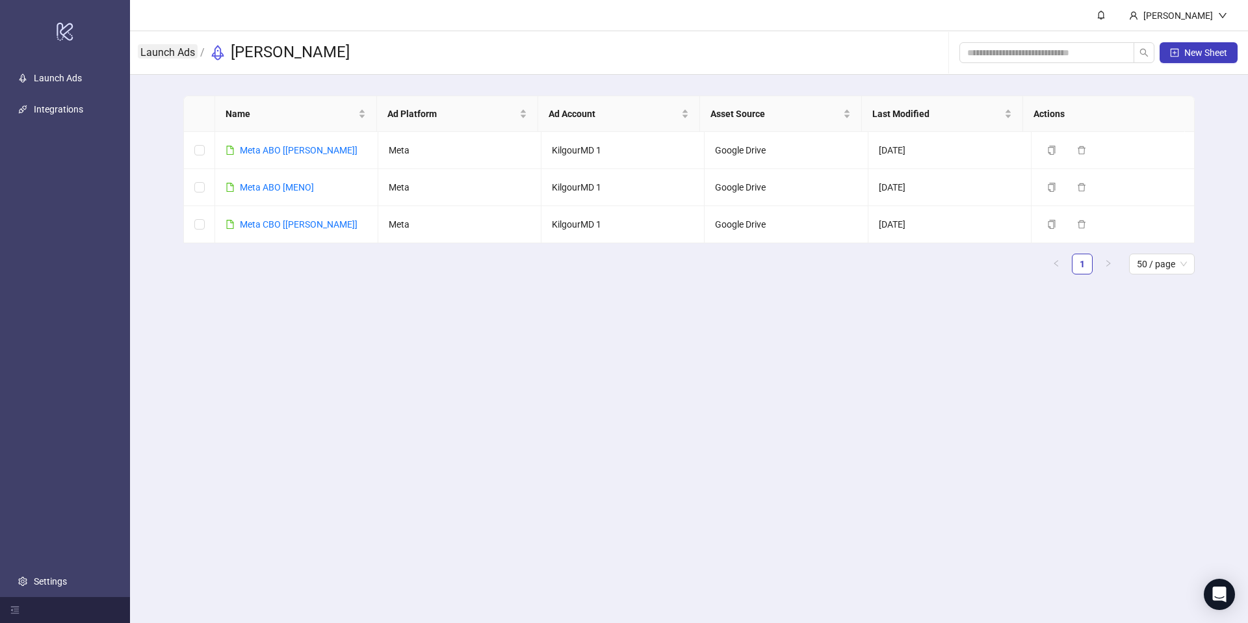
click at [175, 55] on link "Launch Ads" at bounding box center [168, 51] width 60 height 14
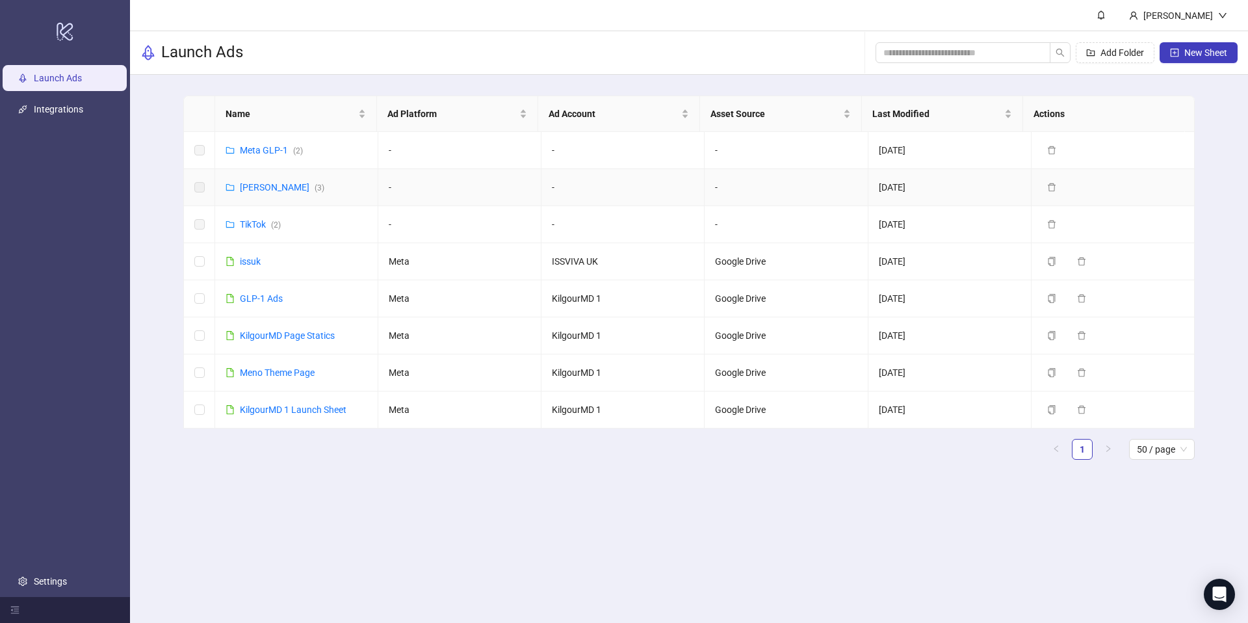
click at [268, 195] on td "[PERSON_NAME] ( 3 )" at bounding box center [296, 187] width 163 height 37
click at [276, 148] on link "Meta GLP-1 ( 2 )" at bounding box center [271, 150] width 63 height 10
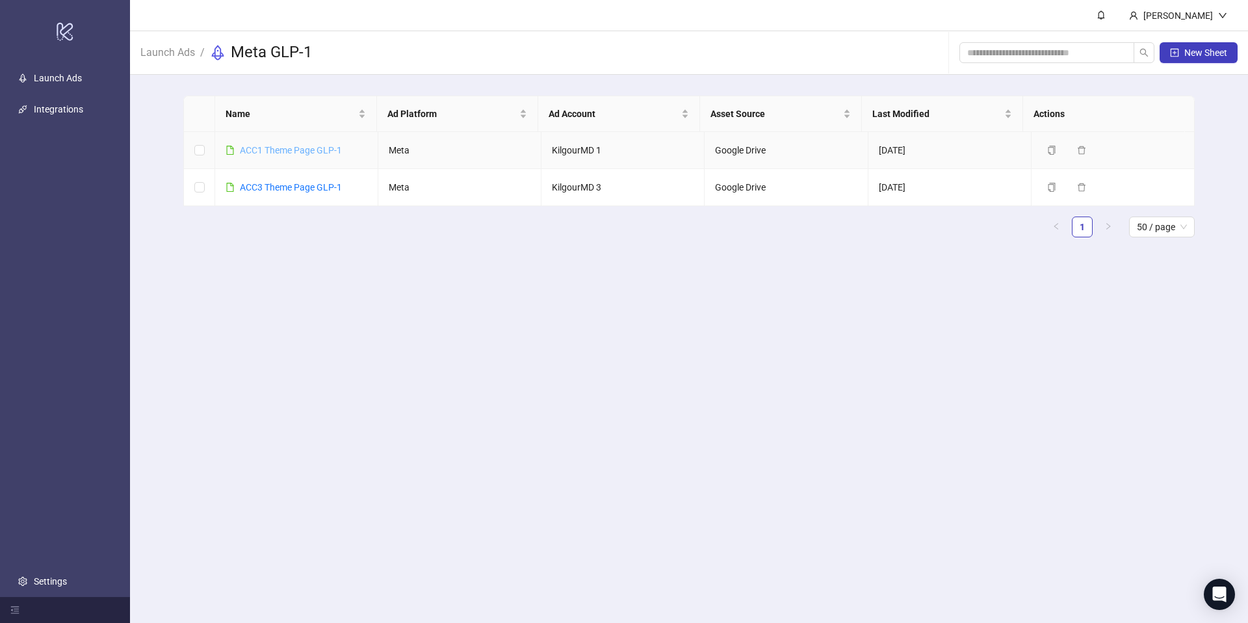
click at [292, 151] on link "ACC1 Theme Page GLP-1" at bounding box center [291, 150] width 102 height 10
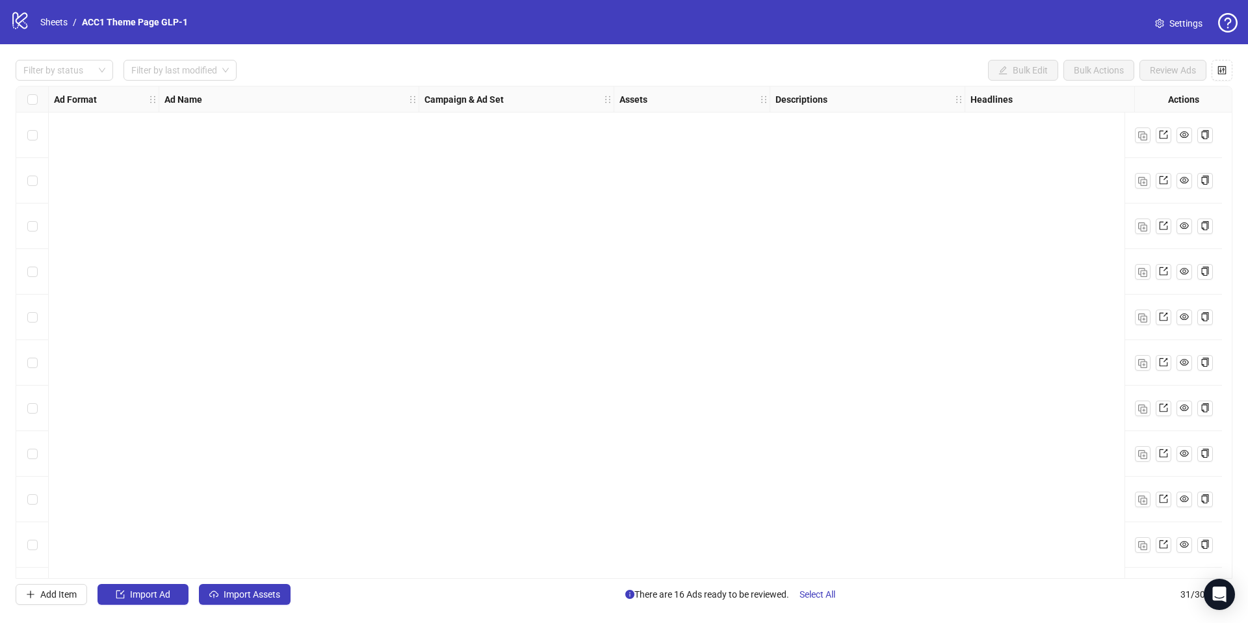
scroll to position [950, 0]
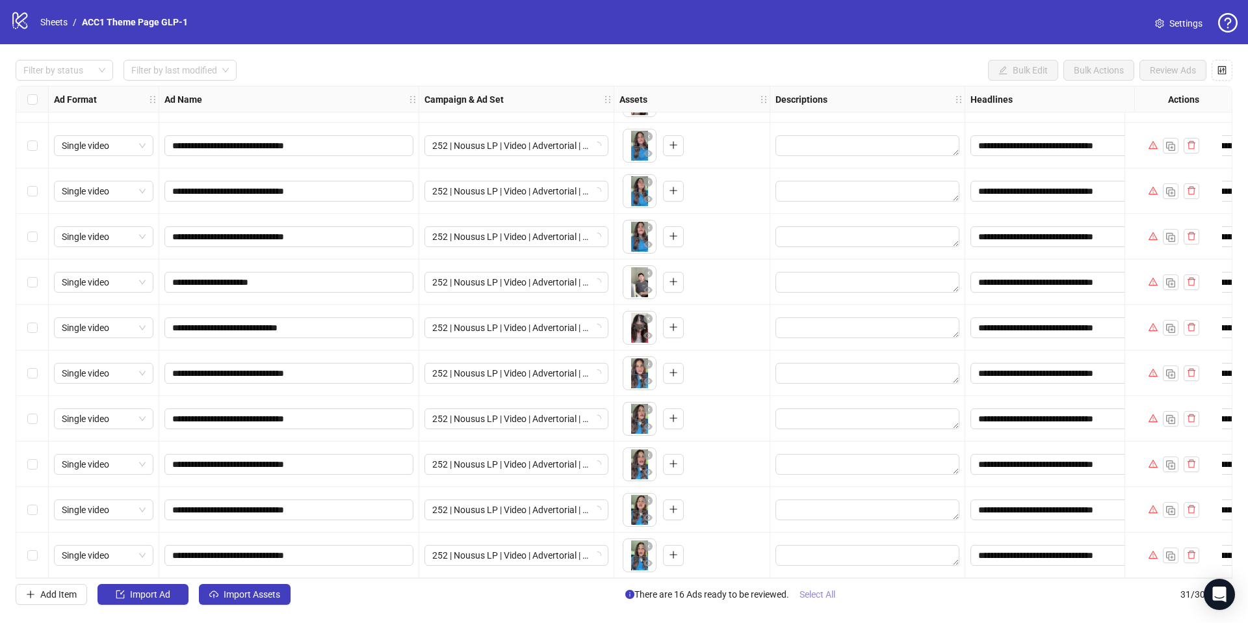
click at [833, 597] on span "Select All" at bounding box center [818, 594] width 36 height 10
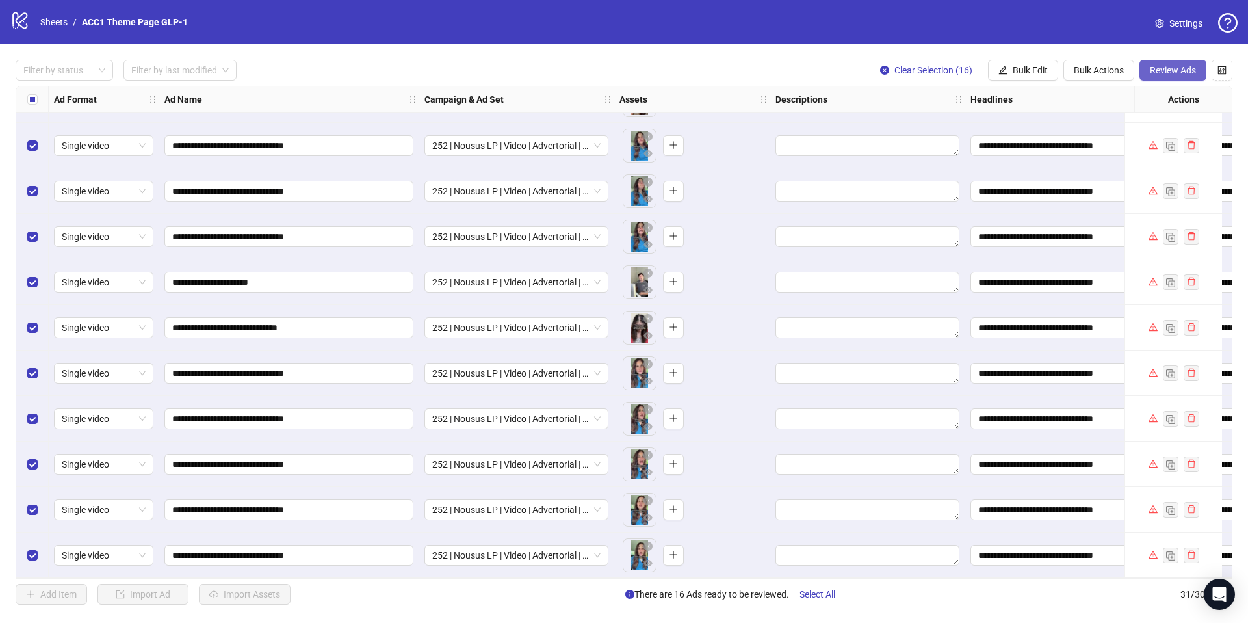
click at [1175, 66] on span "Review Ads" at bounding box center [1173, 70] width 46 height 10
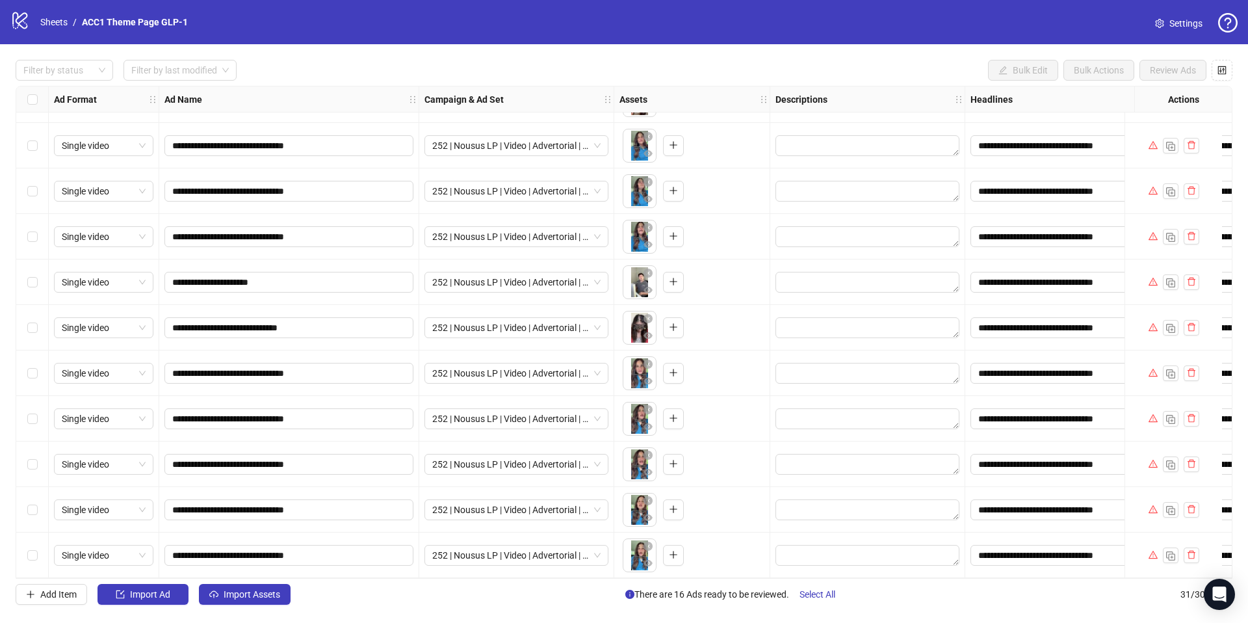
click at [1173, 29] on span "Settings" at bounding box center [1186, 23] width 33 height 14
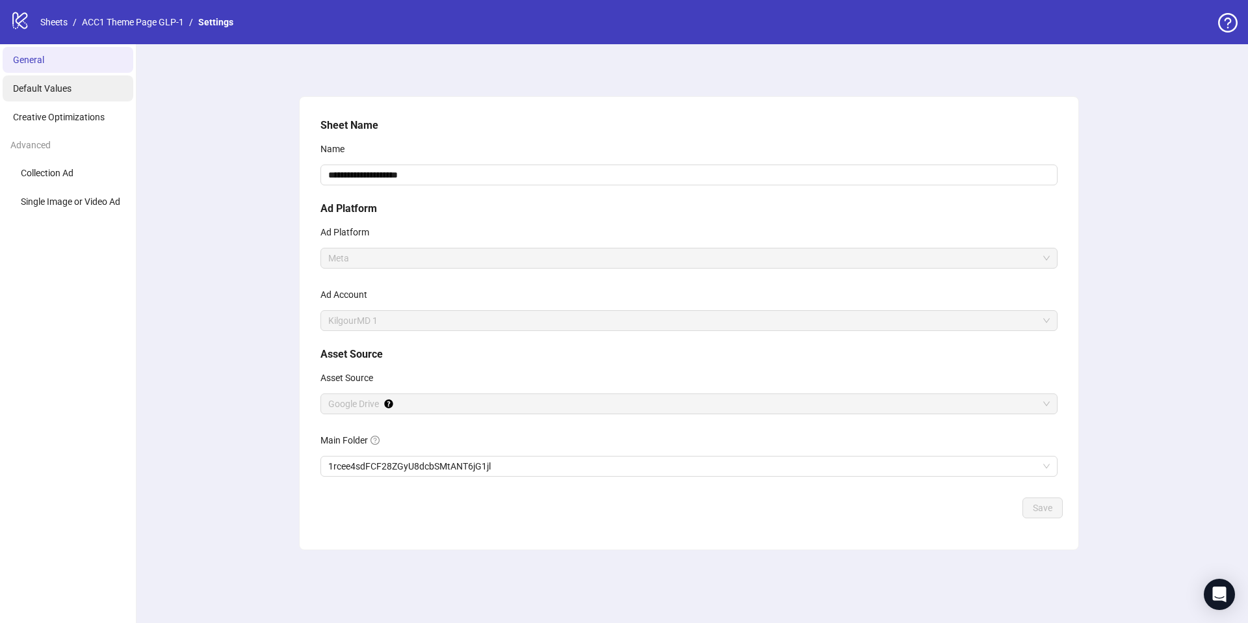
click at [74, 90] on li "Default Values" at bounding box center [68, 88] width 131 height 26
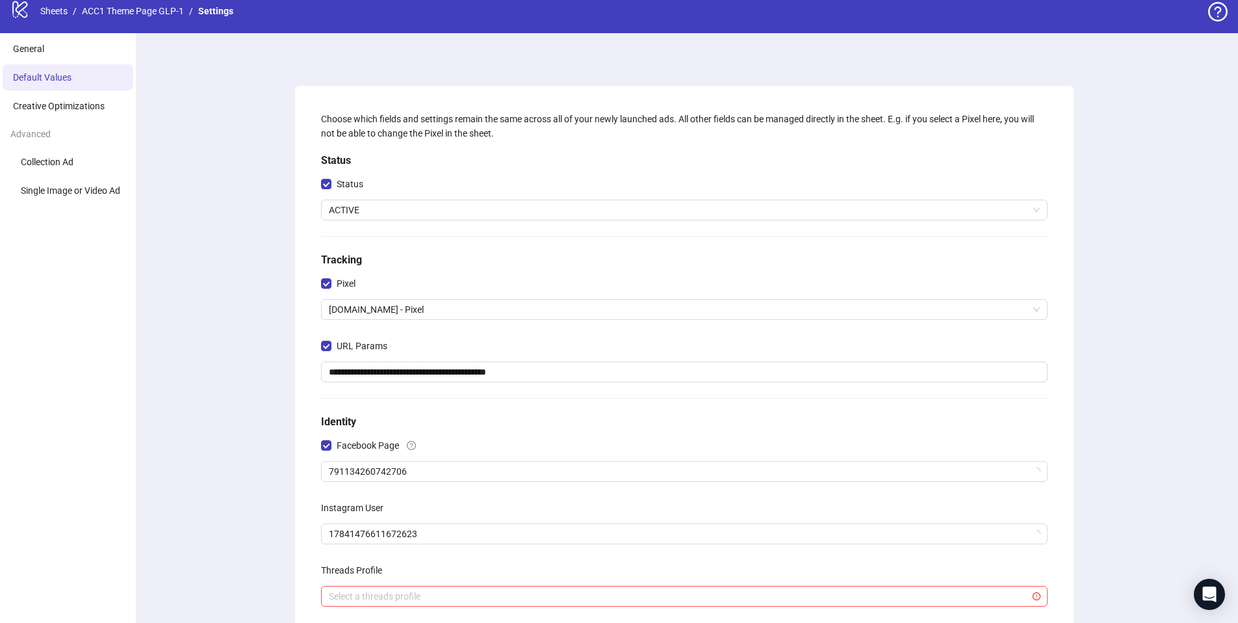
scroll to position [199, 0]
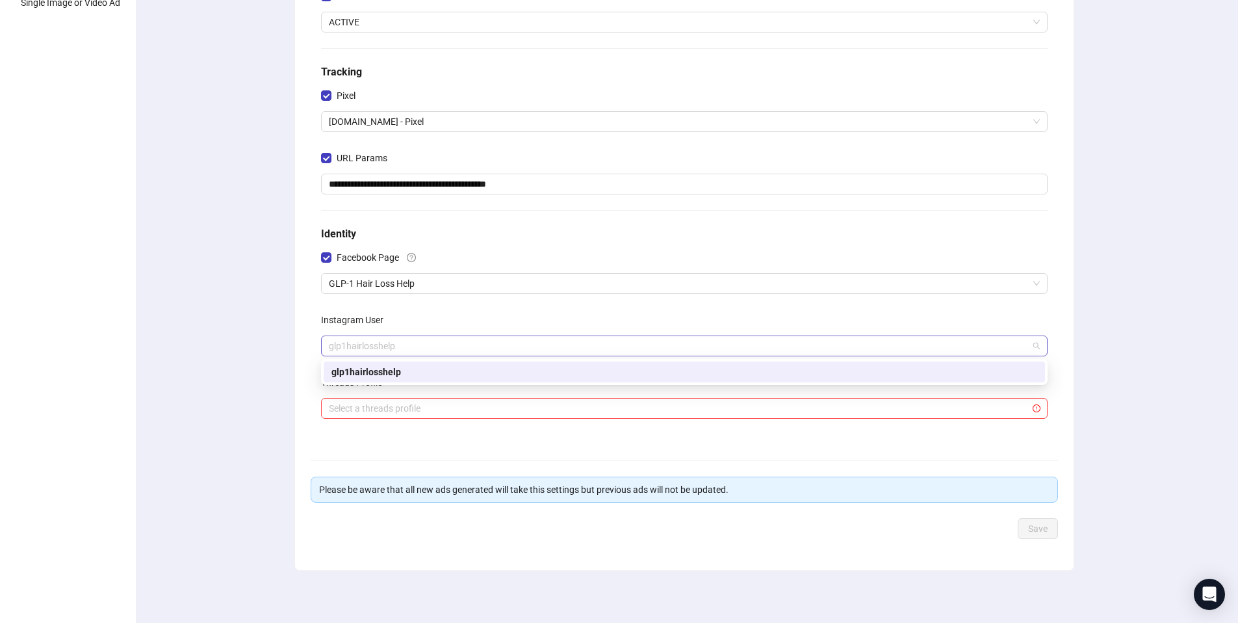
click at [403, 350] on span "glp1hairlosshelp" at bounding box center [684, 346] width 711 height 20
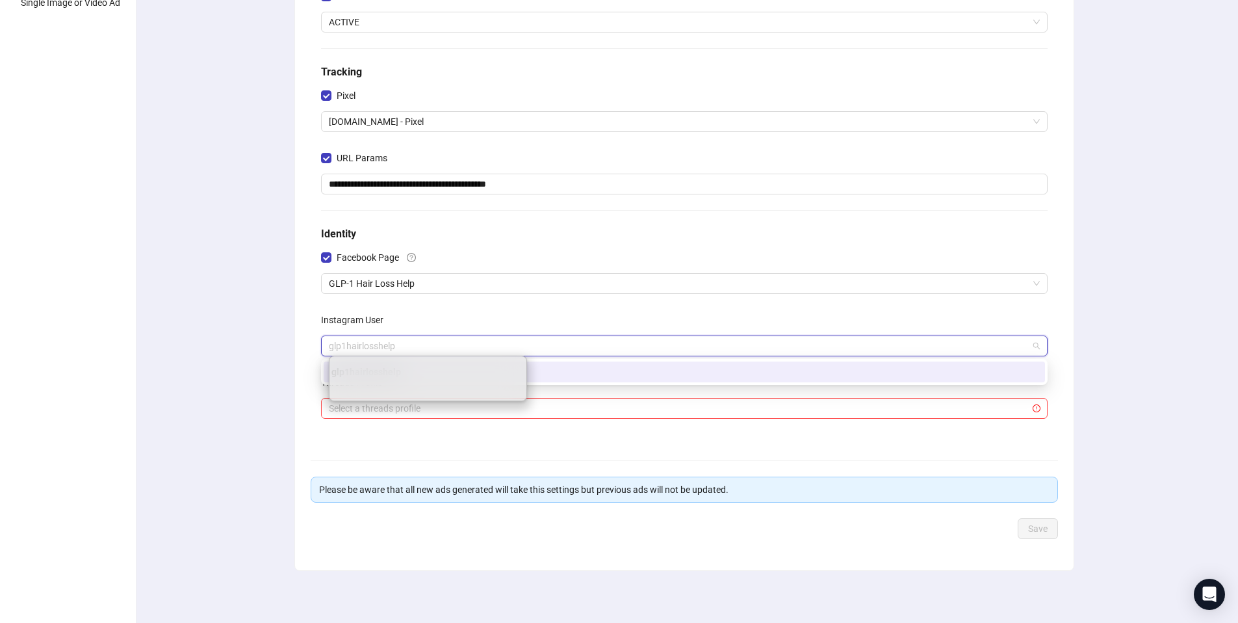
drag, startPoint x: 291, startPoint y: 339, endPoint x: 300, endPoint y: 338, distance: 9.1
click at [293, 338] on div "**********" at bounding box center [684, 234] width 1108 height 778
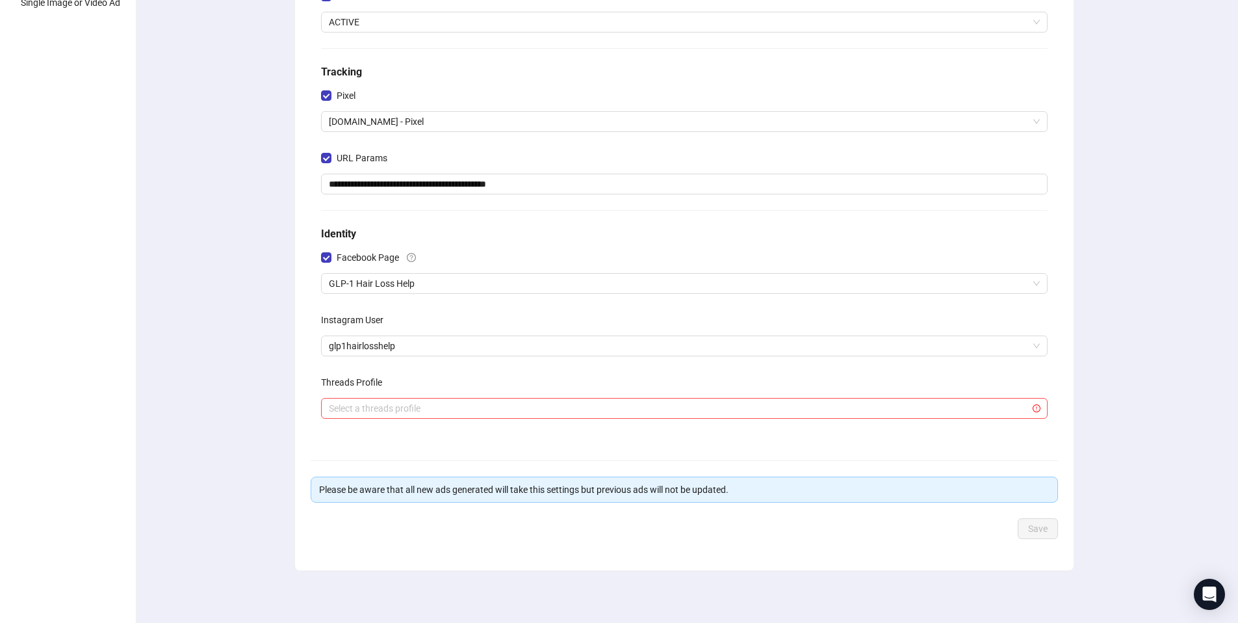
click at [330, 333] on div "Instagram User" at bounding box center [684, 322] width 727 height 26
click at [335, 341] on span "glp1hairlosshelp" at bounding box center [684, 346] width 711 height 20
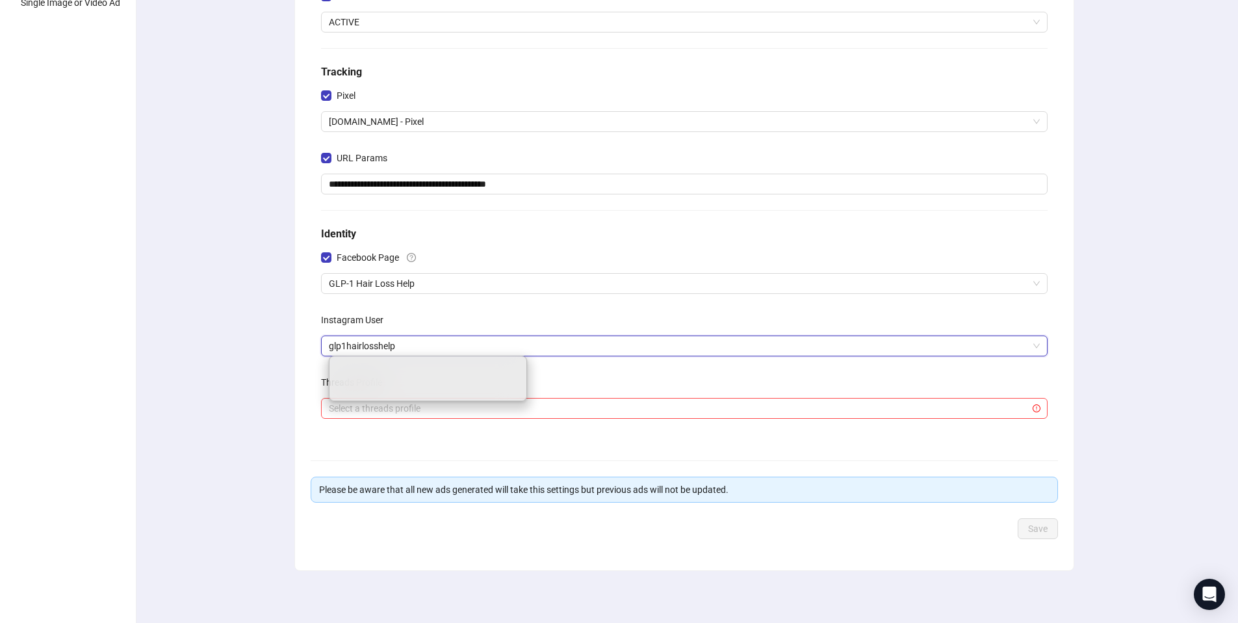
click at [335, 341] on span "glp1hairlosshelp" at bounding box center [684, 346] width 711 height 20
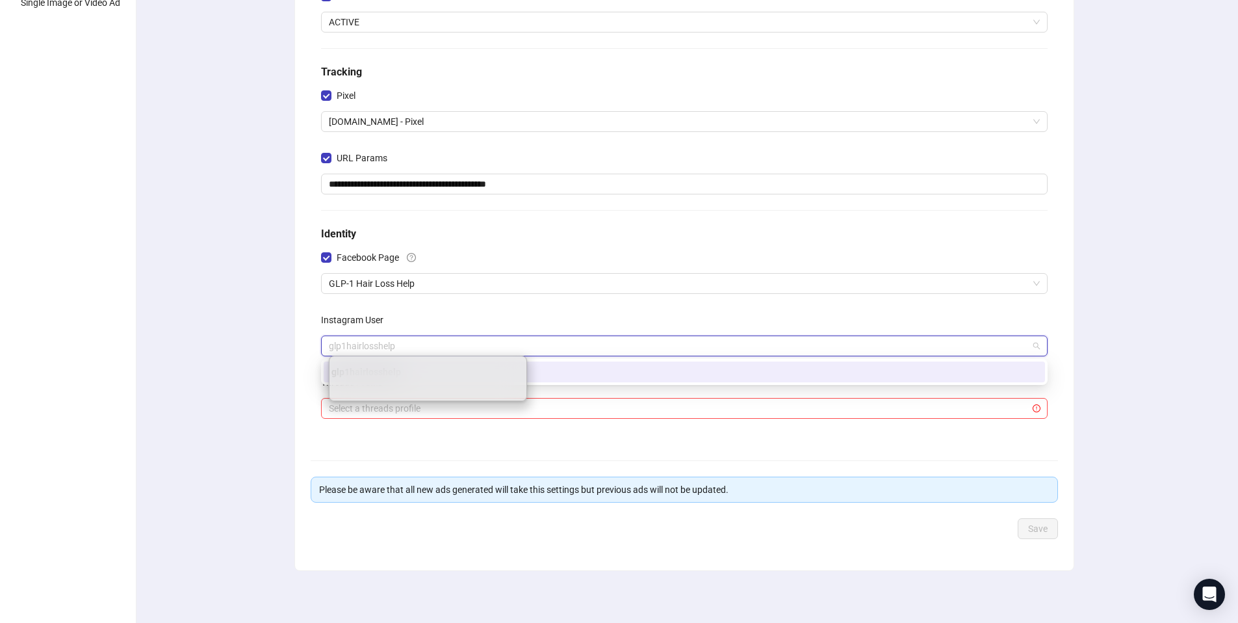
click at [335, 341] on span "glp1hairlosshelp" at bounding box center [684, 346] width 711 height 20
drag, startPoint x: 339, startPoint y: 340, endPoint x: 347, endPoint y: 341, distance: 8.5
click at [342, 341] on span "glp1hairlosshelp" at bounding box center [684, 346] width 711 height 20
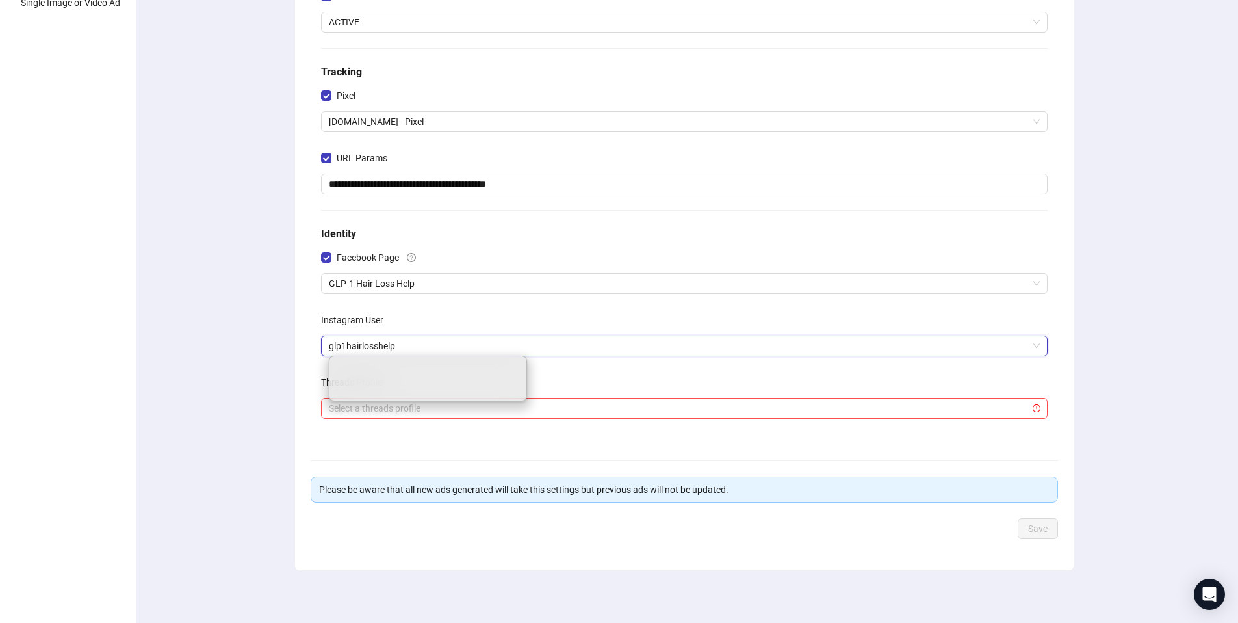
click at [616, 348] on span "glp1hairlosshelp" at bounding box center [684, 346] width 711 height 20
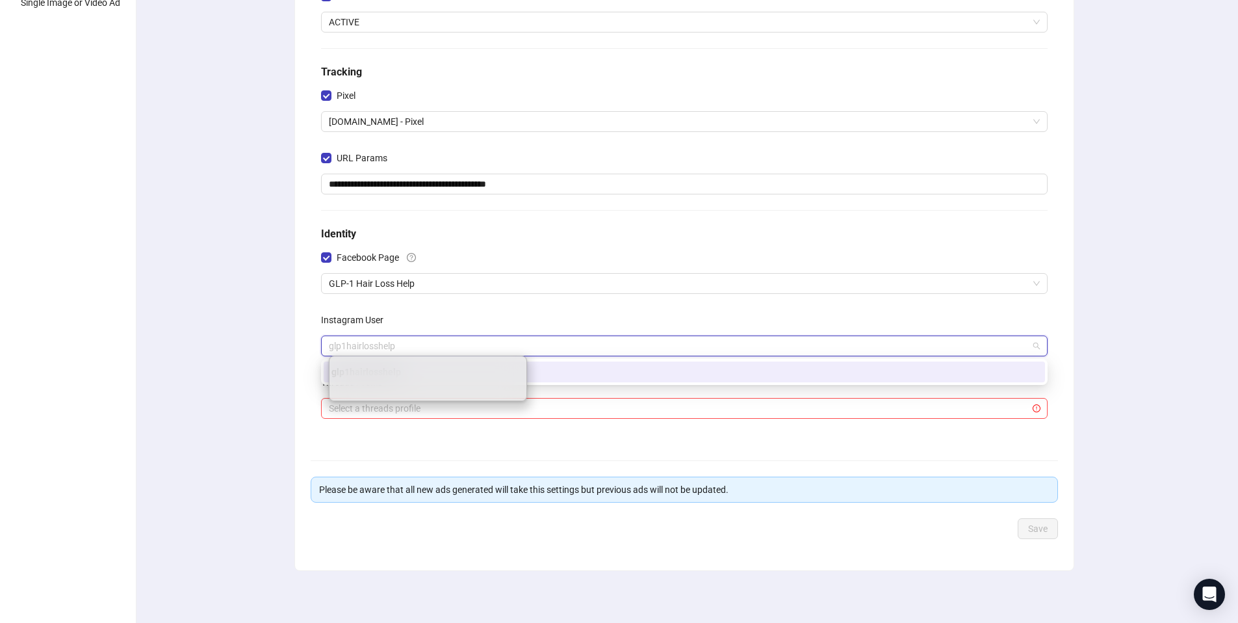
click at [784, 373] on div "glp1hairlosshelp" at bounding box center [685, 372] width 706 height 14
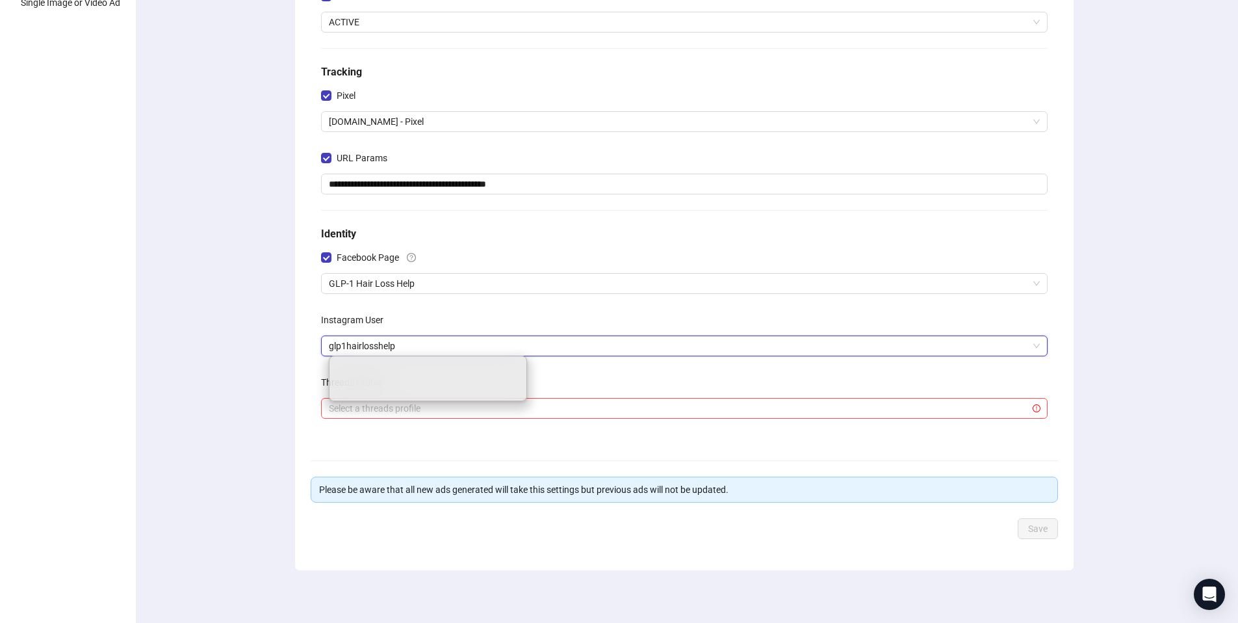
click at [788, 346] on span "glp1hairlosshelp" at bounding box center [684, 346] width 711 height 20
click at [776, 326] on div "Instagram User" at bounding box center [684, 322] width 727 height 26
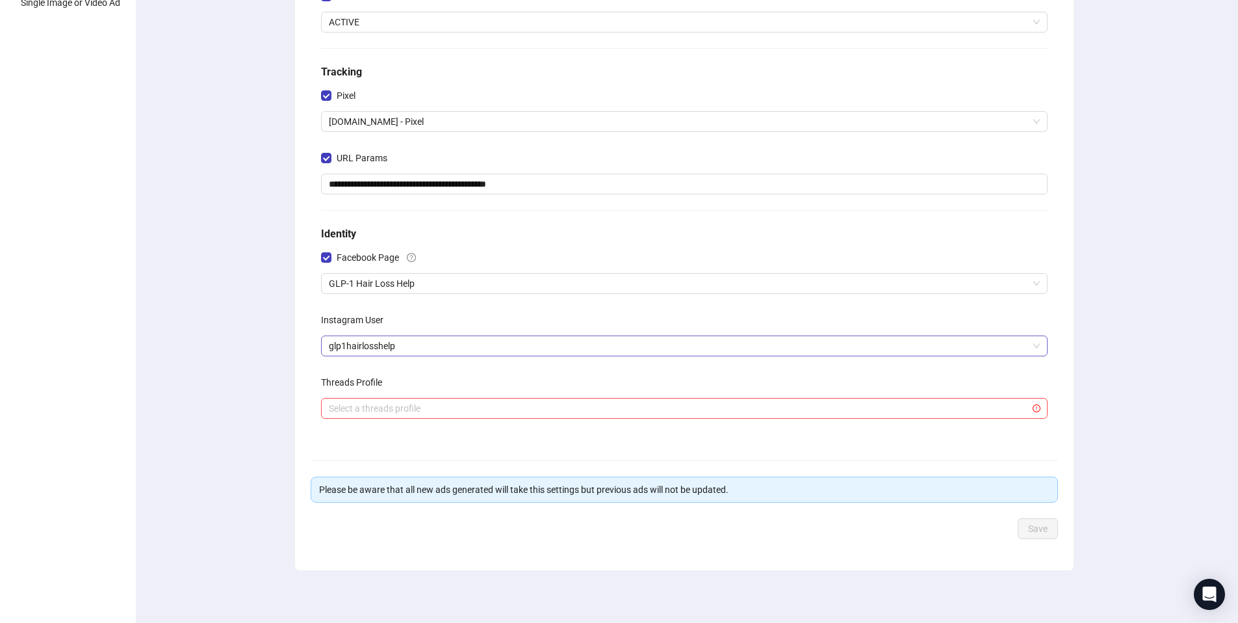
click at [450, 341] on span "glp1hairlosshelp" at bounding box center [684, 346] width 711 height 20
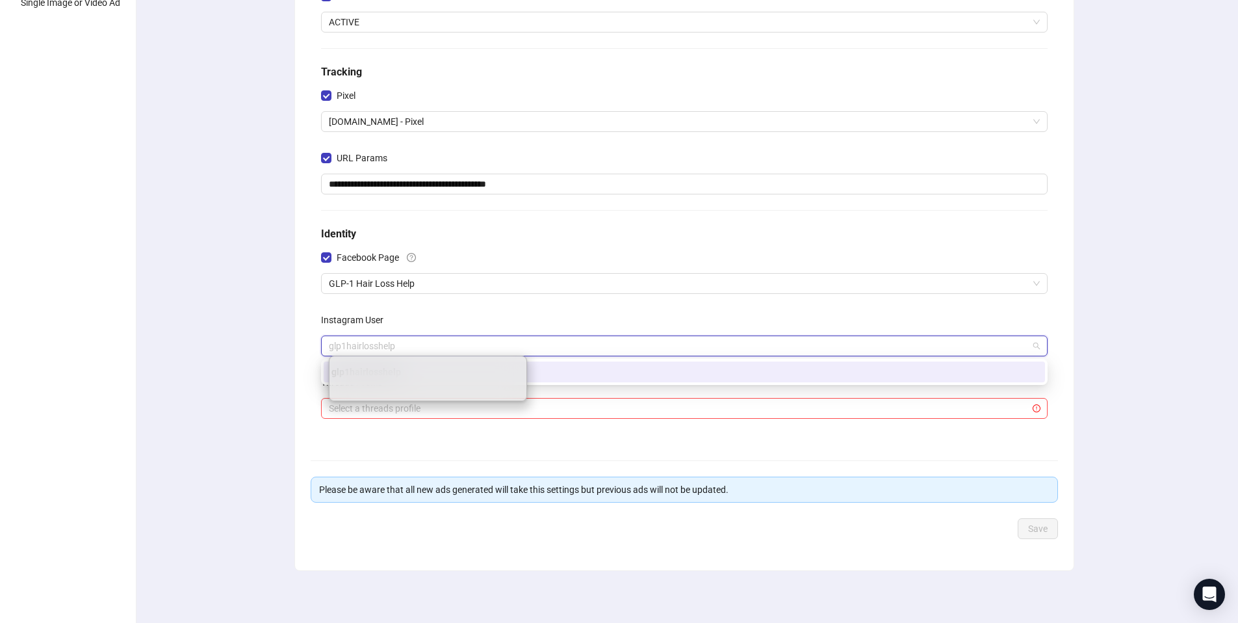
click at [482, 294] on div "**********" at bounding box center [684, 179] width 737 height 521
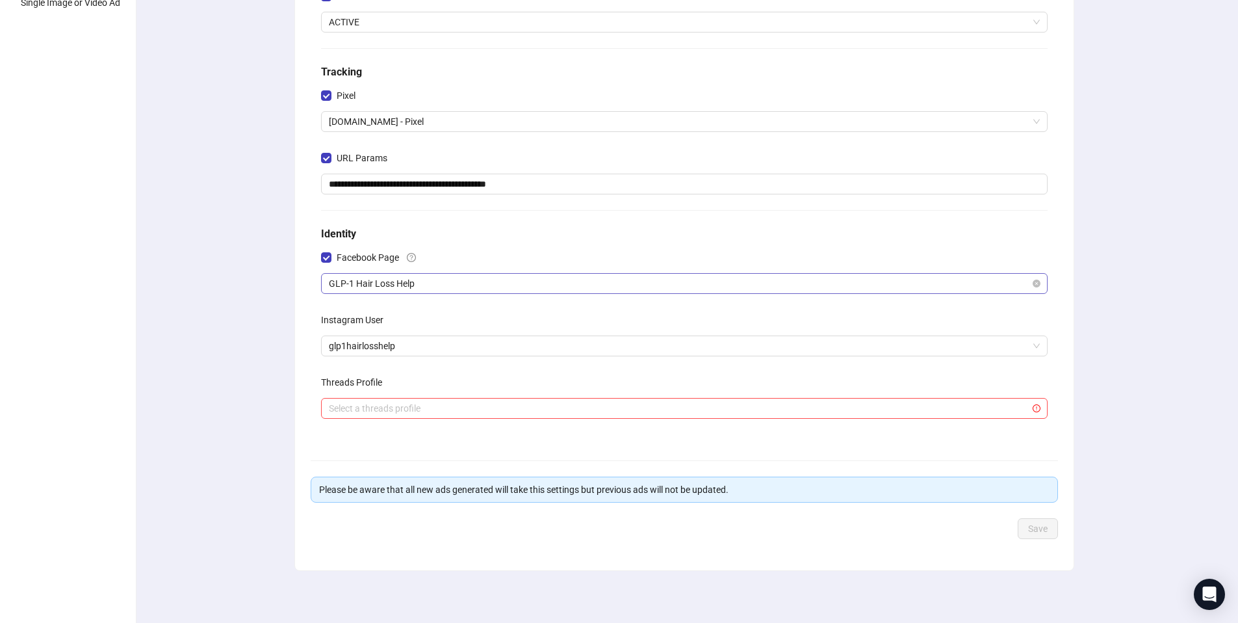
click at [489, 283] on span "GLP-1 Hair Loss Help" at bounding box center [684, 284] width 711 height 20
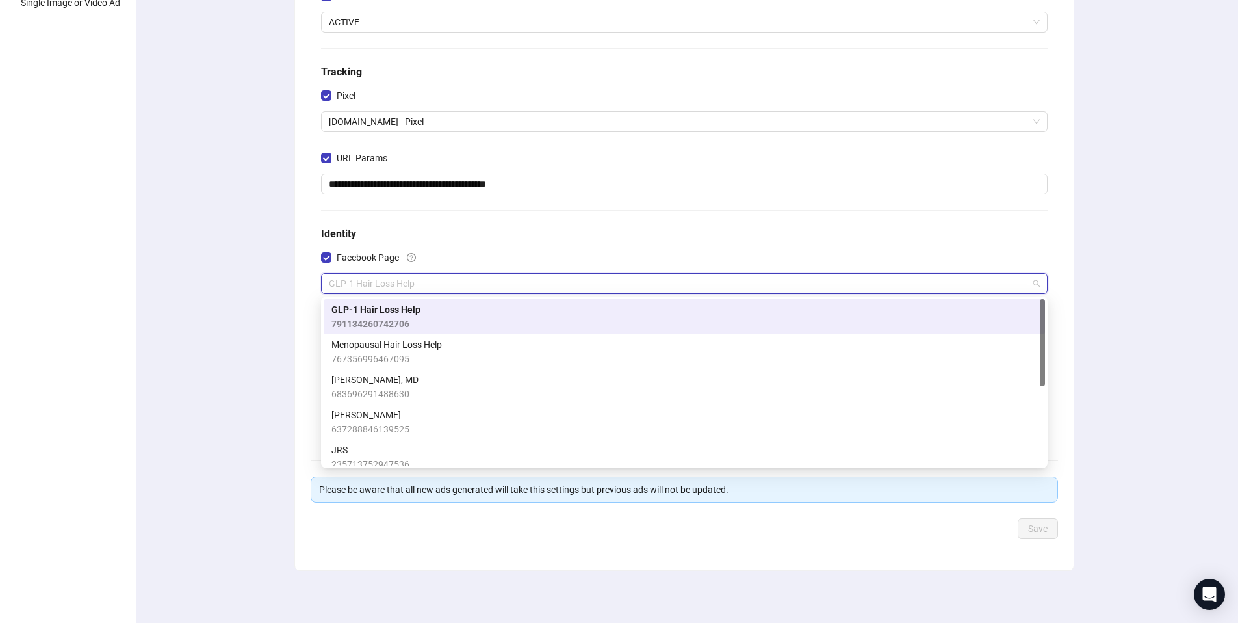
click at [473, 326] on div "GLP-1 Hair Loss Help 791134260742706" at bounding box center [685, 316] width 706 height 29
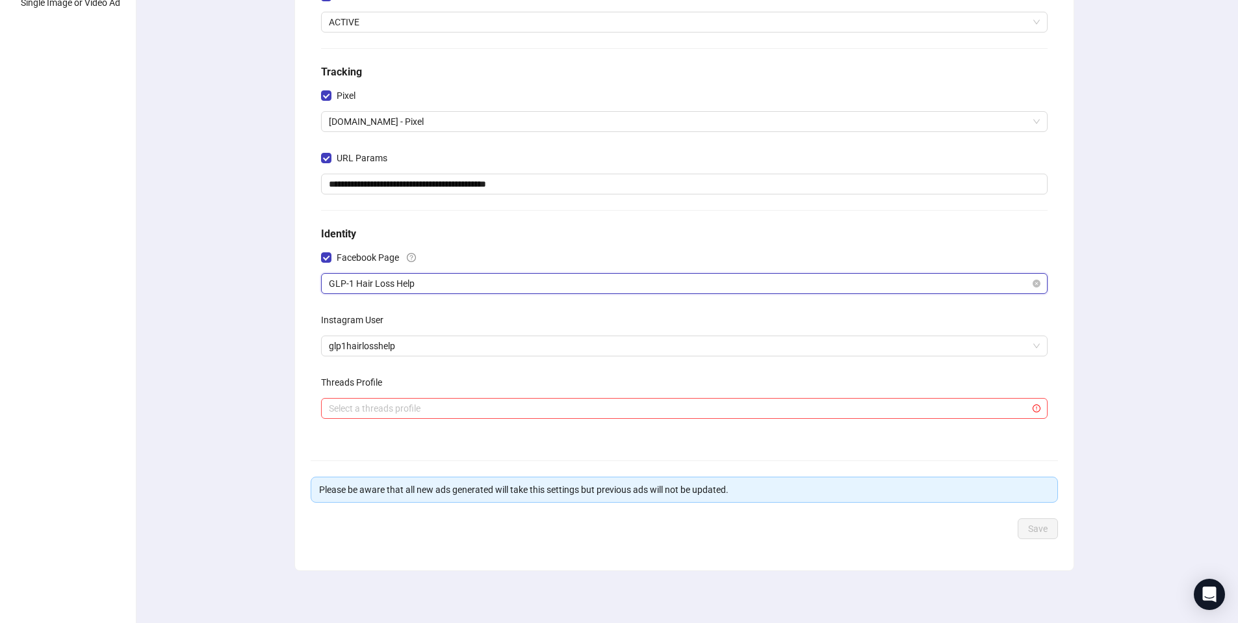
click at [480, 273] on div "GLP-1 Hair Loss Help" at bounding box center [684, 283] width 727 height 21
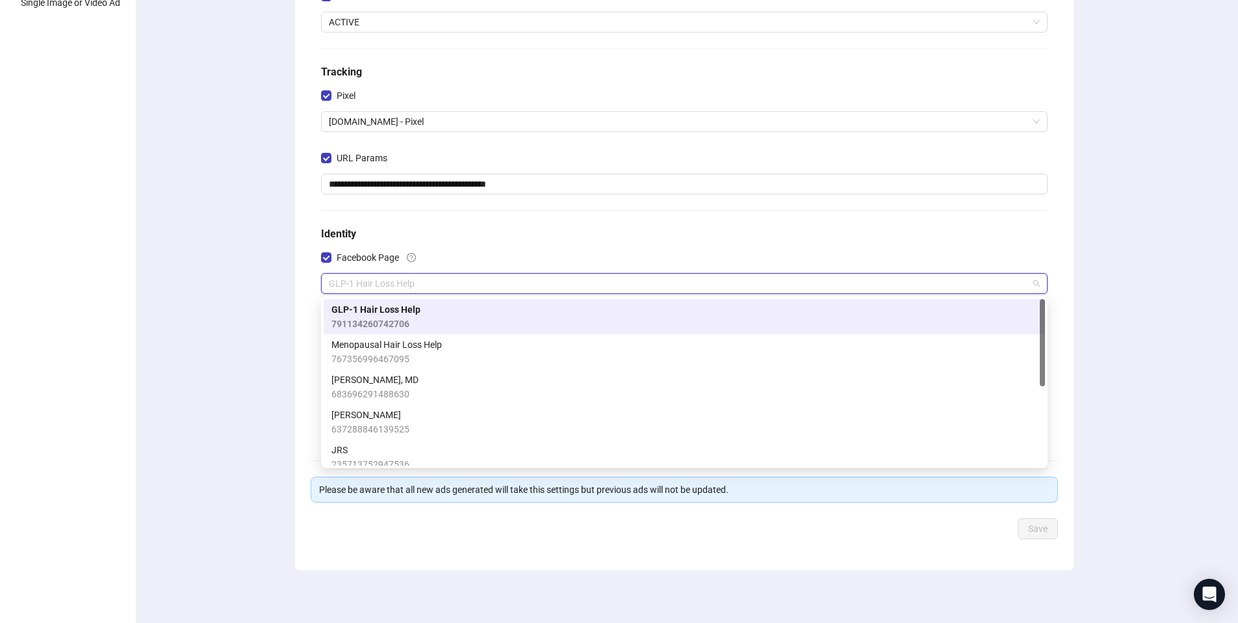
click at [452, 353] on div "Menopausal Hair Loss Help 767356996467095" at bounding box center [685, 351] width 706 height 29
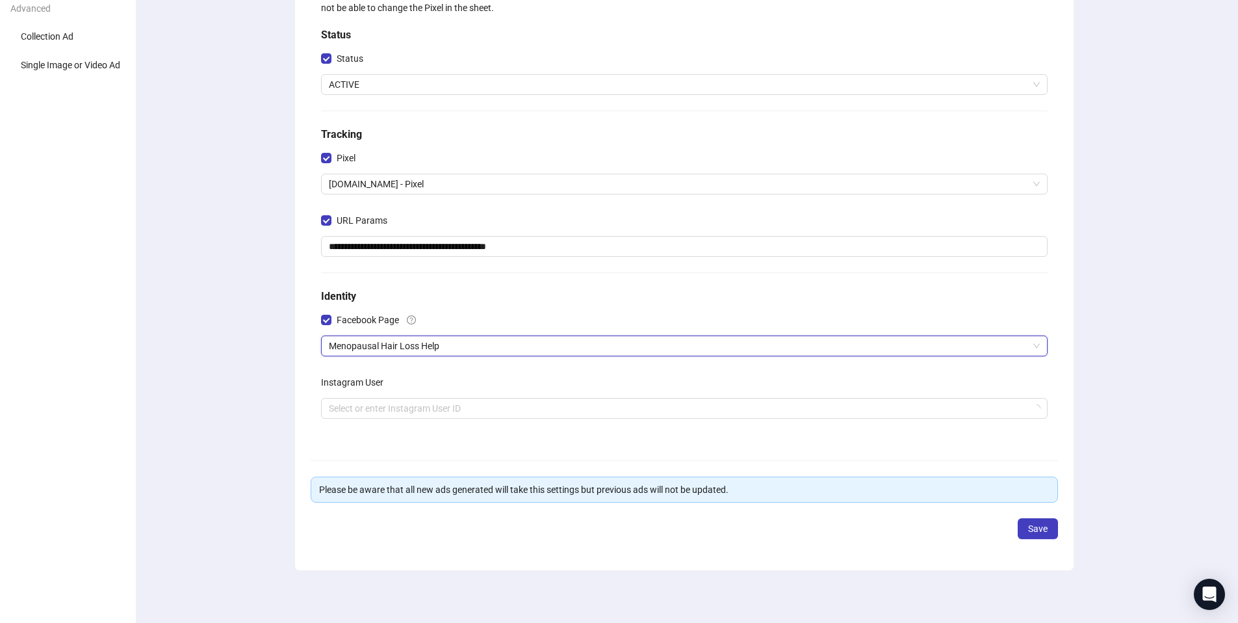
scroll to position [137, 0]
click at [427, 407] on input "search" at bounding box center [678, 409] width 699 height 20
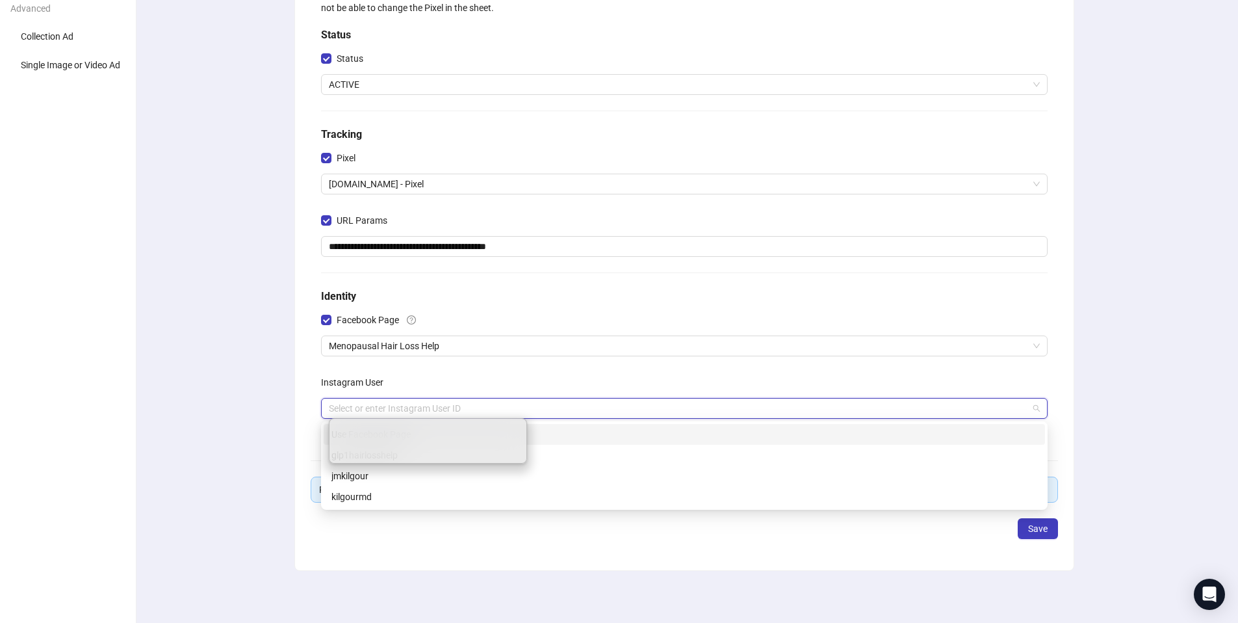
click at [552, 368] on div "**********" at bounding box center [684, 210] width 737 height 458
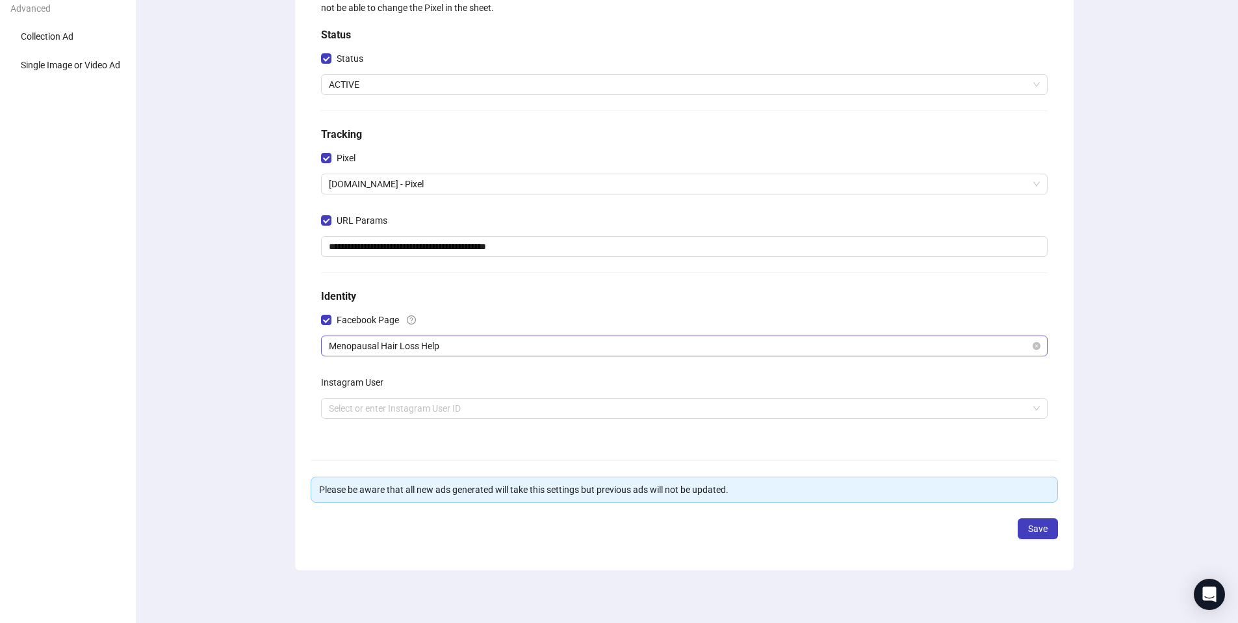
click at [556, 341] on span "Menopausal Hair Loss Help" at bounding box center [684, 346] width 711 height 20
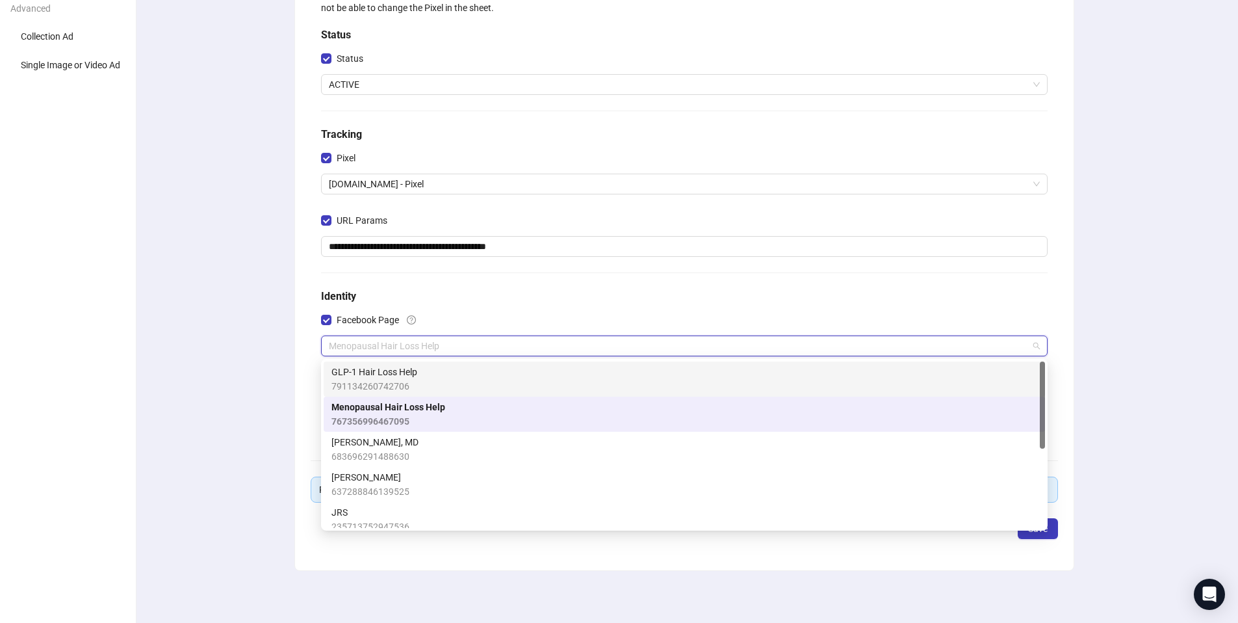
click at [526, 374] on div "GLP-1 Hair Loss Help 791134260742706" at bounding box center [685, 379] width 706 height 29
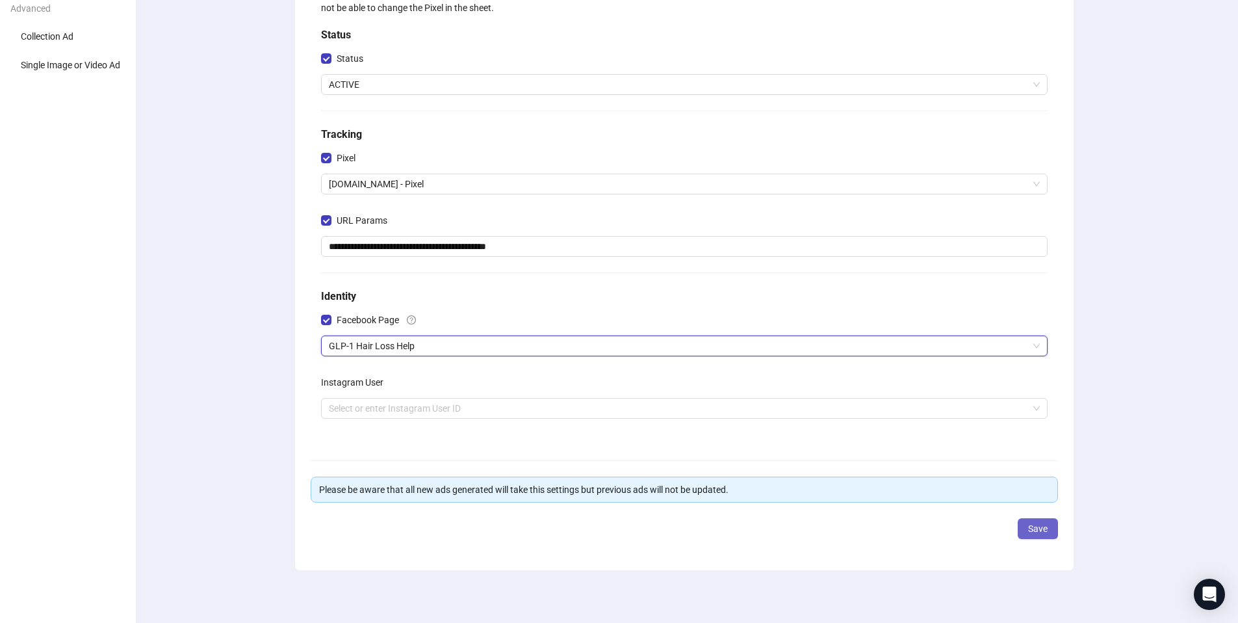
click at [1041, 533] on span "Save" at bounding box center [1038, 528] width 20 height 10
click at [672, 402] on input "search" at bounding box center [678, 409] width 699 height 20
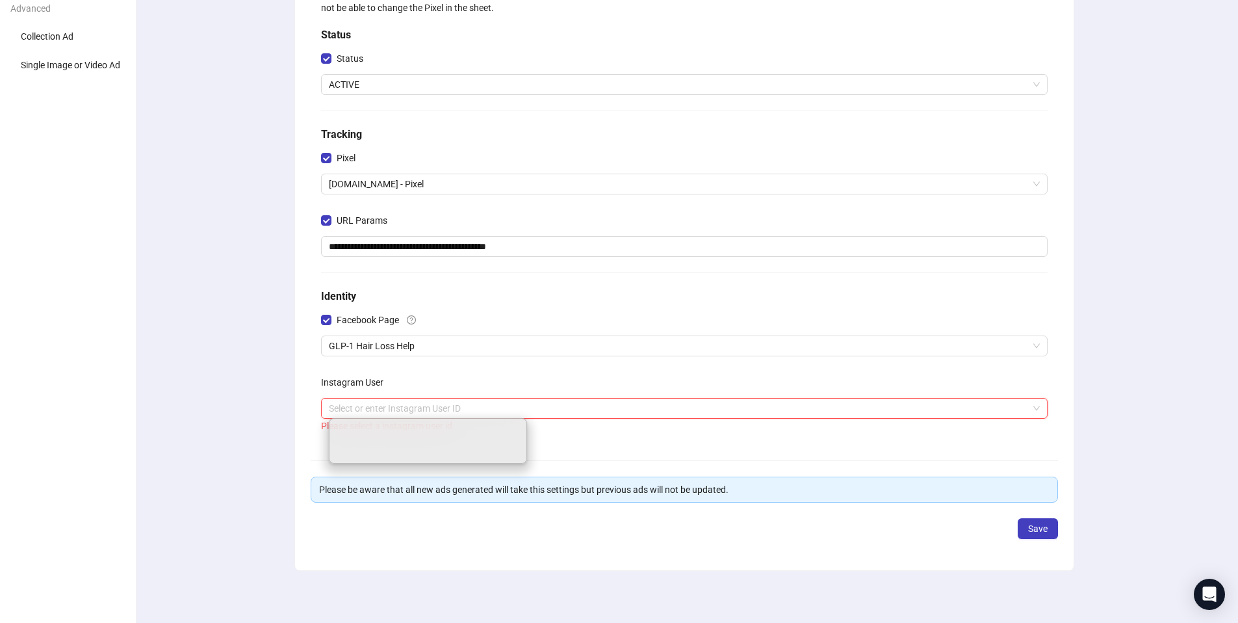
click at [148, 129] on div "**********" at bounding box center [684, 265] width 1108 height 715
